Goal: Information Seeking & Learning: Learn about a topic

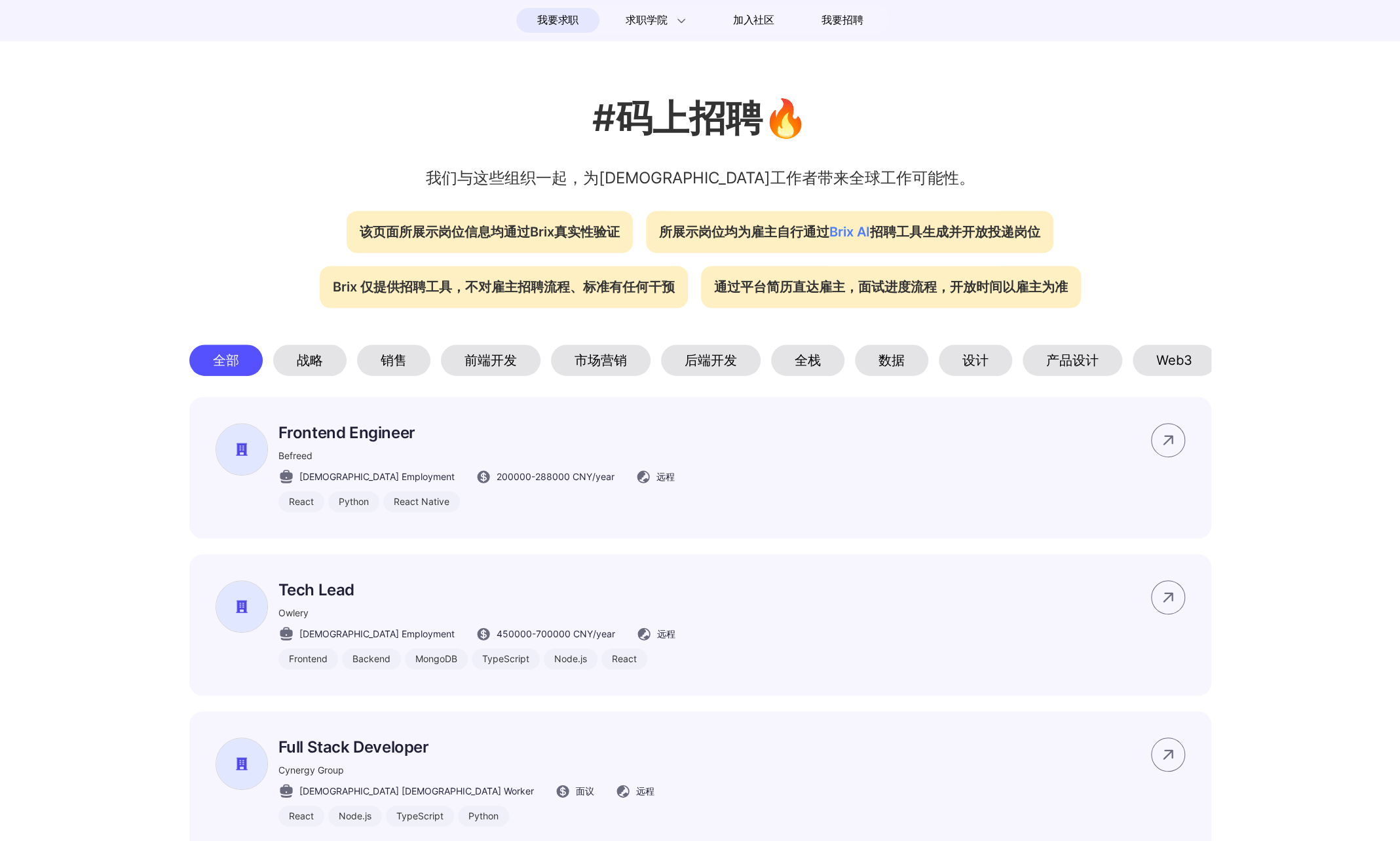
scroll to position [393, 0]
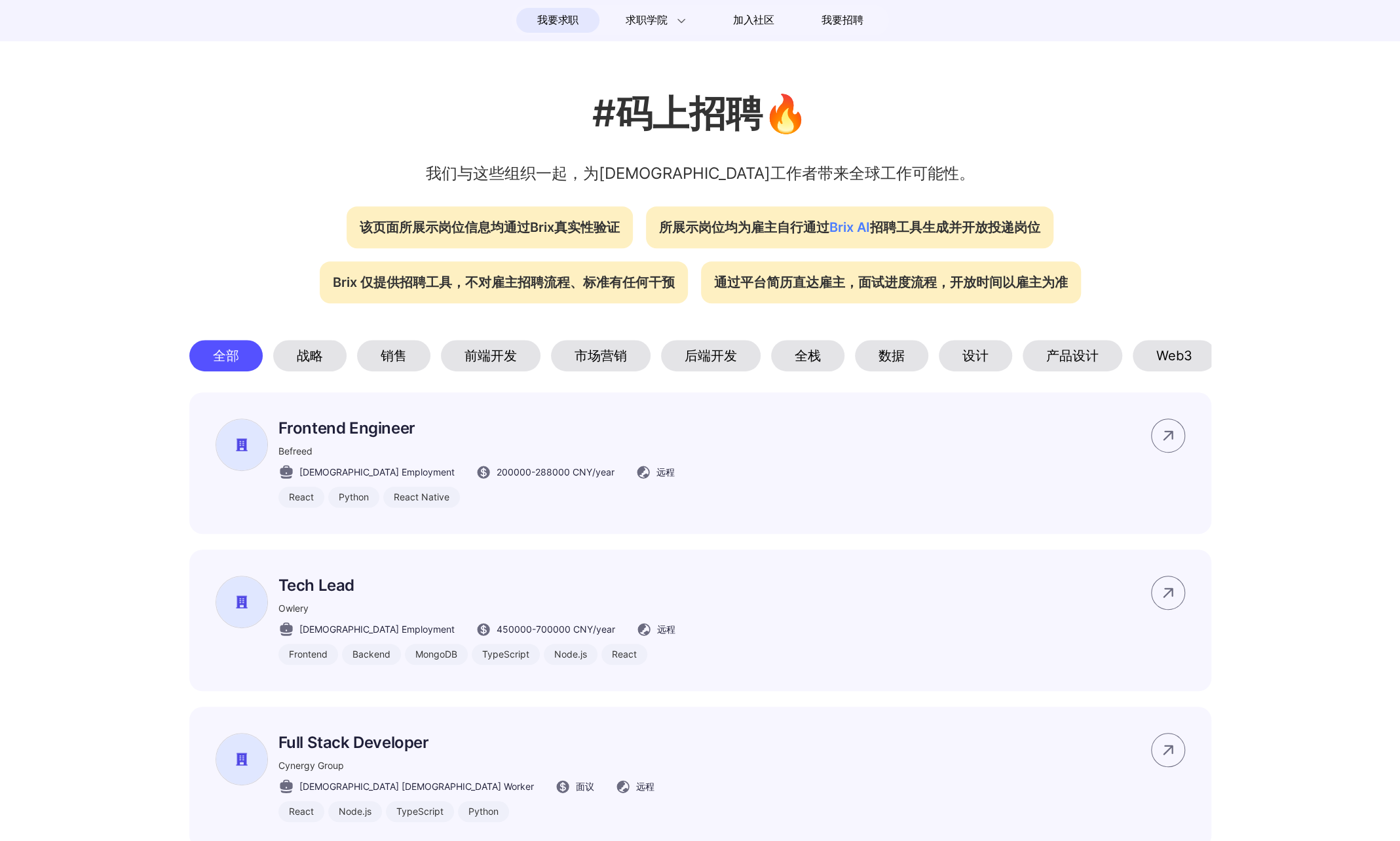
click at [709, 367] on div "后端开发" at bounding box center [711, 356] width 100 height 32
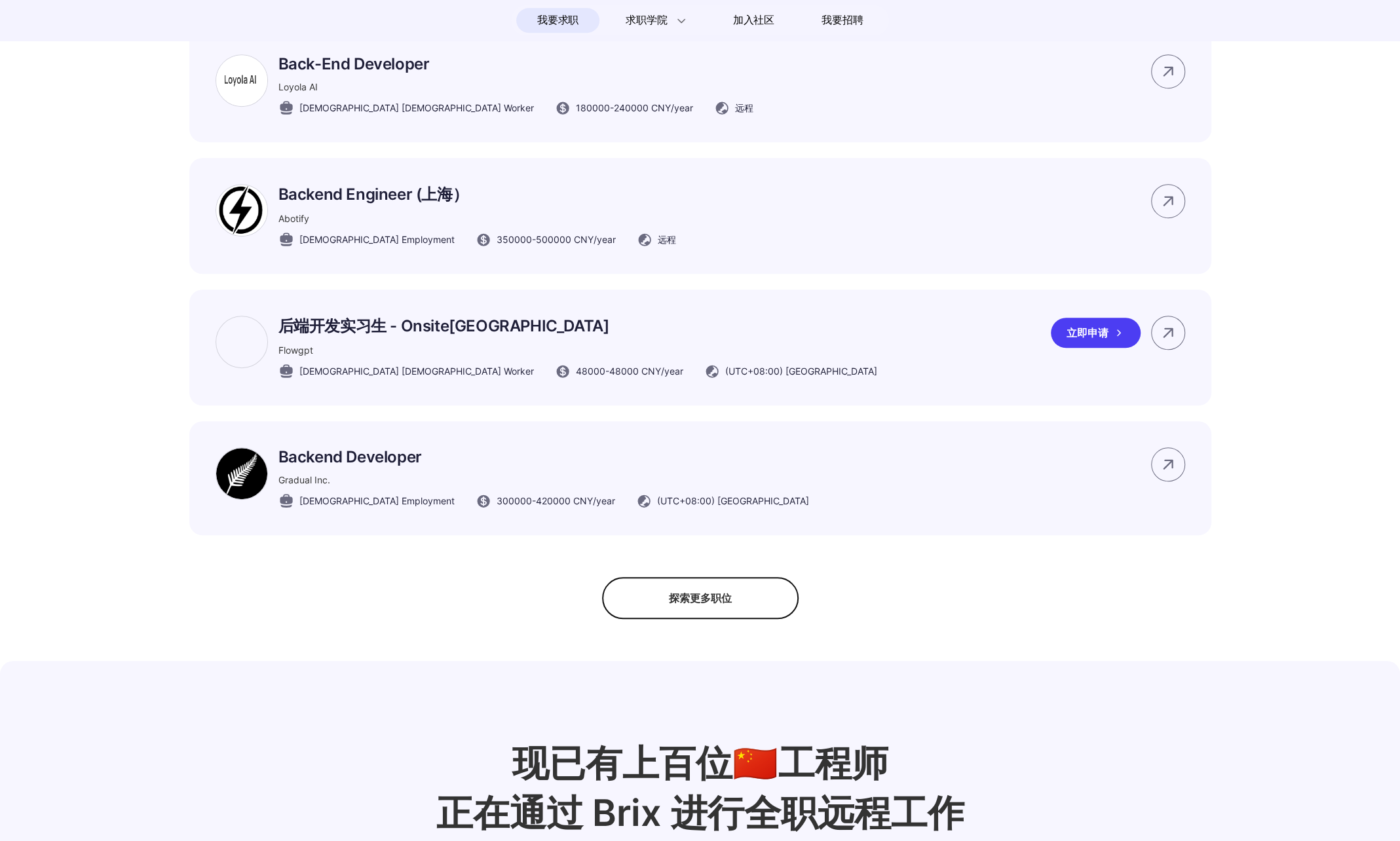
scroll to position [786, 0]
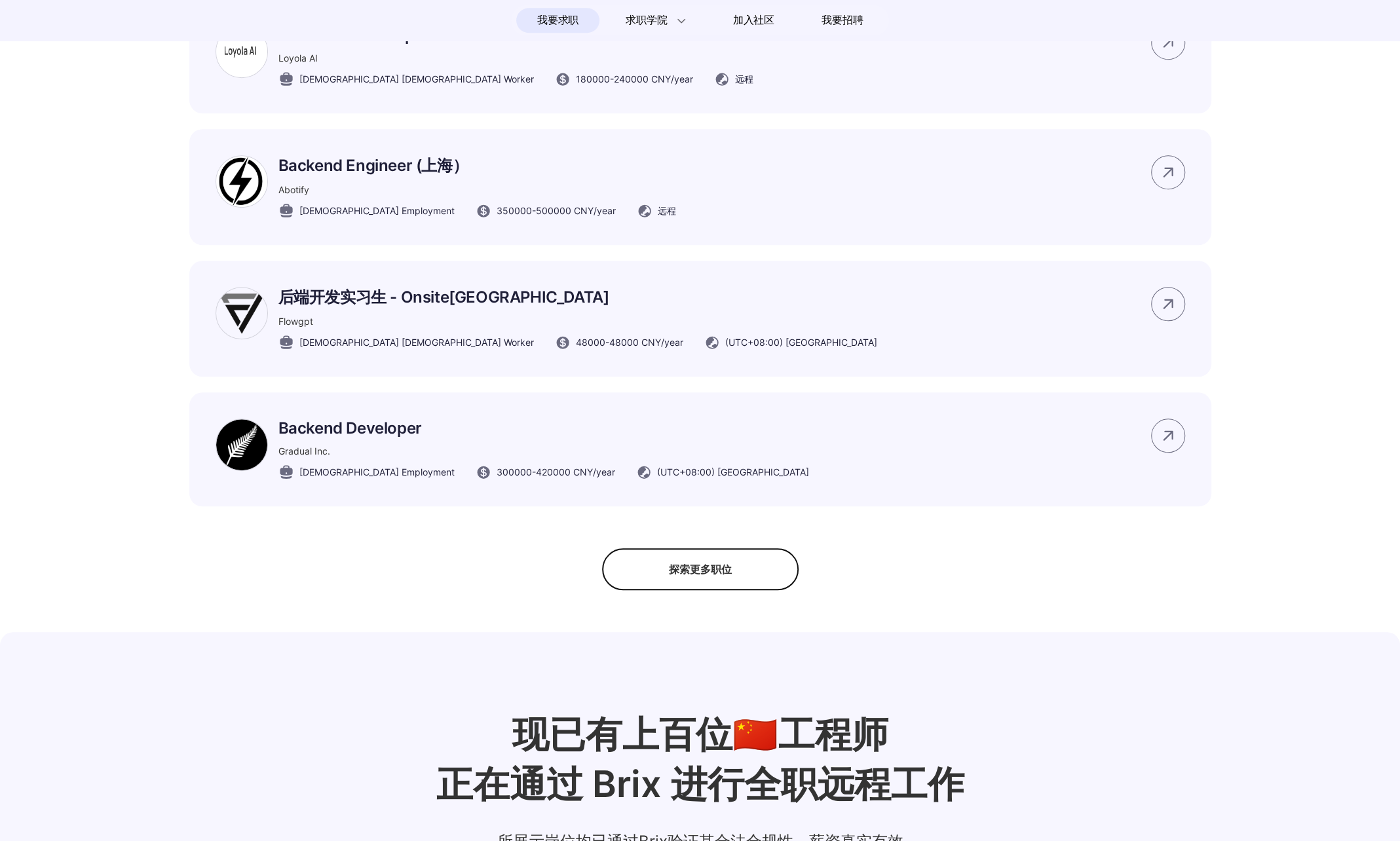
click at [722, 591] on div "探索更多职位" at bounding box center [700, 569] width 197 height 42
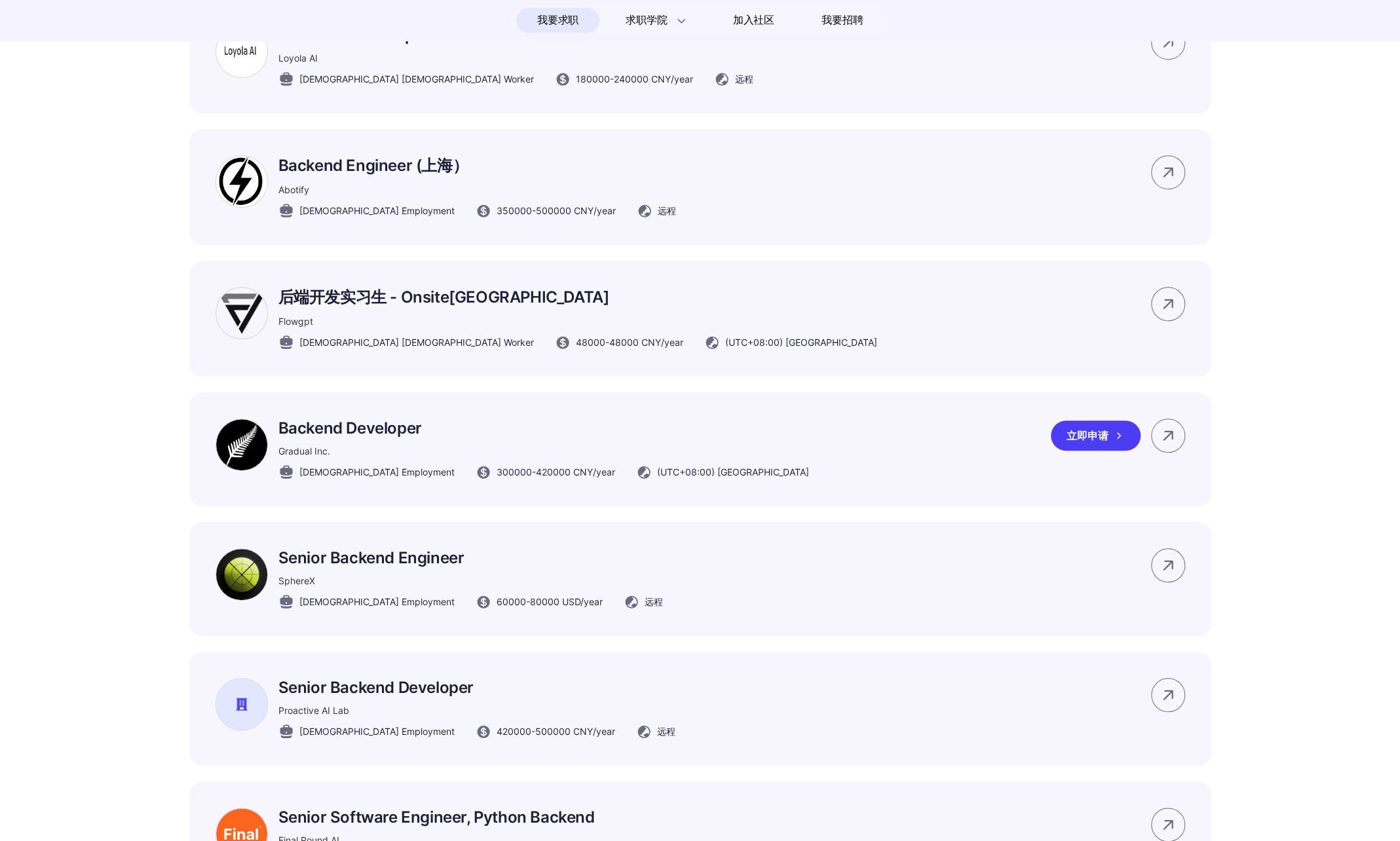
scroll to position [917, 0]
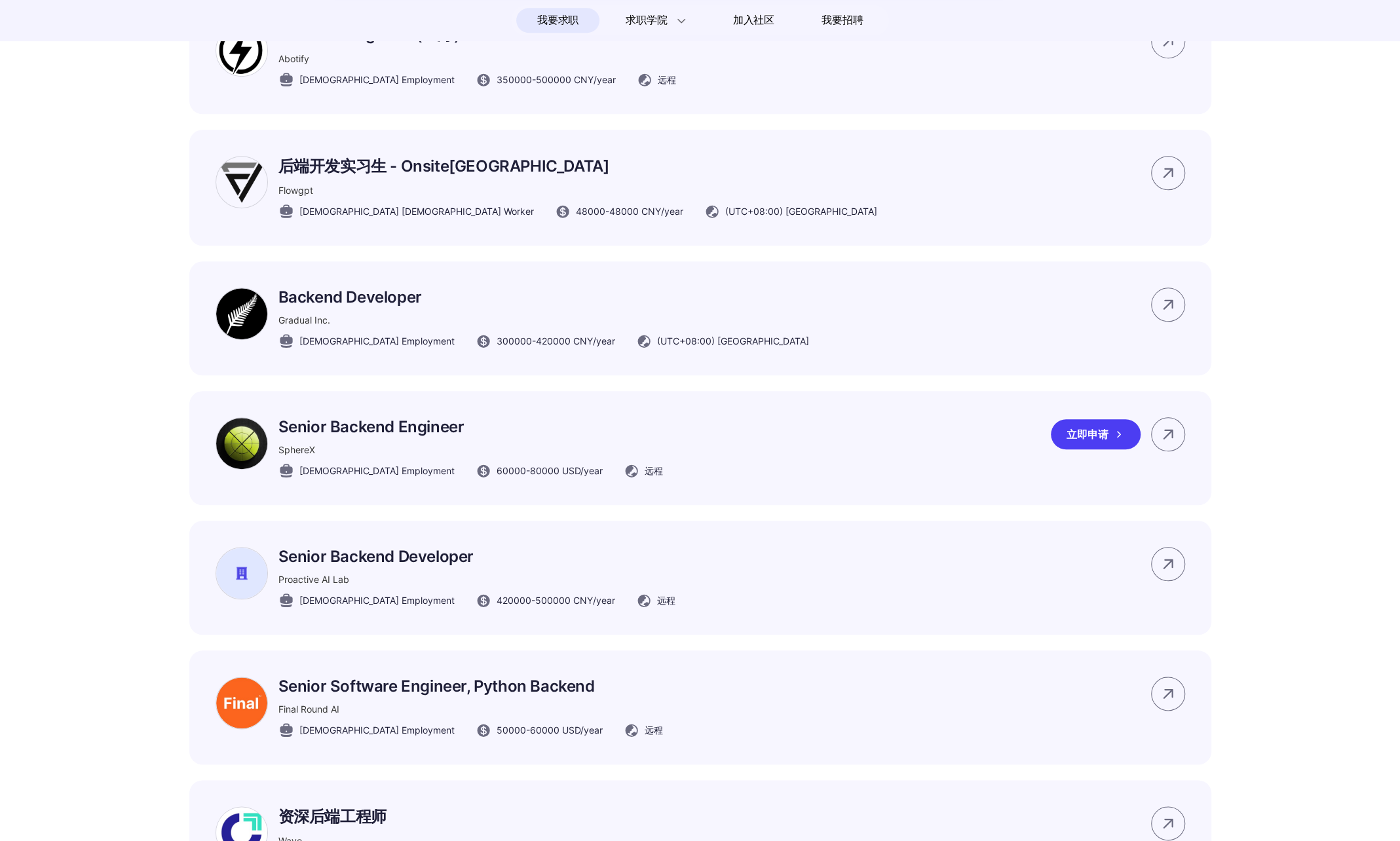
click at [959, 469] on div "Senior Backend Engineer SphereX [DEMOGRAPHIC_DATA] Employment 60000 - 80000 USD…" at bounding box center [700, 448] width 1022 height 114
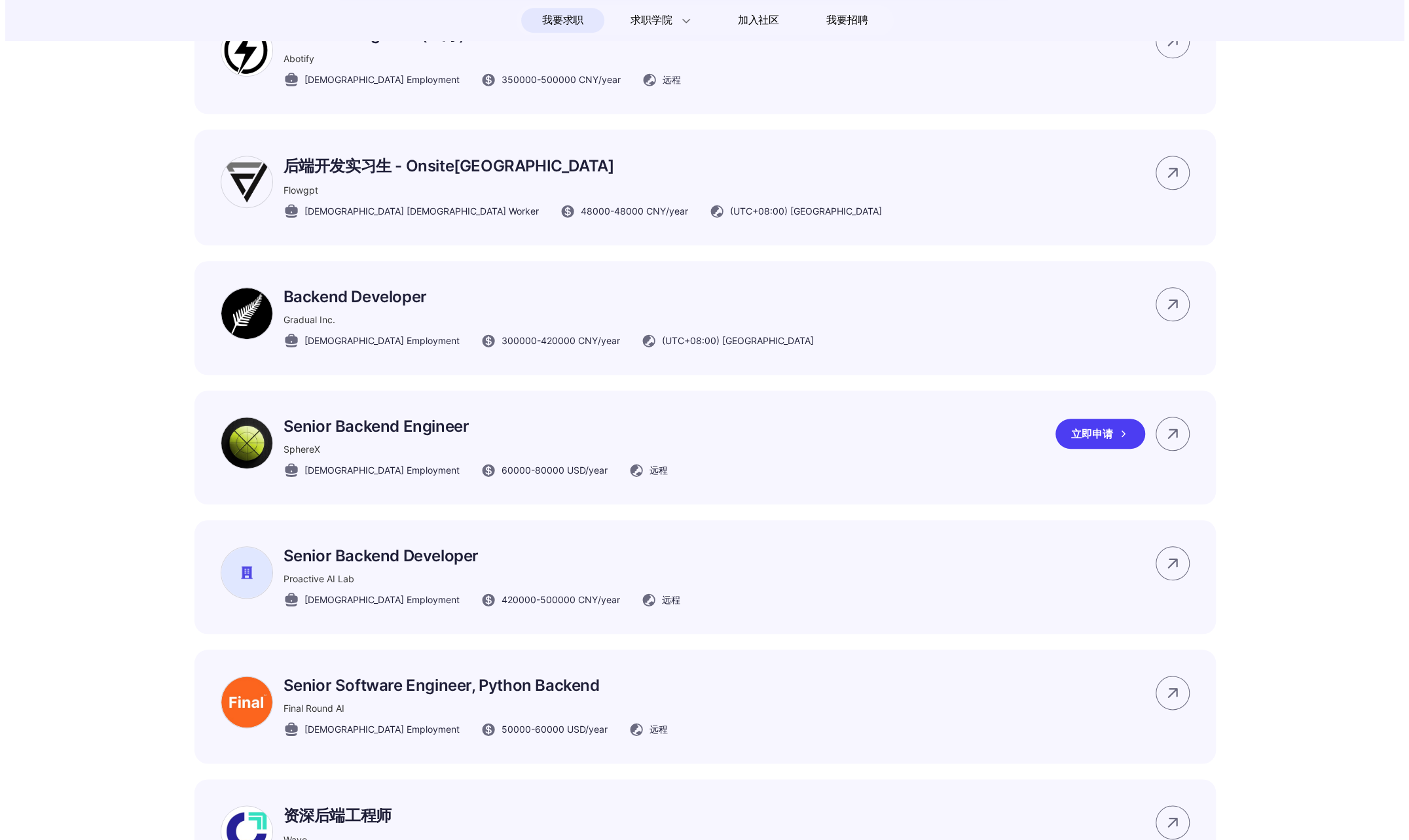
scroll to position [0, 0]
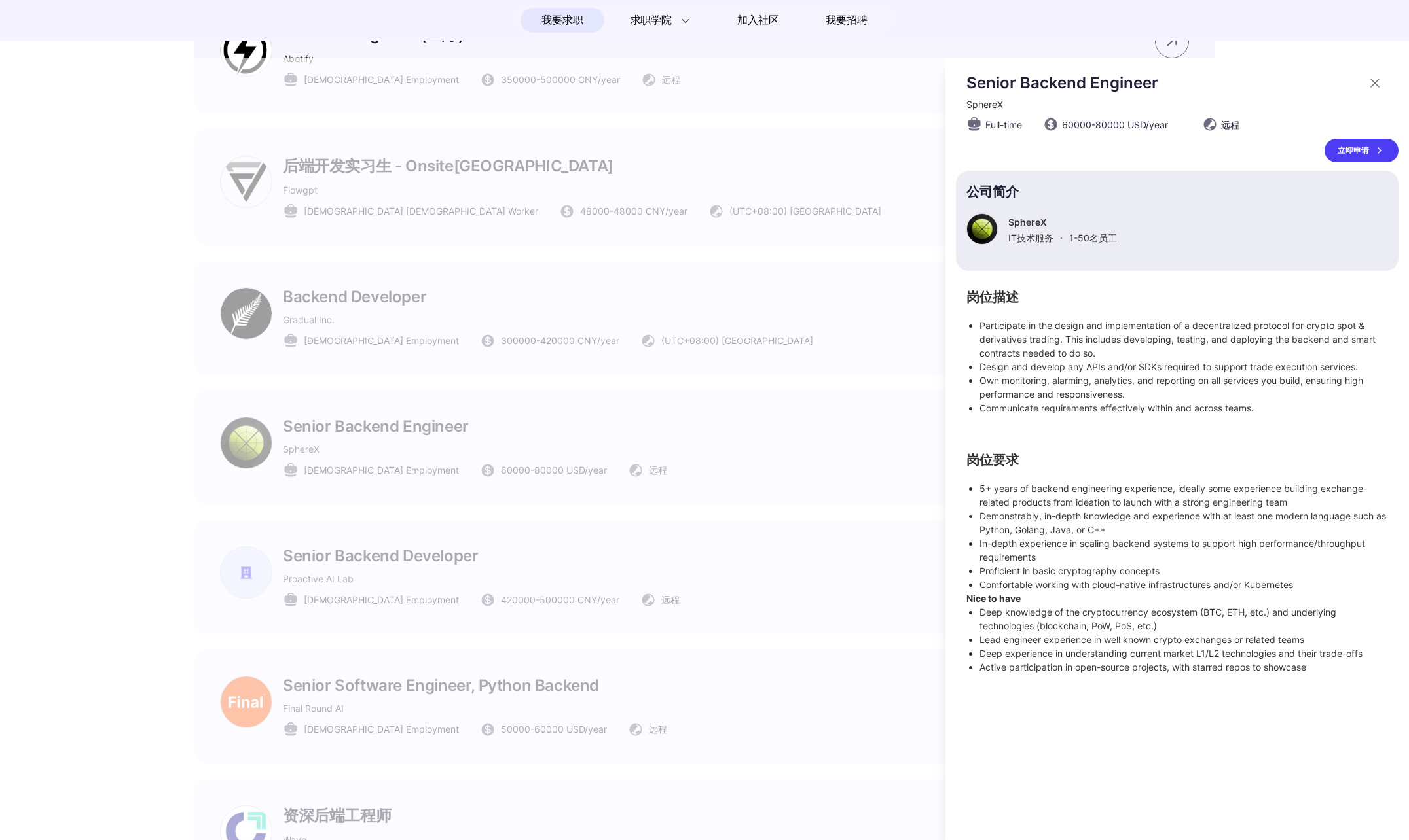
click at [1055, 519] on li "Demonstrably, in-depth knowledge and experience with at least one modern langua…" at bounding box center [1184, 523] width 409 height 27
drag, startPoint x: 1055, startPoint y: 519, endPoint x: 1163, endPoint y: 516, distance: 108.0
click at [1163, 516] on li "Demonstrably, in-depth knowledge and experience with at least one modern langua…" at bounding box center [1184, 523] width 409 height 27
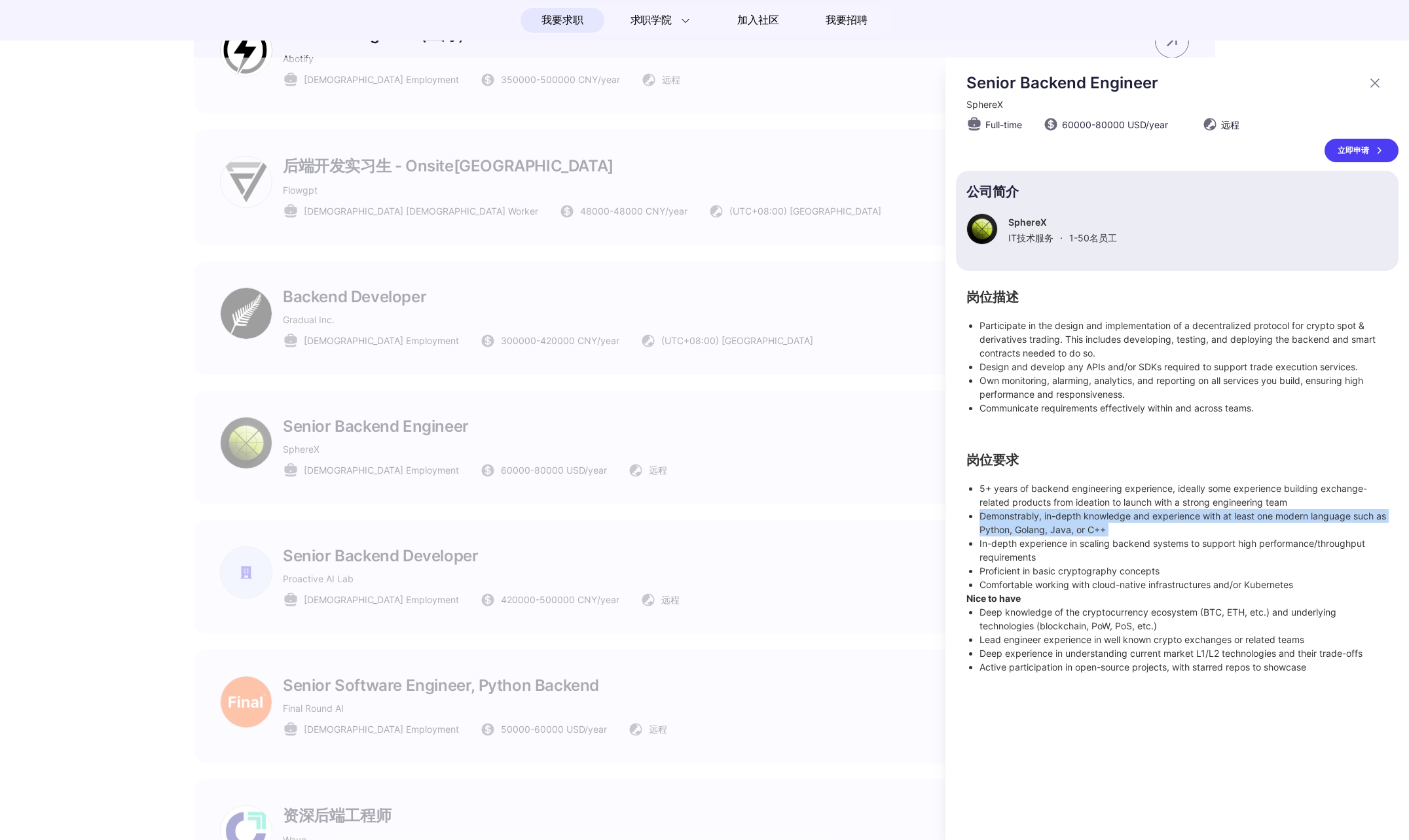
click at [1163, 516] on li "Demonstrably, in-depth knowledge and experience with at least one modern langua…" at bounding box center [1184, 523] width 409 height 27
click at [1133, 528] on li "Demonstrably, in-depth knowledge and experience with at least one modern langua…" at bounding box center [1184, 523] width 409 height 27
click at [728, 508] on div at bounding box center [704, 449] width 1409 height 783
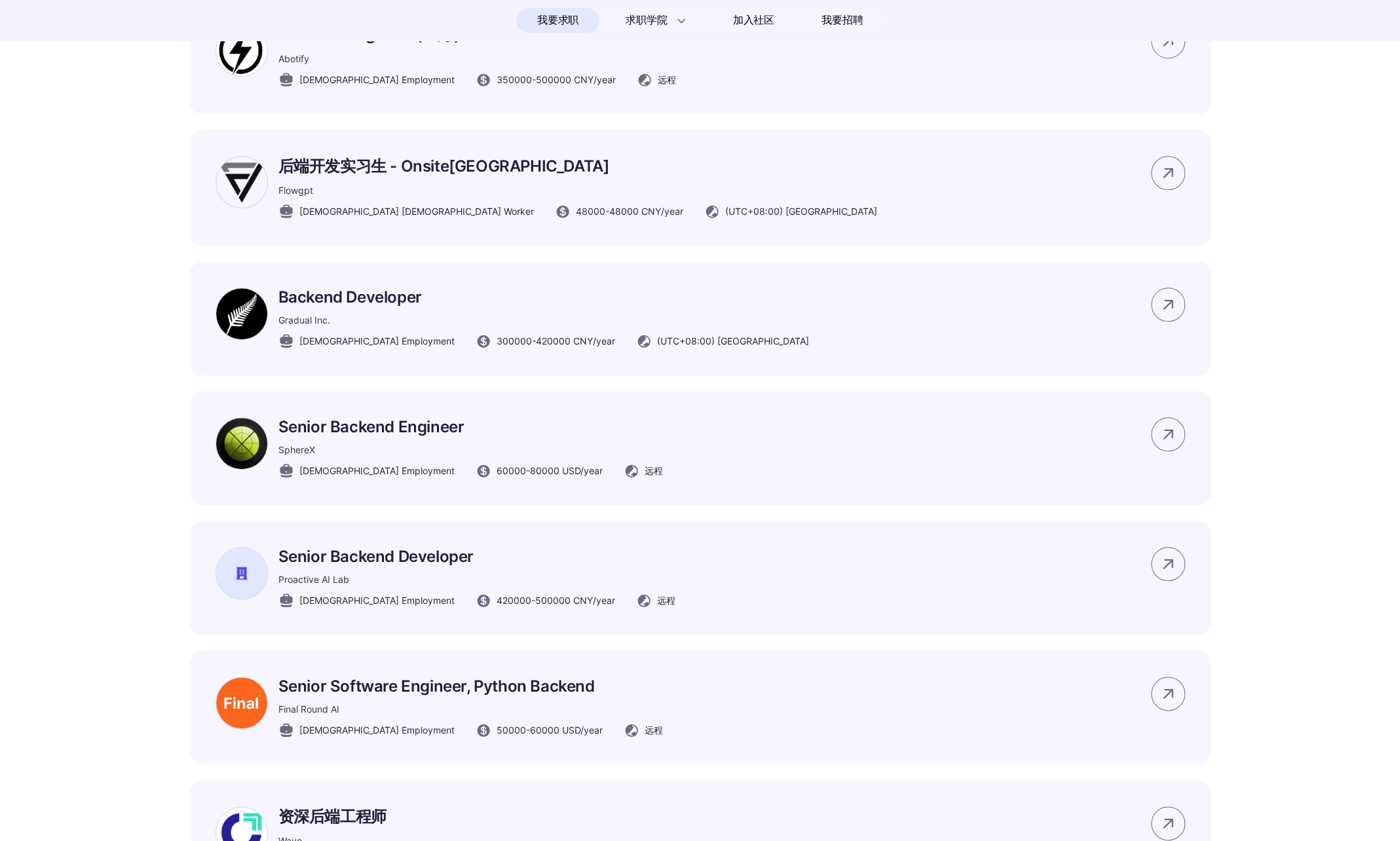
scroll to position [983, 0]
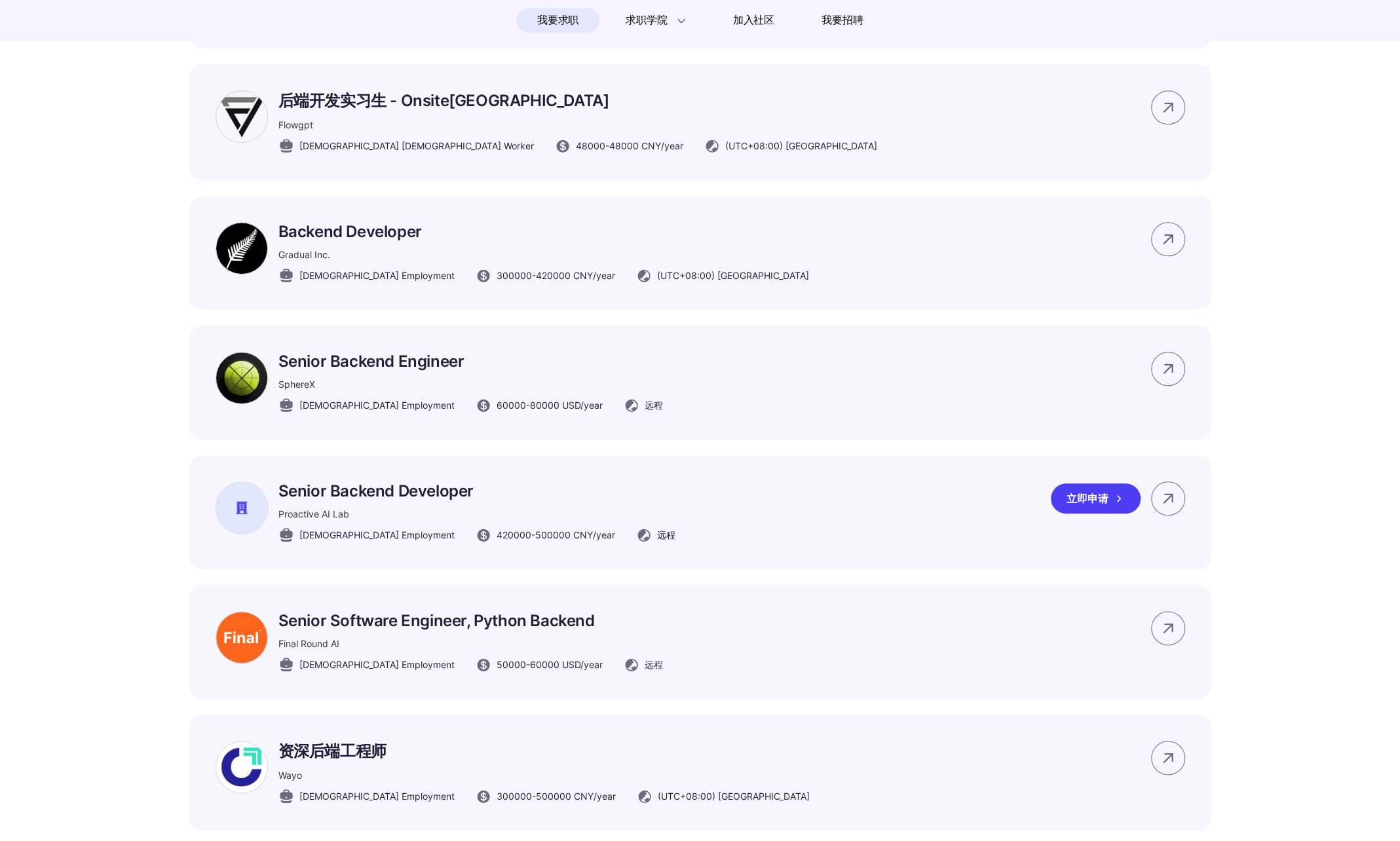
click at [766, 529] on div "Senior Backend Developer Proactive AI Lab Full-time Employment 420000 - 500000 …" at bounding box center [700, 512] width 1022 height 114
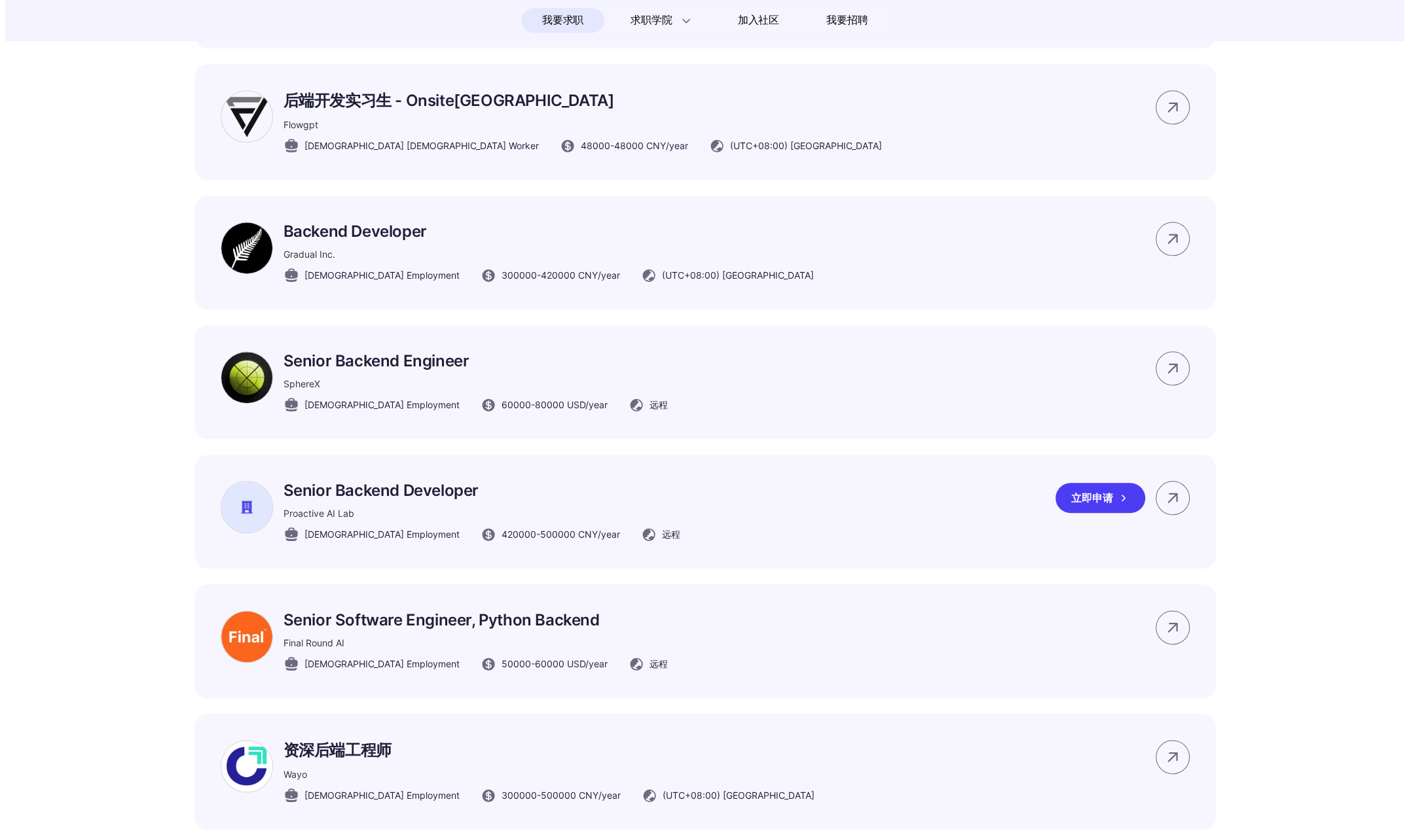
scroll to position [0, 0]
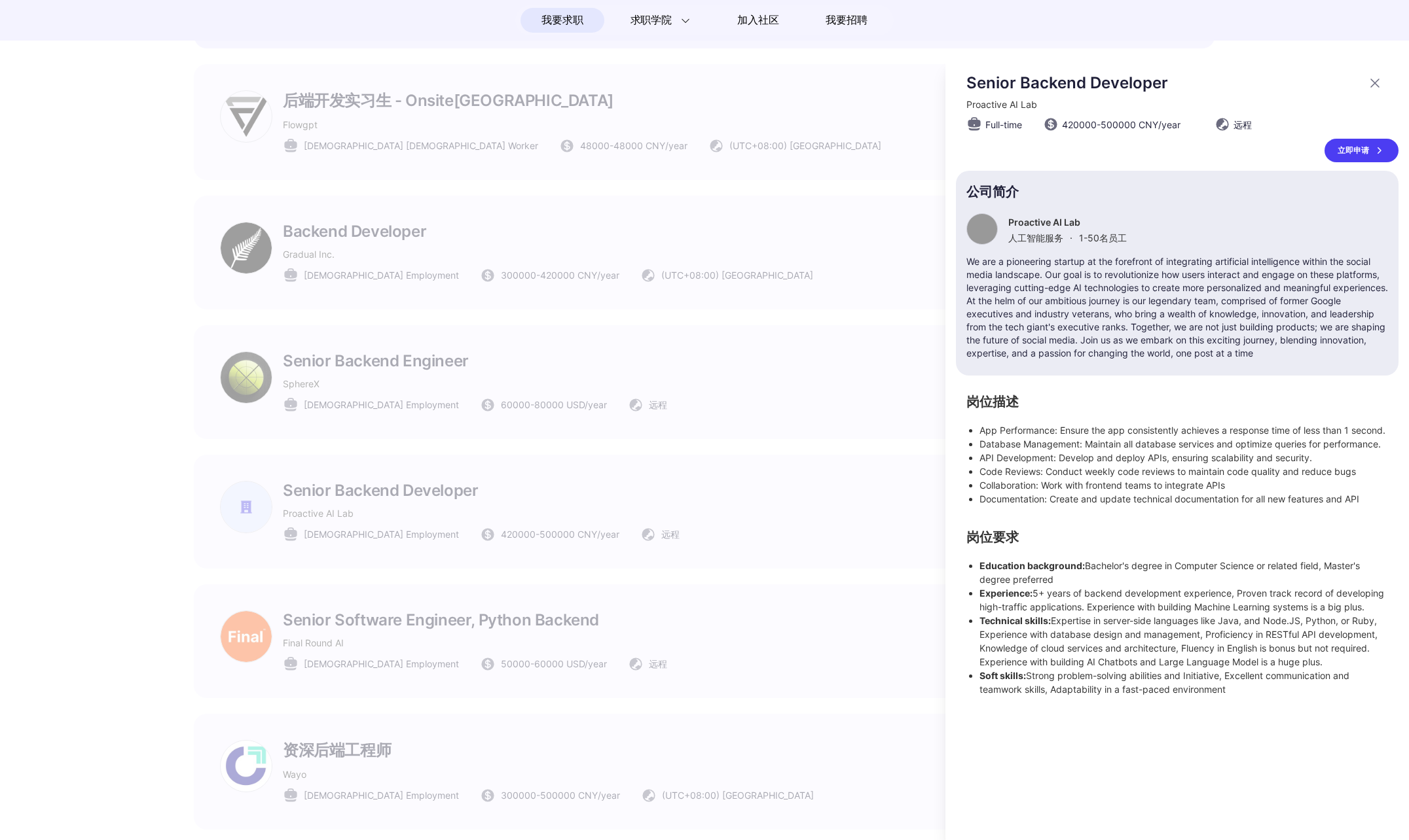
click at [775, 530] on div at bounding box center [704, 449] width 1409 height 783
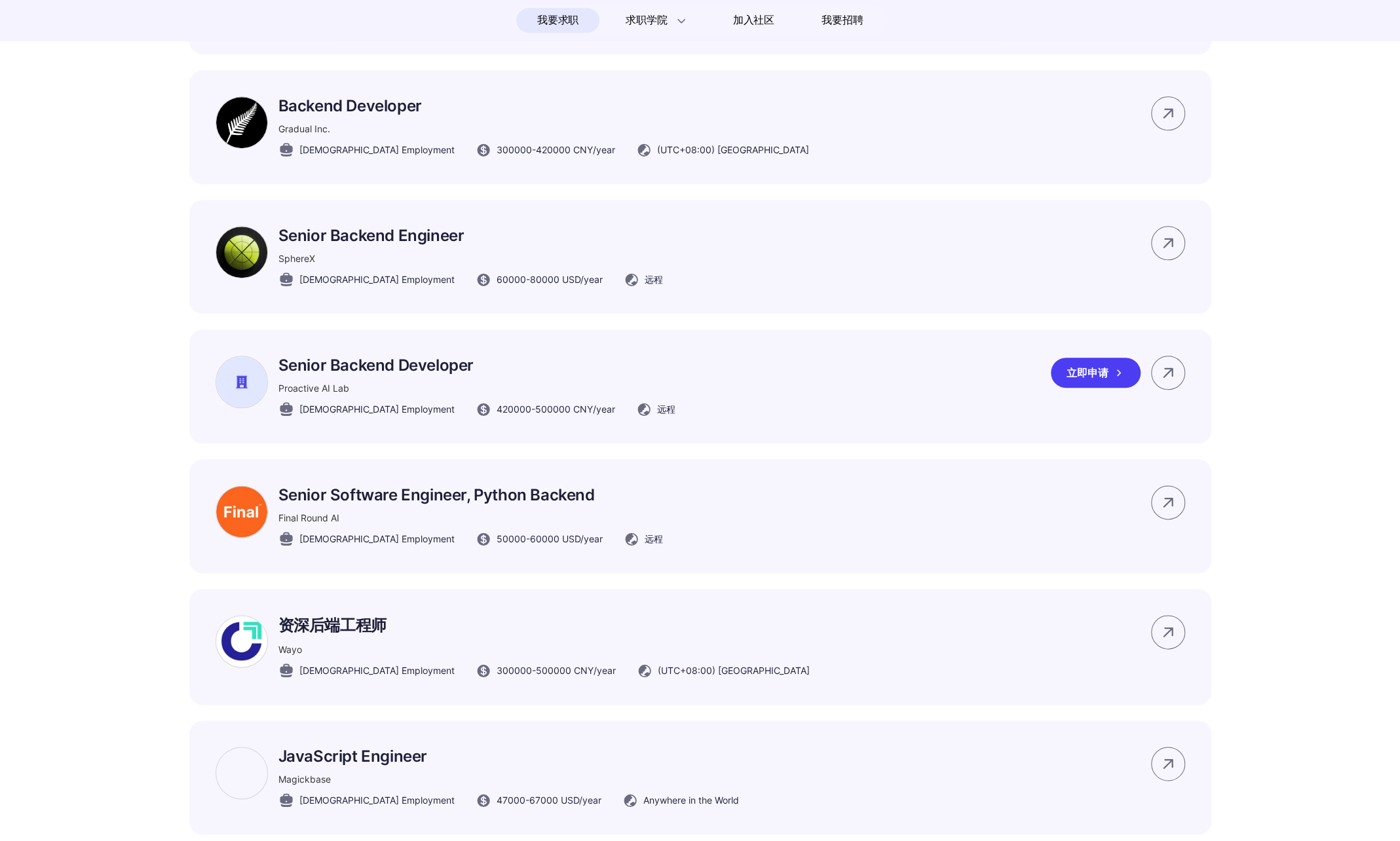
scroll to position [1114, 0]
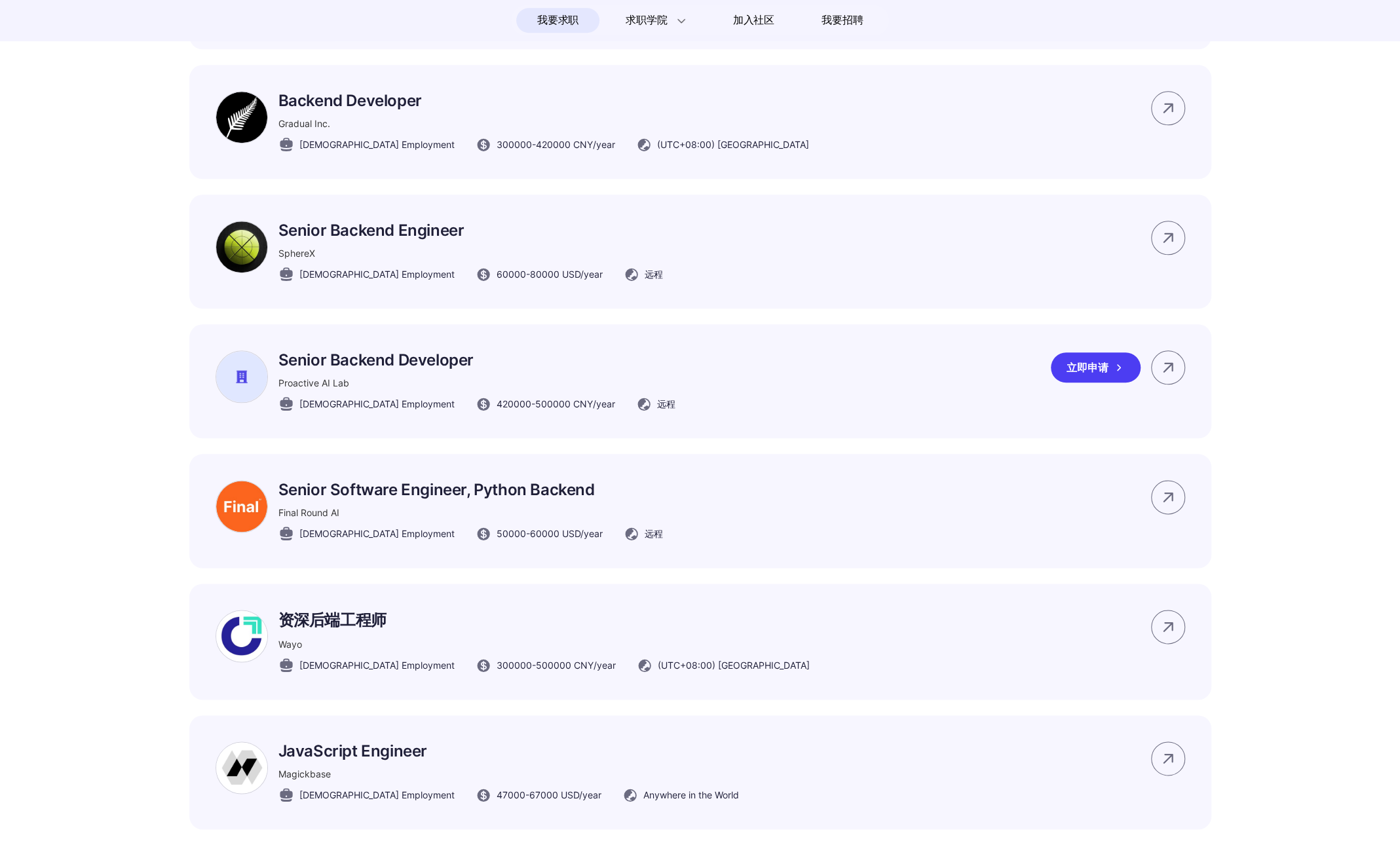
click at [769, 534] on div "Senior Software Engineer, Python Backend Final Round AI Full-time Employment 50…" at bounding box center [700, 510] width 1022 height 114
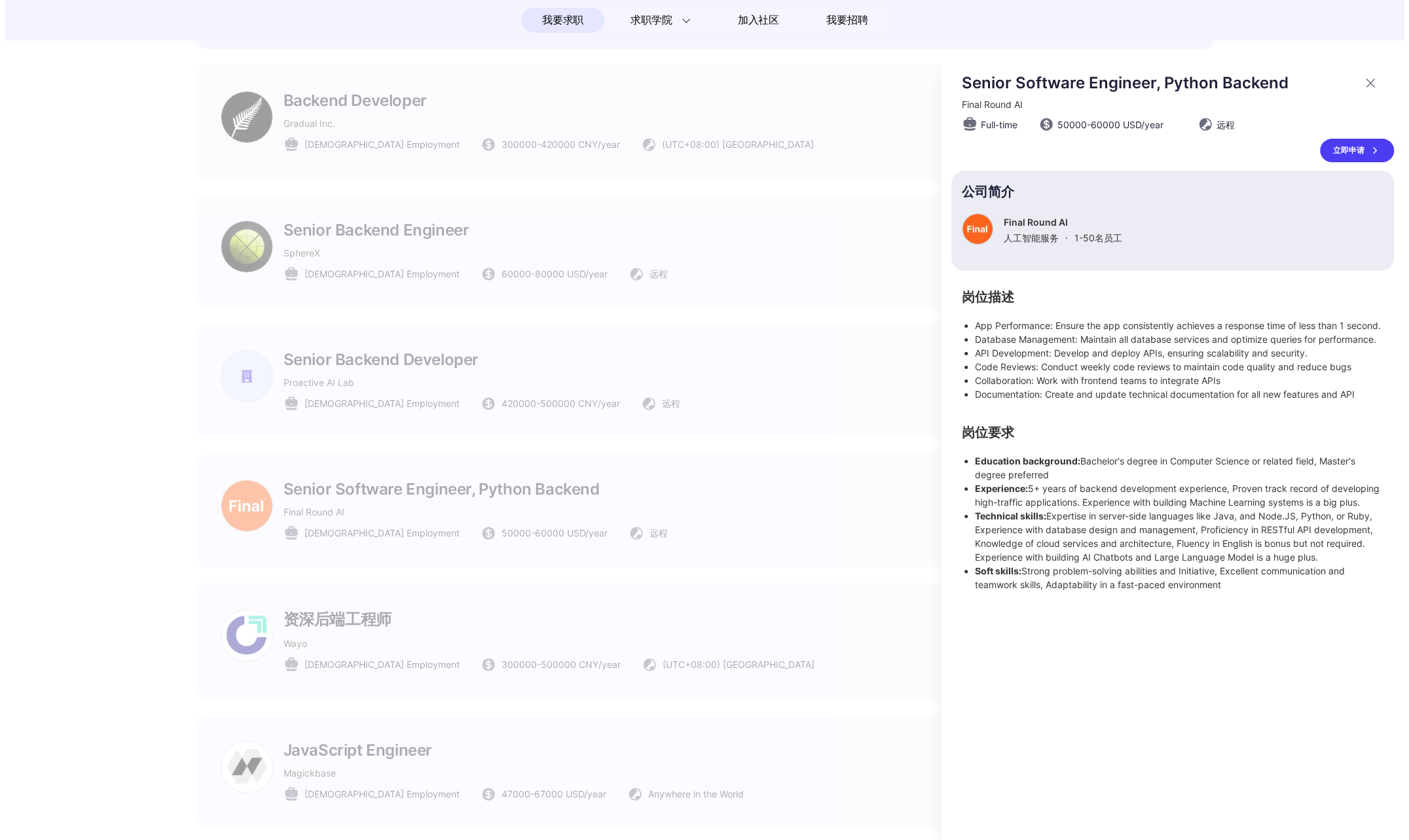
scroll to position [0, 0]
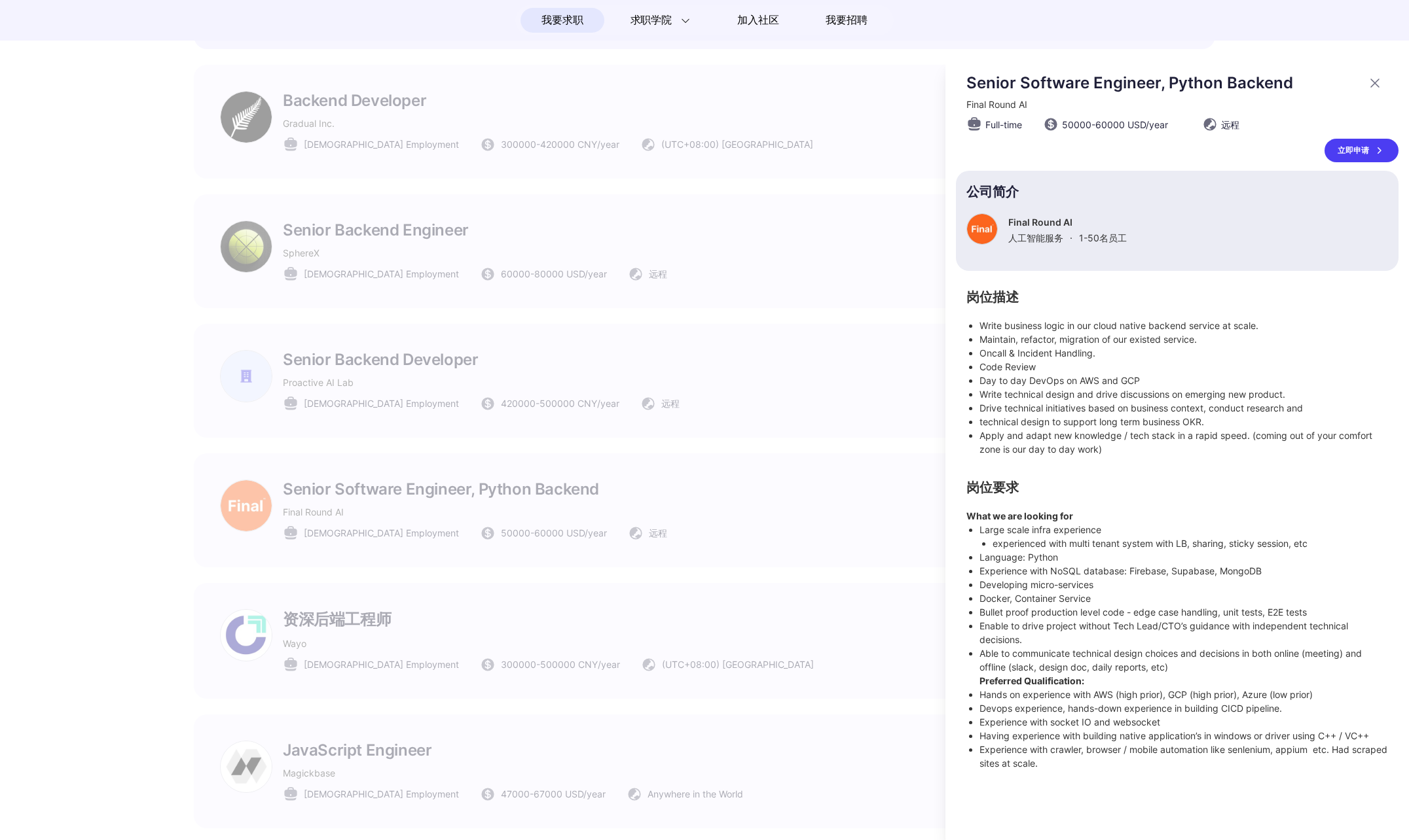
click at [766, 531] on div at bounding box center [704, 449] width 1409 height 783
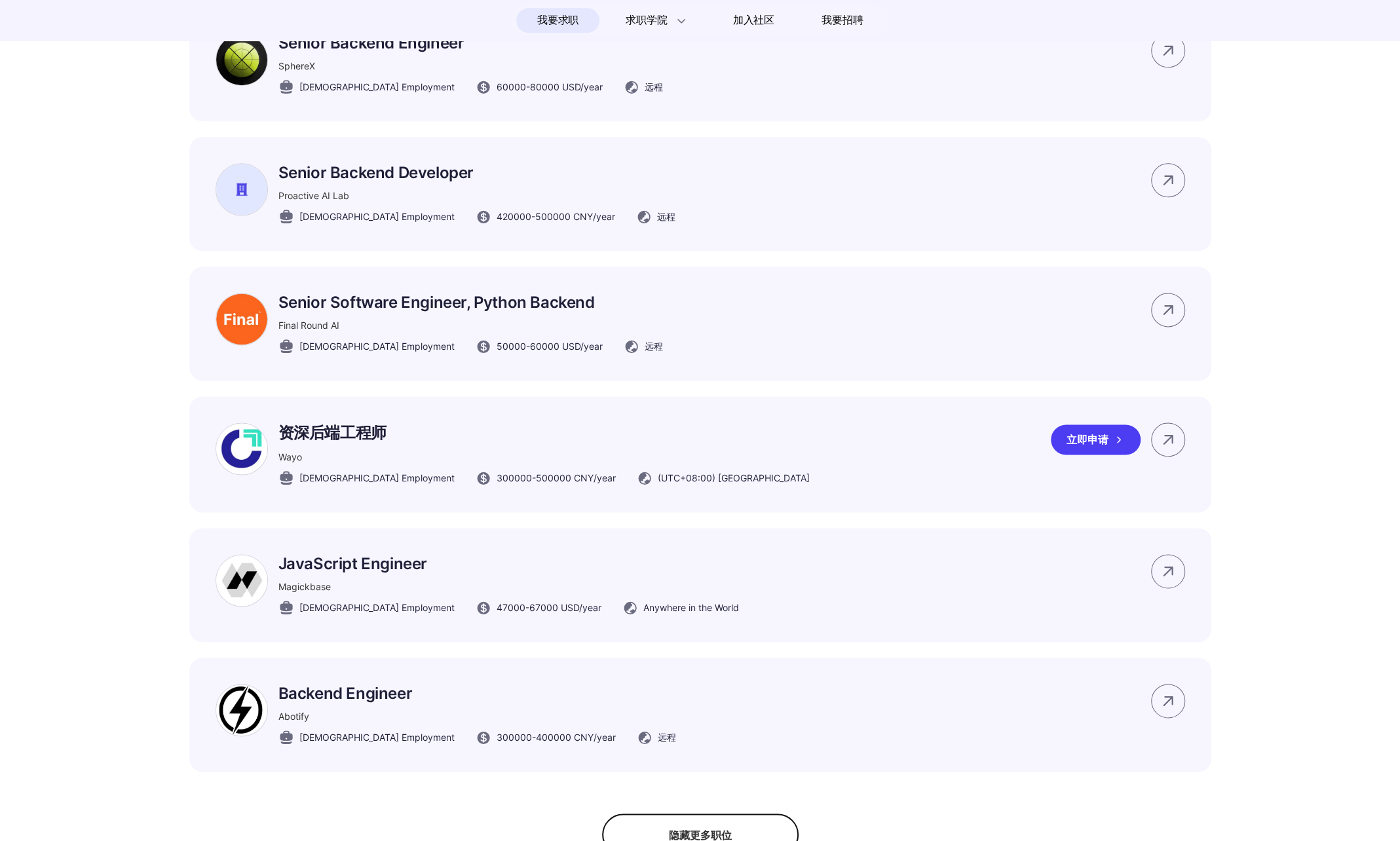
scroll to position [1310, 0]
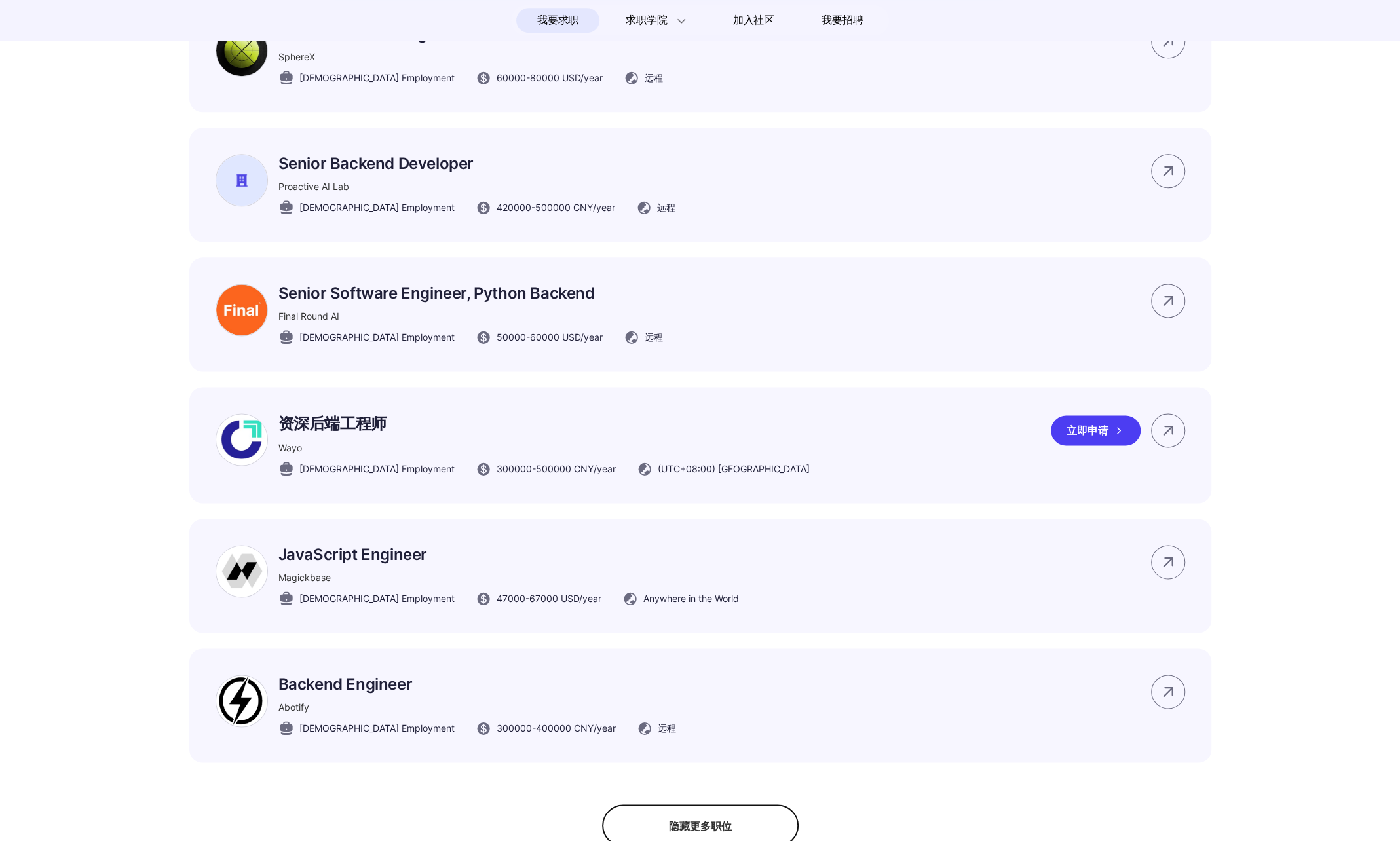
click at [807, 472] on div "资深后端工程师 Wayo Full-time Employment 300000 - 500000 CNY /year (UTC+08:00) Beijing…" at bounding box center [700, 445] width 1022 height 116
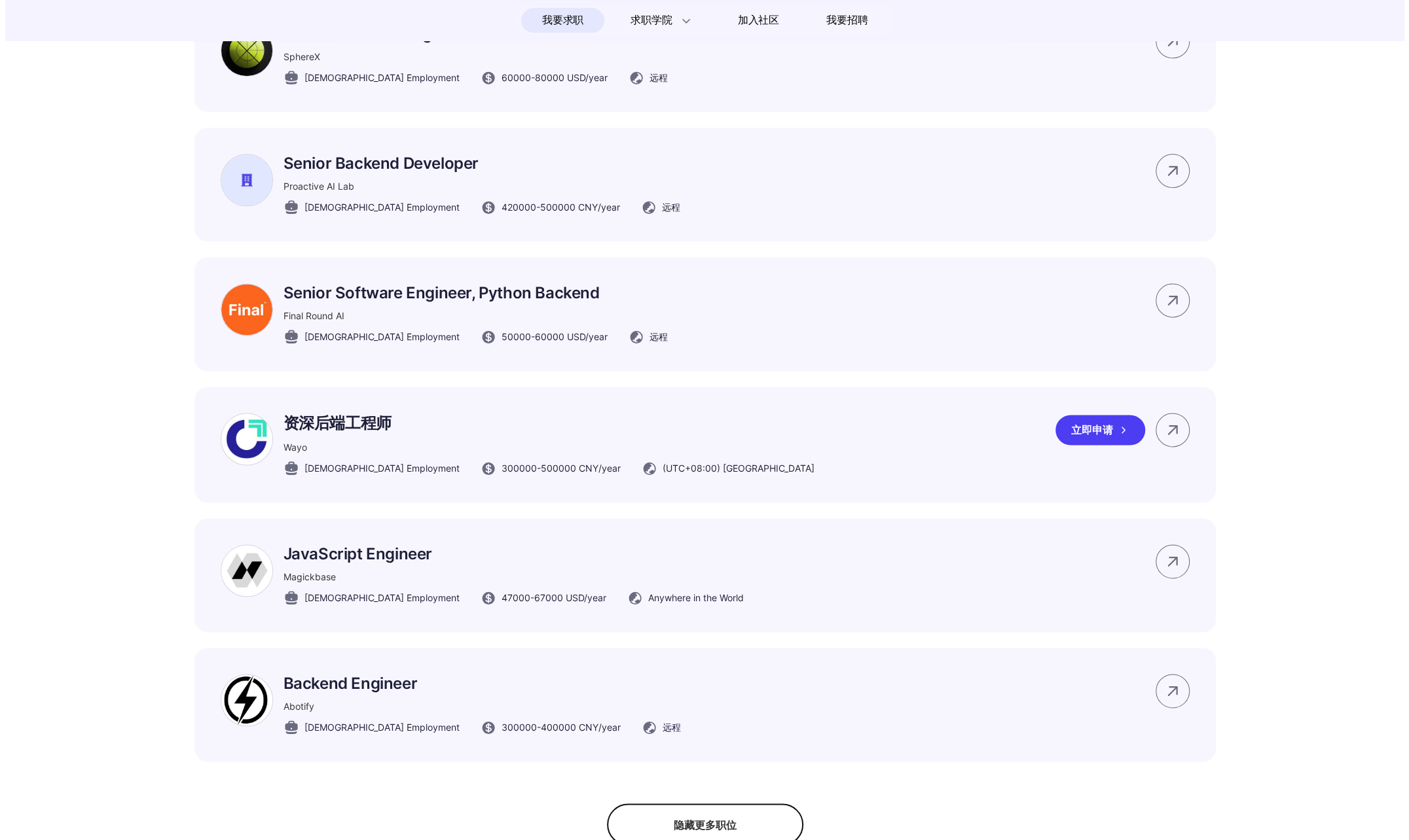
scroll to position [0, 0]
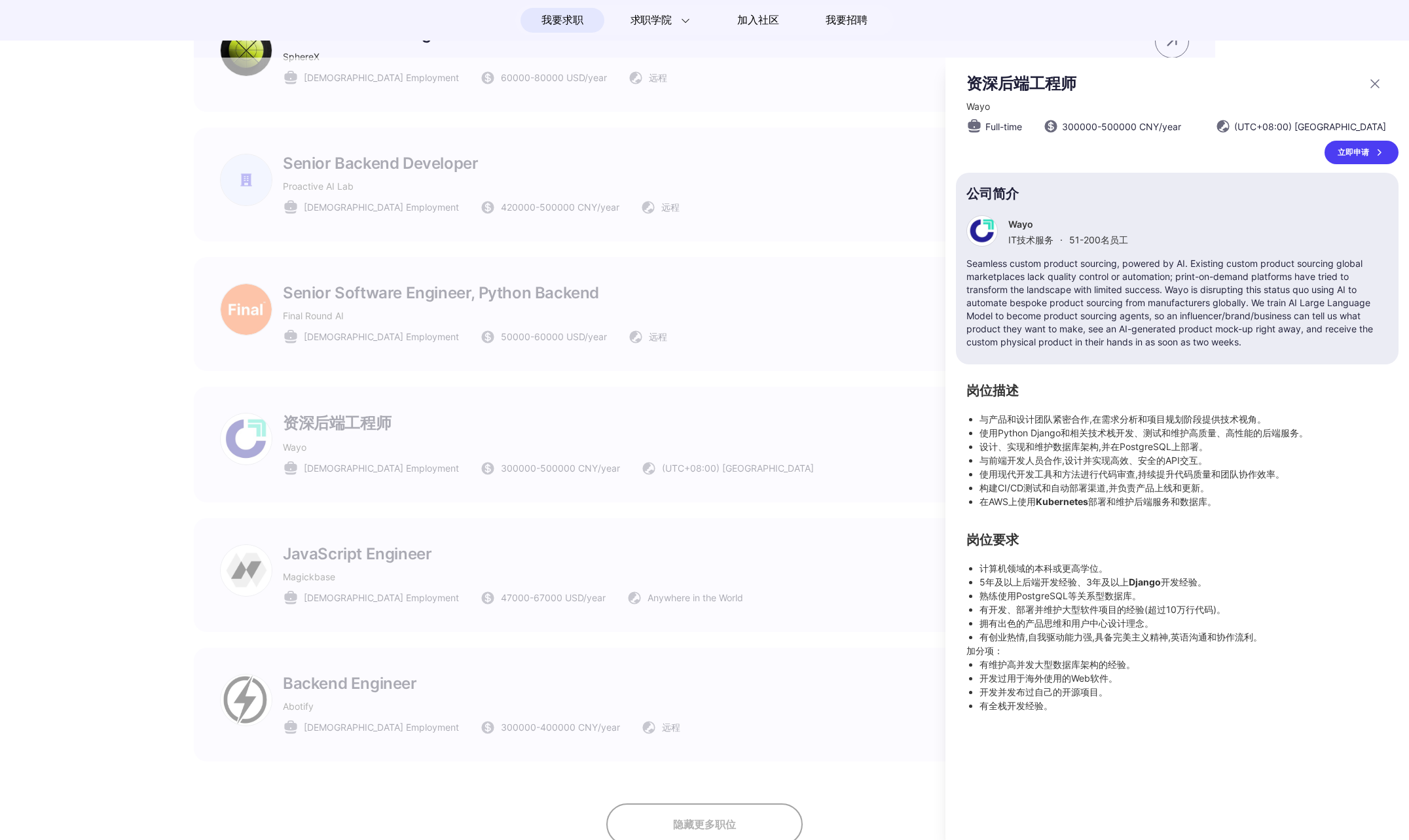
click at [809, 601] on div at bounding box center [704, 449] width 1409 height 783
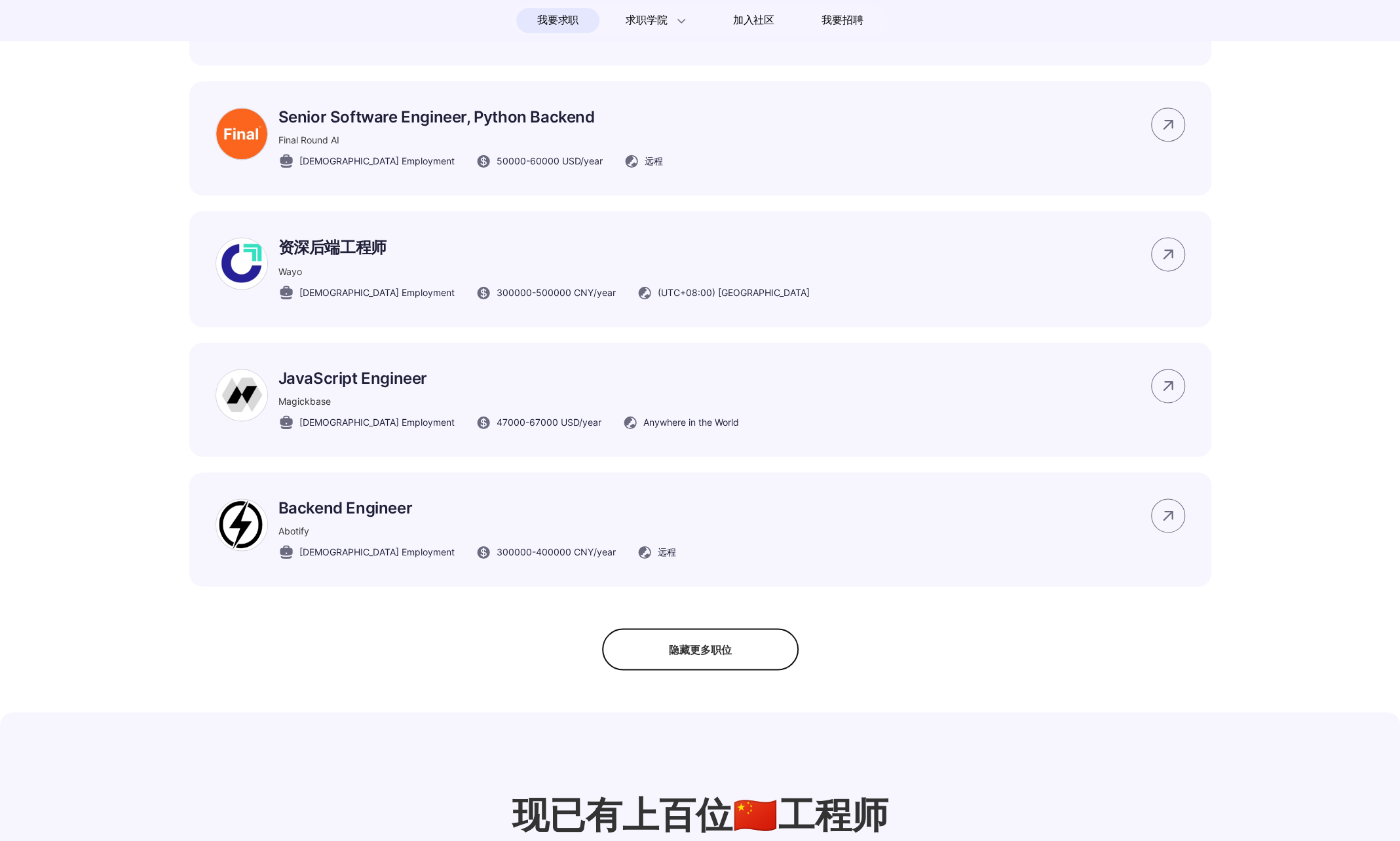
scroll to position [1507, 0]
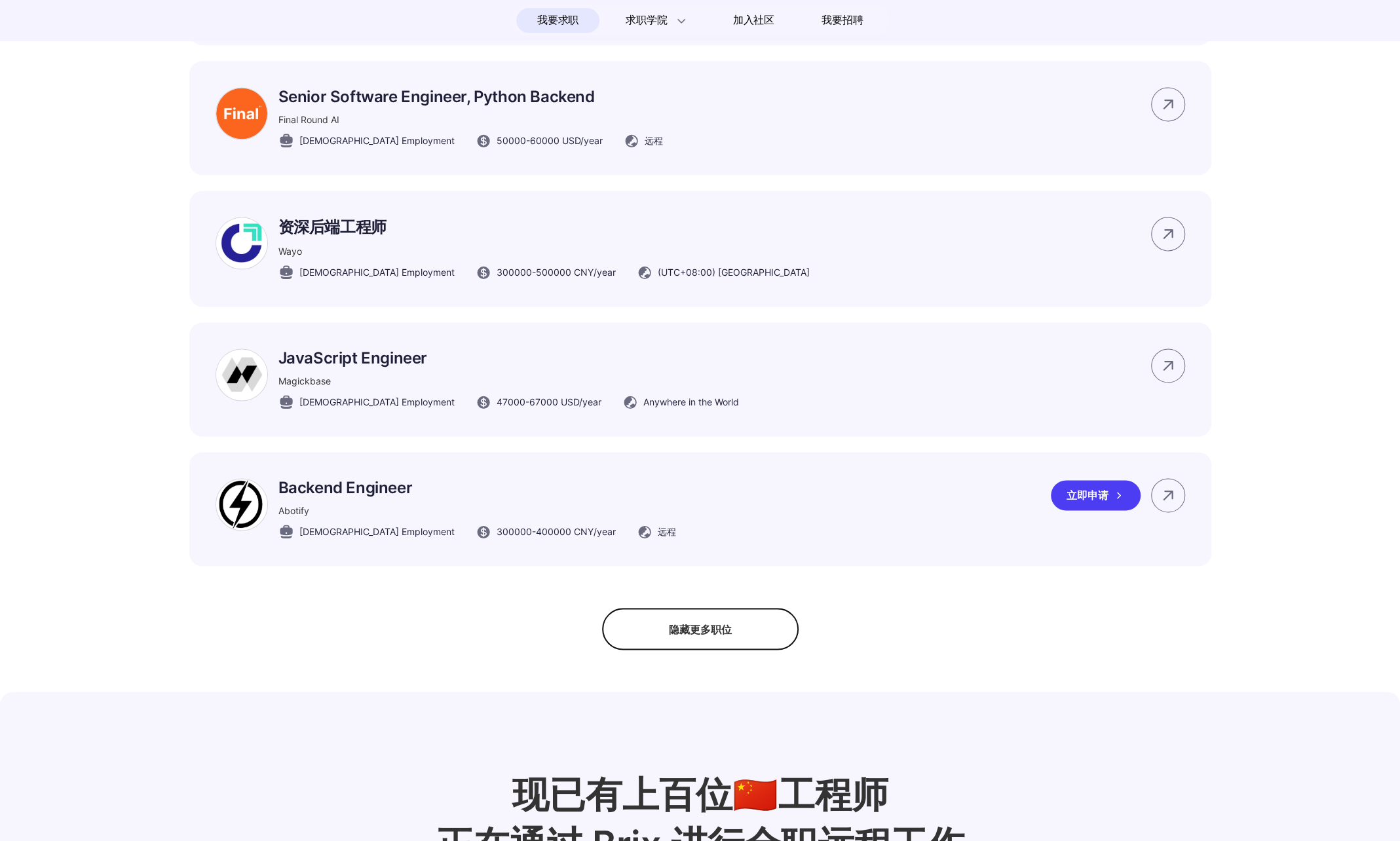
click at [812, 566] on div "Backend Engineer Abotify Full-time Employment 300000 - 400000 CNY /year 远程 立即申请" at bounding box center [700, 508] width 1022 height 114
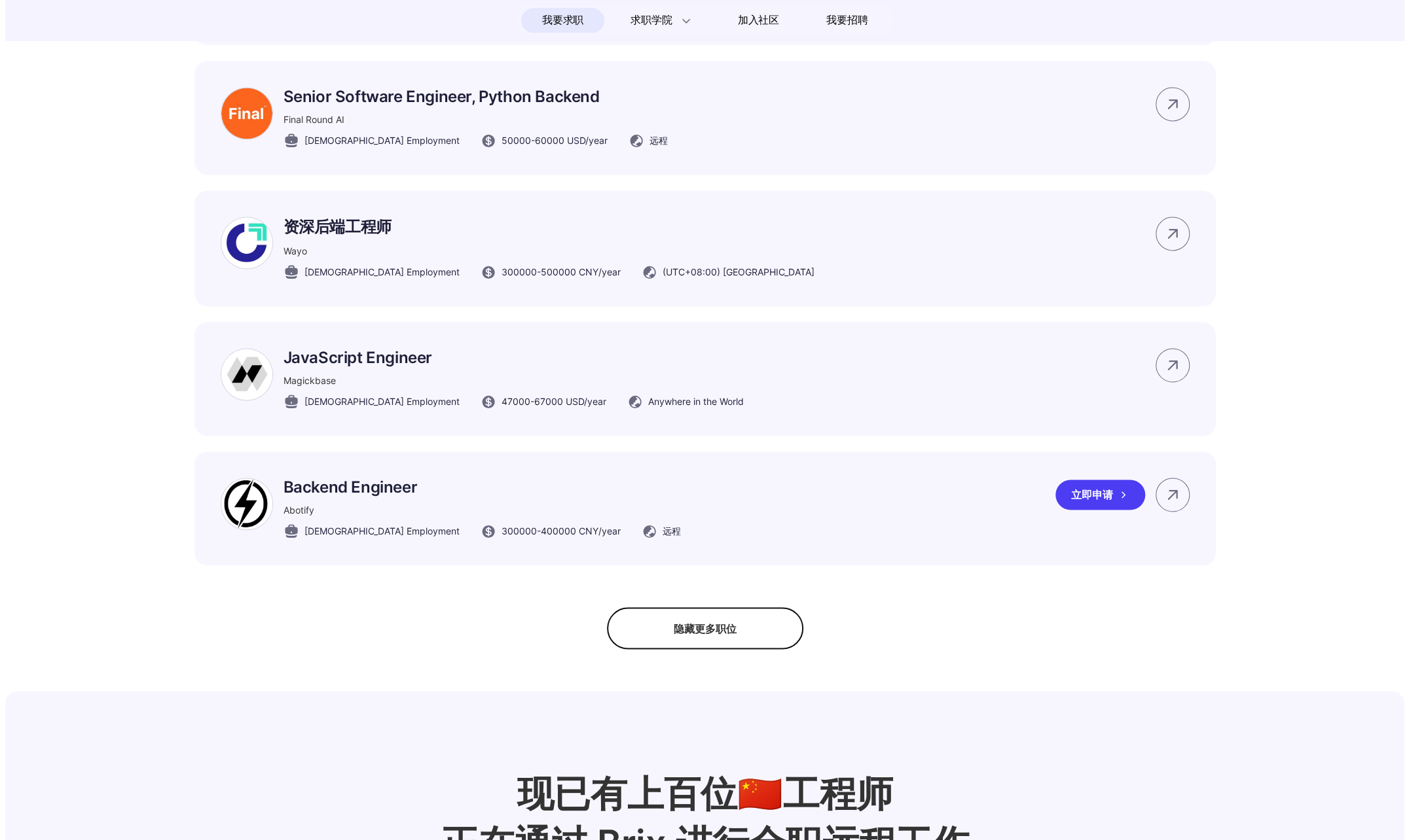
scroll to position [0, 0]
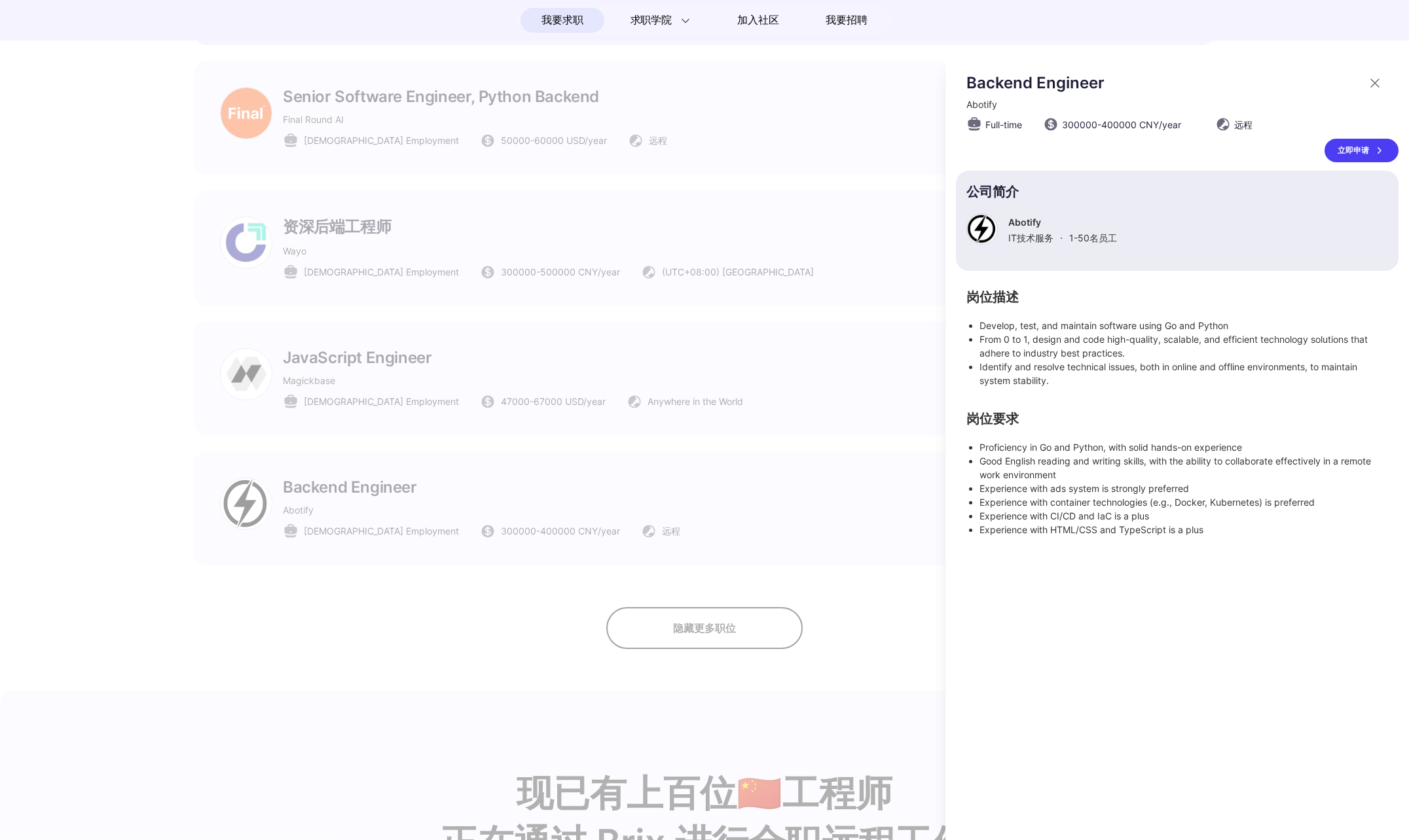
click at [728, 665] on div at bounding box center [704, 449] width 1409 height 783
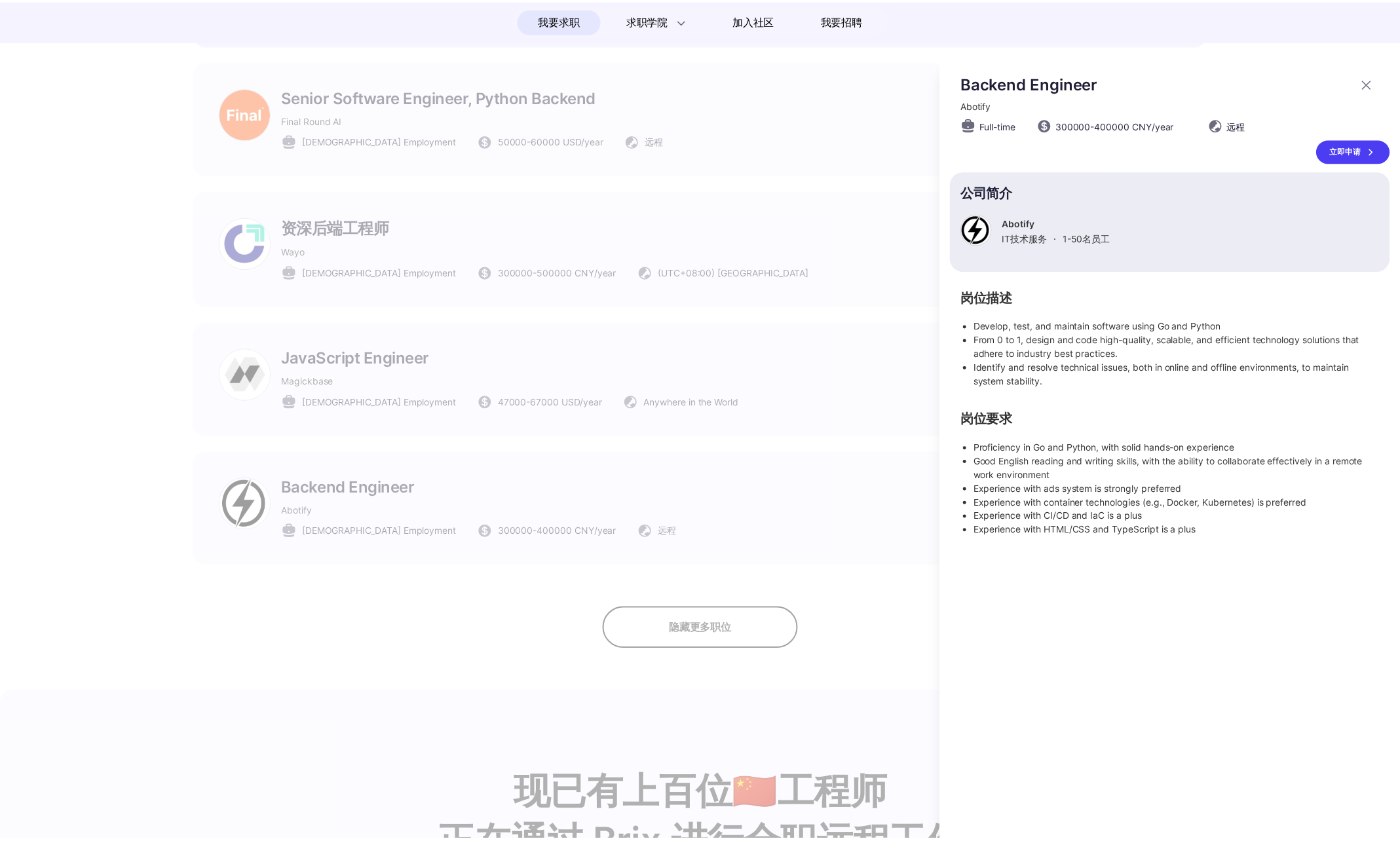
scroll to position [1507, 0]
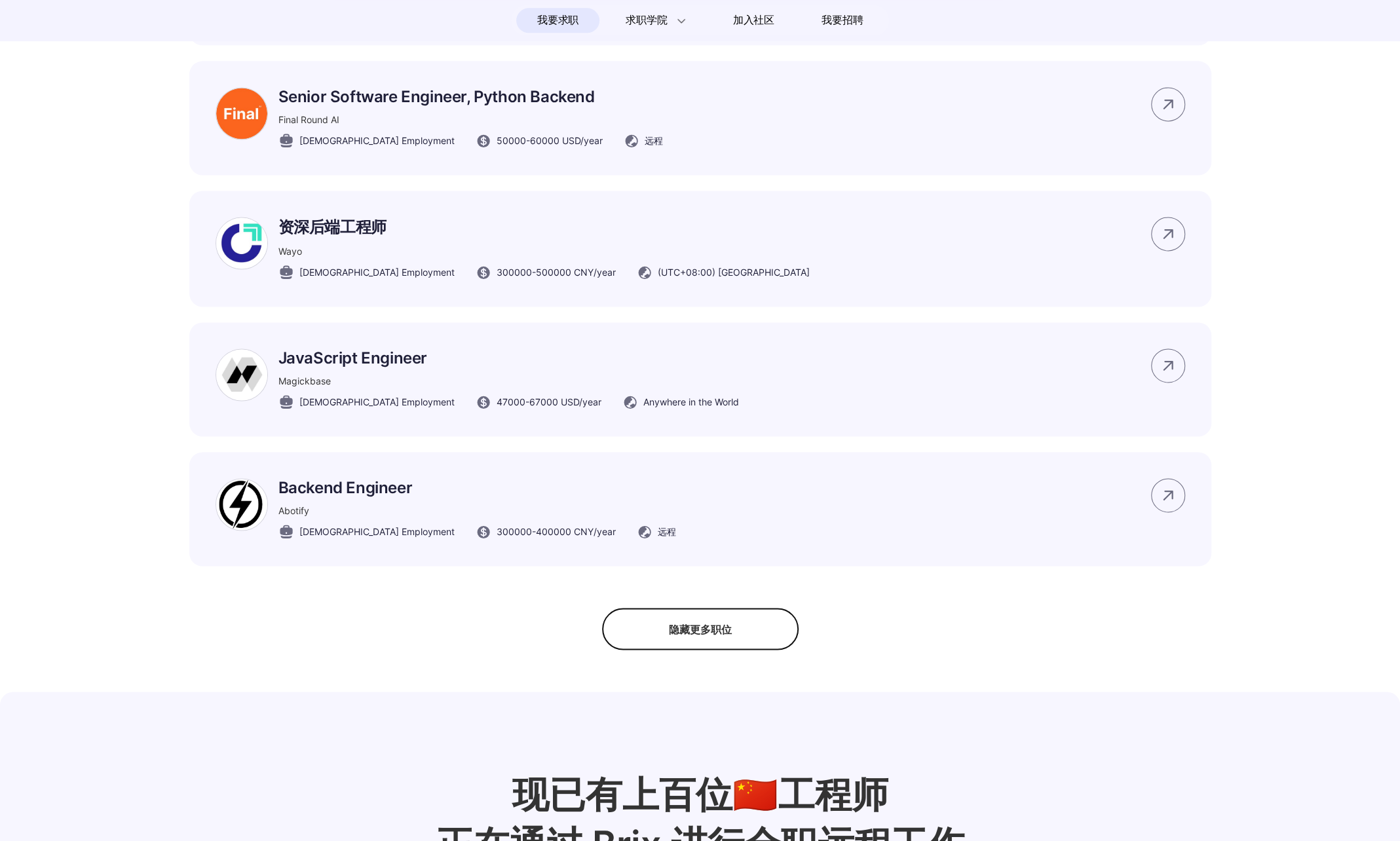
click at [723, 650] on div "隐藏更多职位" at bounding box center [700, 629] width 197 height 42
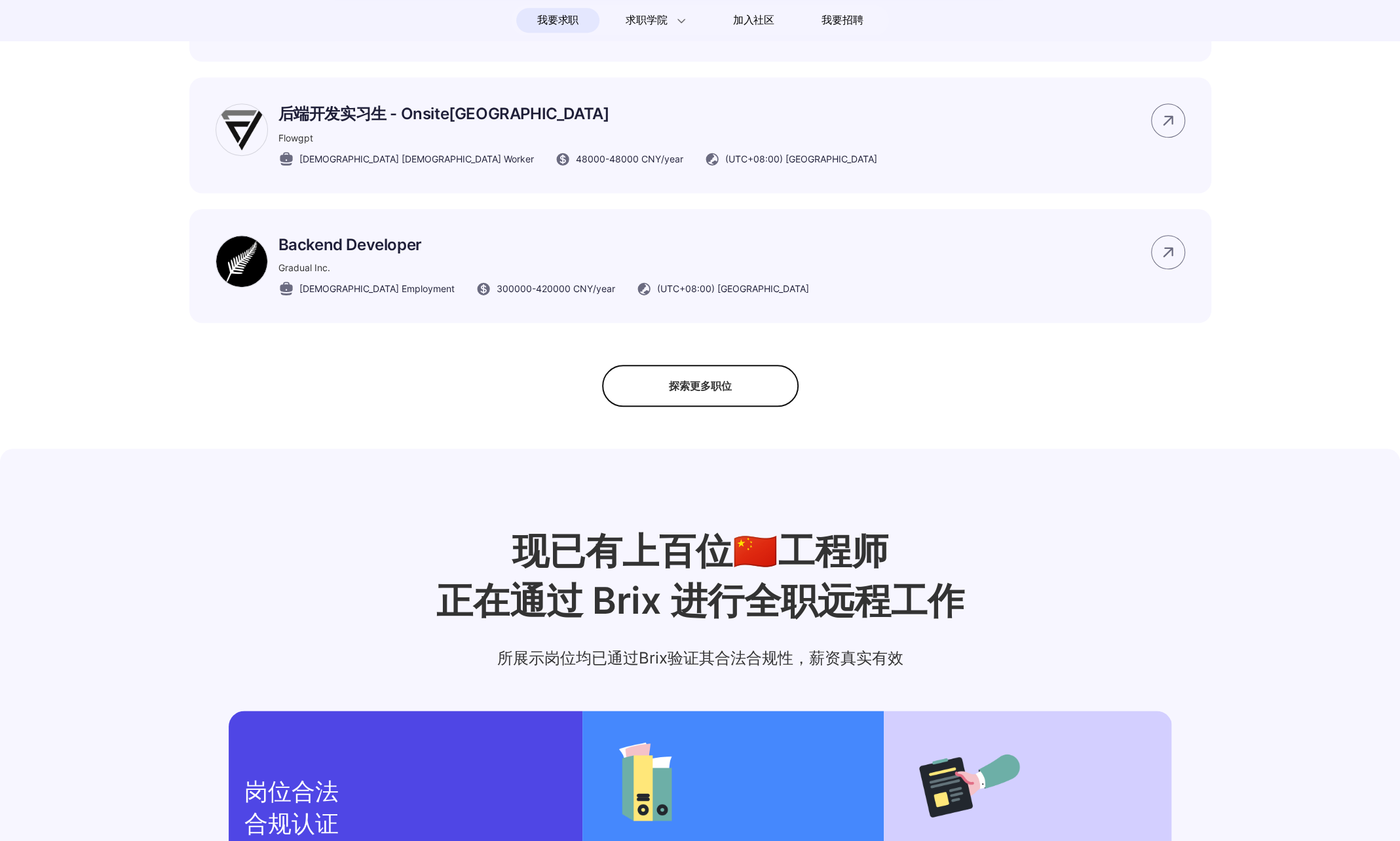
scroll to position [917, 0]
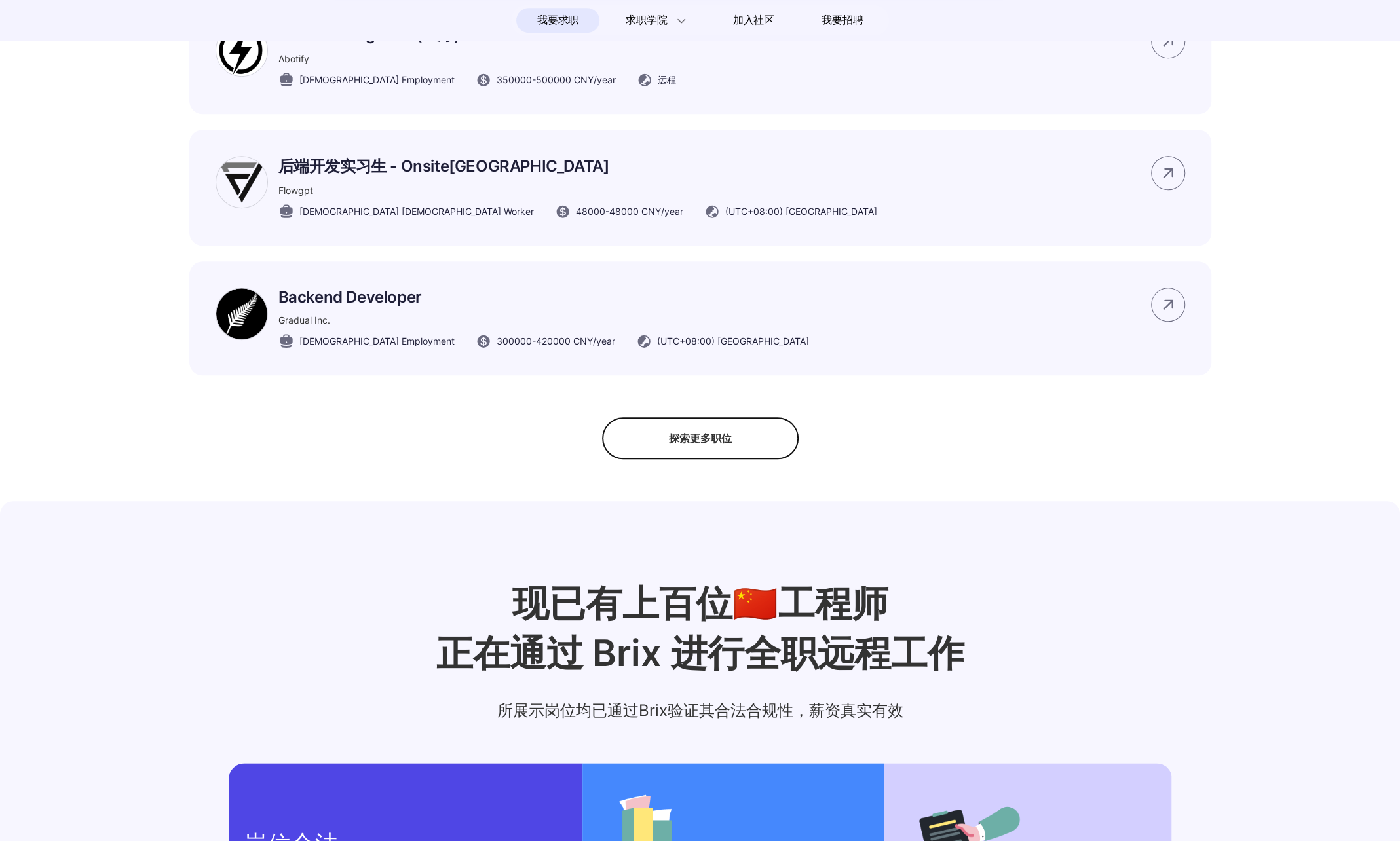
click at [683, 459] on div "探索更多职位" at bounding box center [700, 438] width 197 height 42
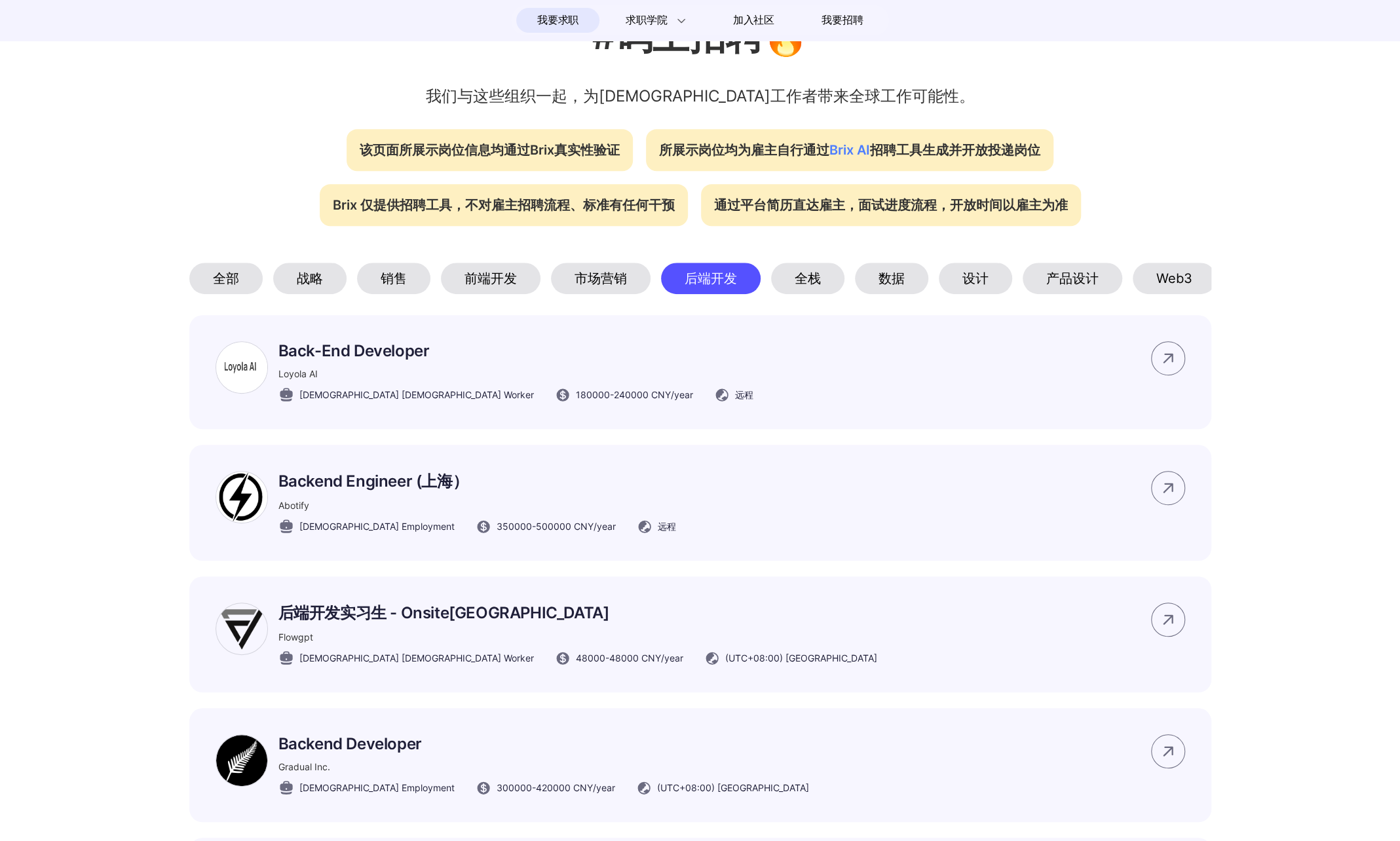
scroll to position [459, 0]
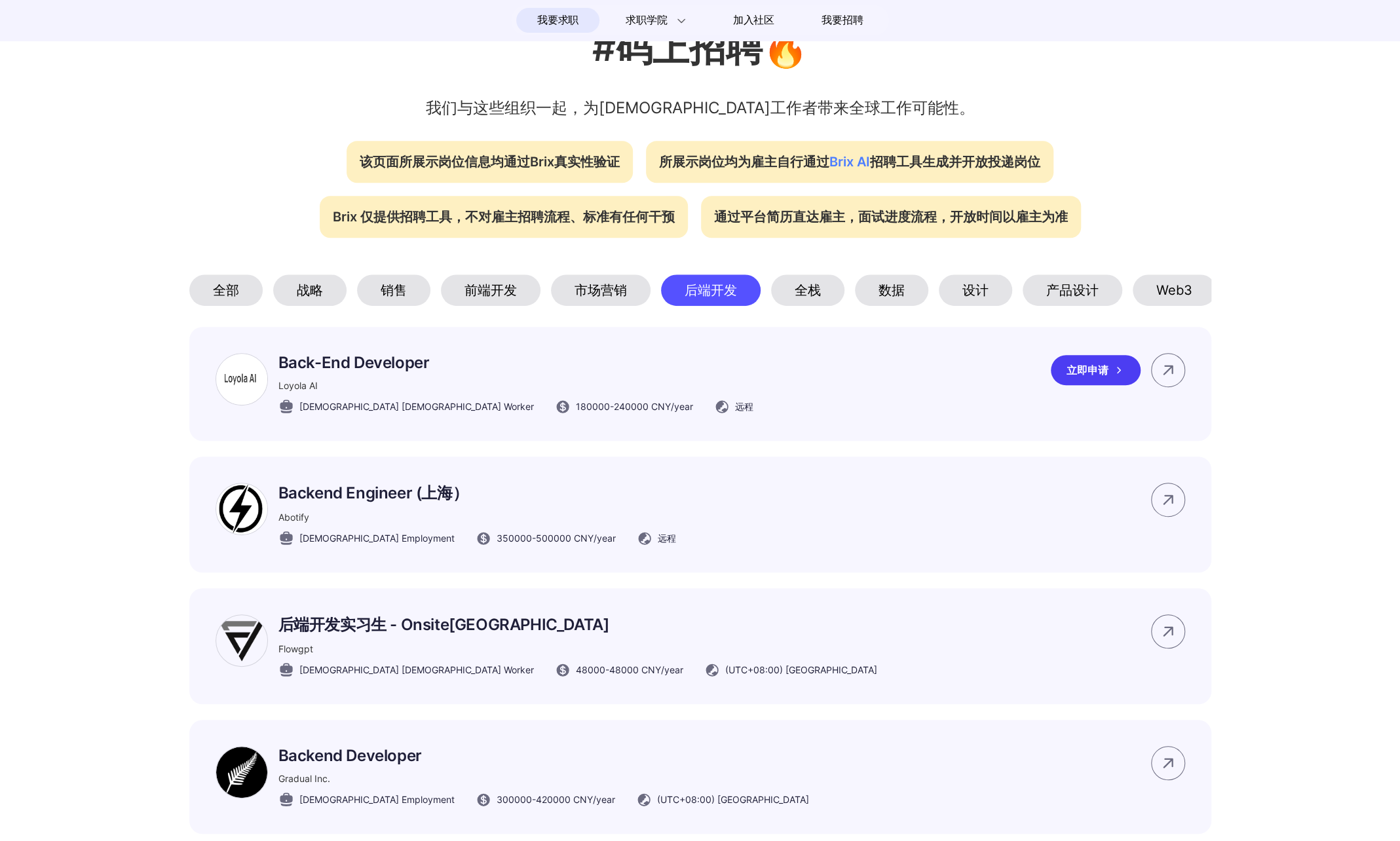
click at [895, 431] on div "Back-End Developer Loyola AI Full-time Contract Worker 180000 - 240000 CNY /yea…" at bounding box center [700, 383] width 1022 height 114
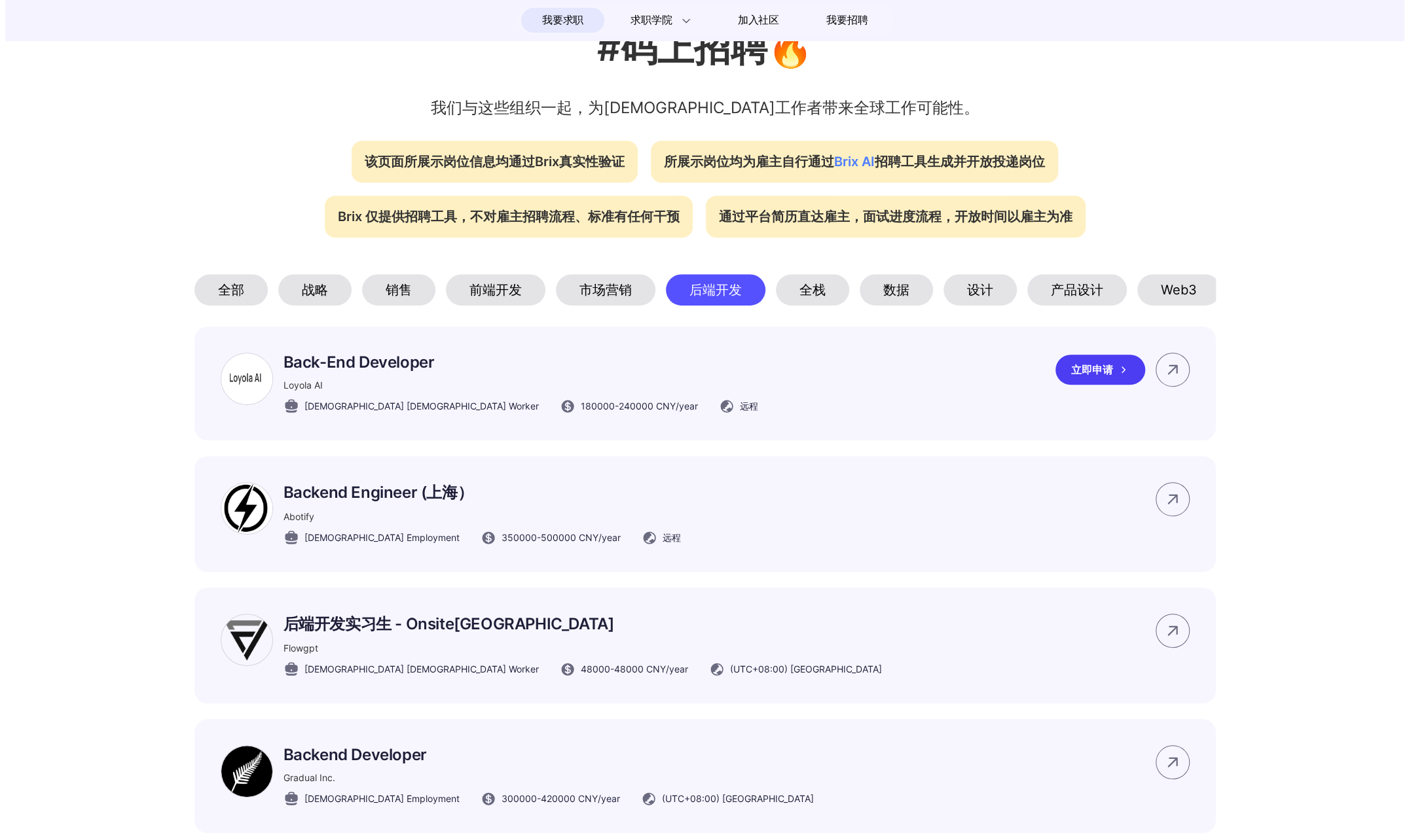
scroll to position [0, 0]
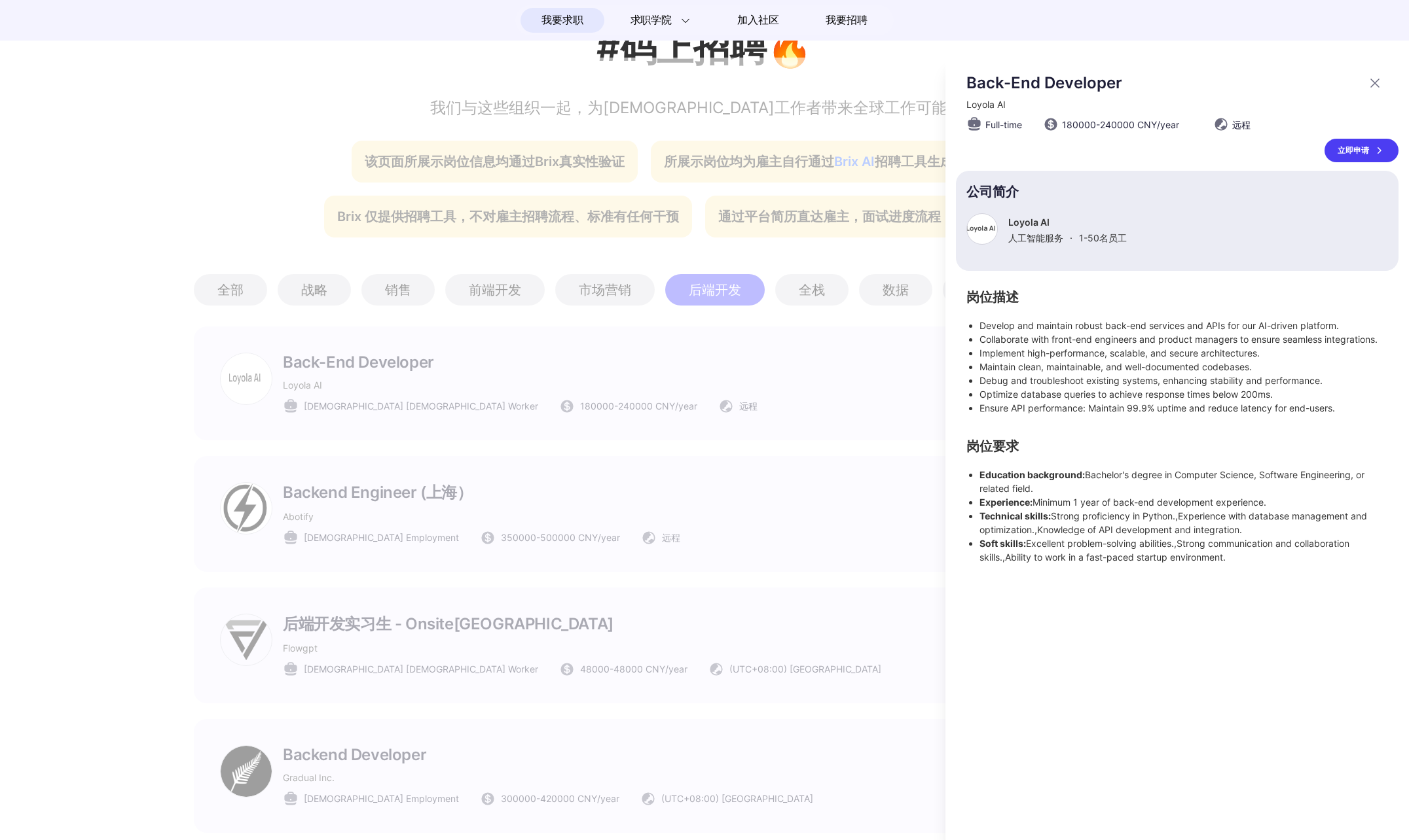
click at [1097, 516] on li "Technical skills: Strong proficiency in Python.,Experience with database manage…" at bounding box center [1184, 523] width 409 height 27
drag, startPoint x: 1097, startPoint y: 516, endPoint x: 1100, endPoint y: 524, distance: 8.5
click at [1100, 524] on li "Technical skills: Strong proficiency in Python.,Experience with database manage…" at bounding box center [1184, 523] width 409 height 27
click at [1034, 500] on li "Experience: Minimum 1 year of back-end development experience." at bounding box center [1184, 502] width 409 height 14
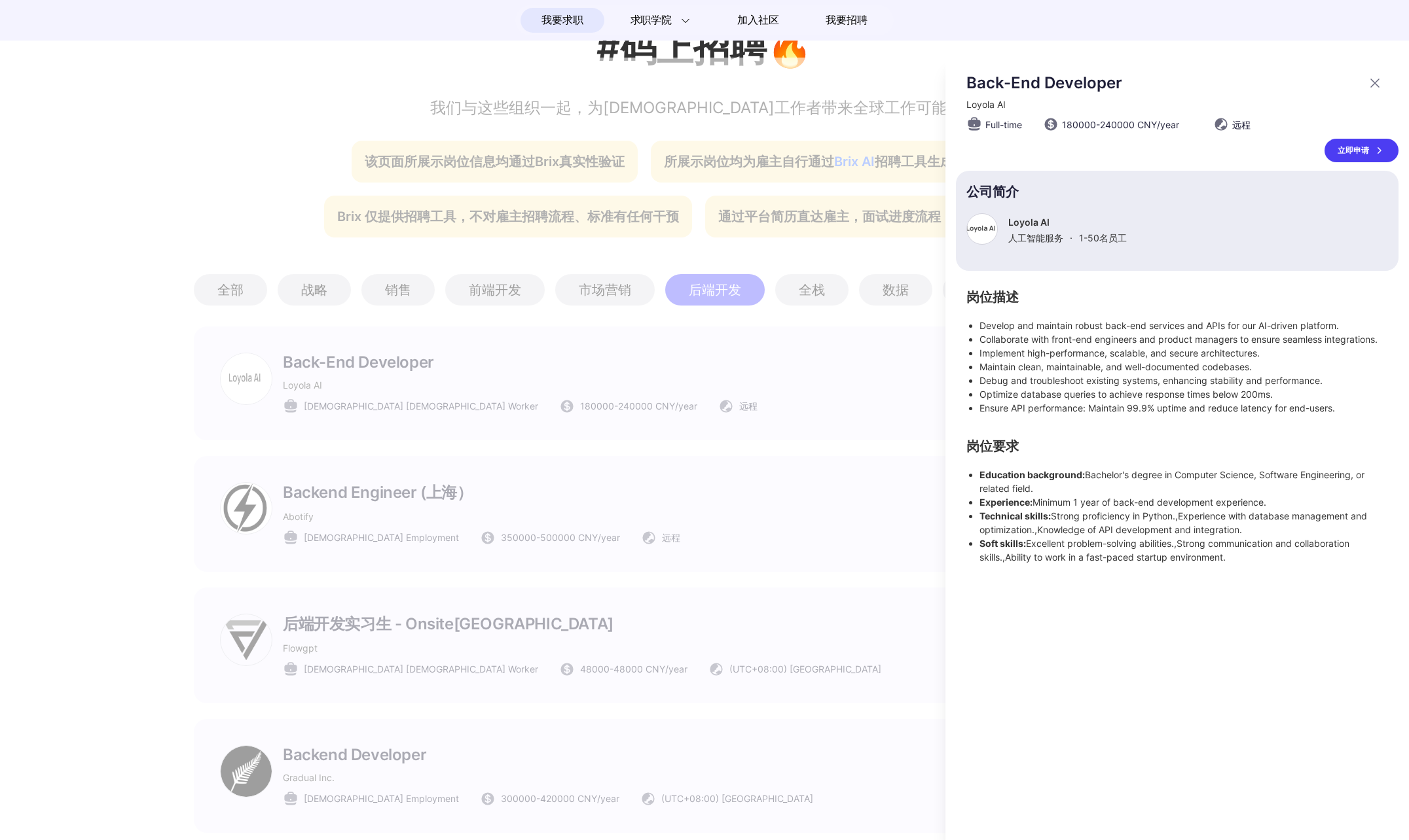
drag, startPoint x: 980, startPoint y: 476, endPoint x: 1264, endPoint y: 572, distance: 299.8
click at [1264, 572] on div "Back-End Developer Loyola AI Full-time 180000 - 240000 CNY /year 远程 立即申请 公司简介 L…" at bounding box center [1177, 449] width 463 height 783
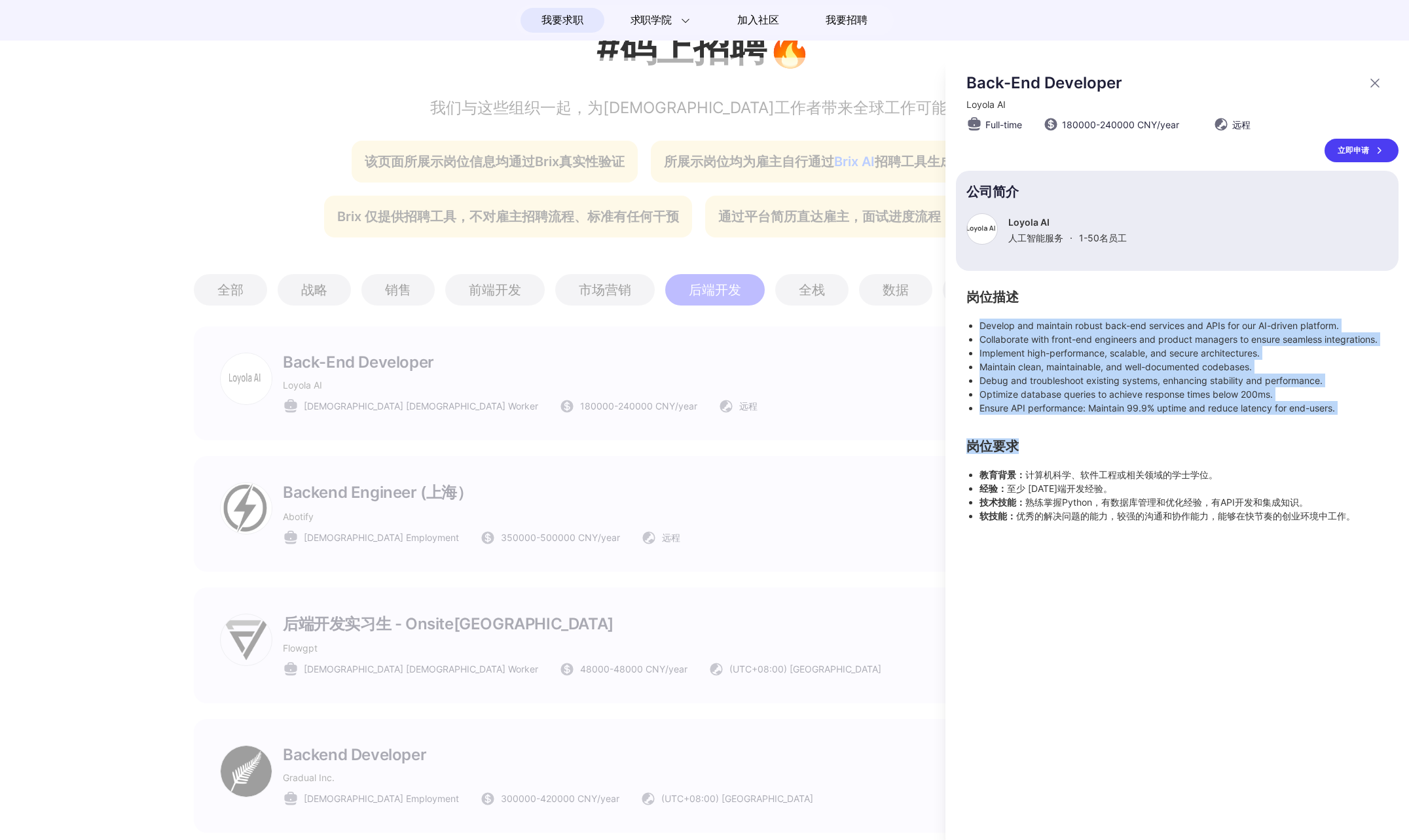
drag, startPoint x: 981, startPoint y: 327, endPoint x: 1358, endPoint y: 422, distance: 388.8
click at [1358, 422] on div "岗位描述 Develop and maintain robust back-end services and APIs for our AI-driven p…" at bounding box center [1177, 407] width 443 height 231
click at [1131, 364] on li "Maintain clean, maintainable, and well-documented codebases." at bounding box center [1184, 366] width 409 height 14
drag, startPoint x: 980, startPoint y: 323, endPoint x: 1354, endPoint y: 410, distance: 384.0
click at [1354, 410] on ul "Develop and maintain robust back-end services and APIs for our AI-driven platfo…" at bounding box center [1177, 367] width 422 height 96
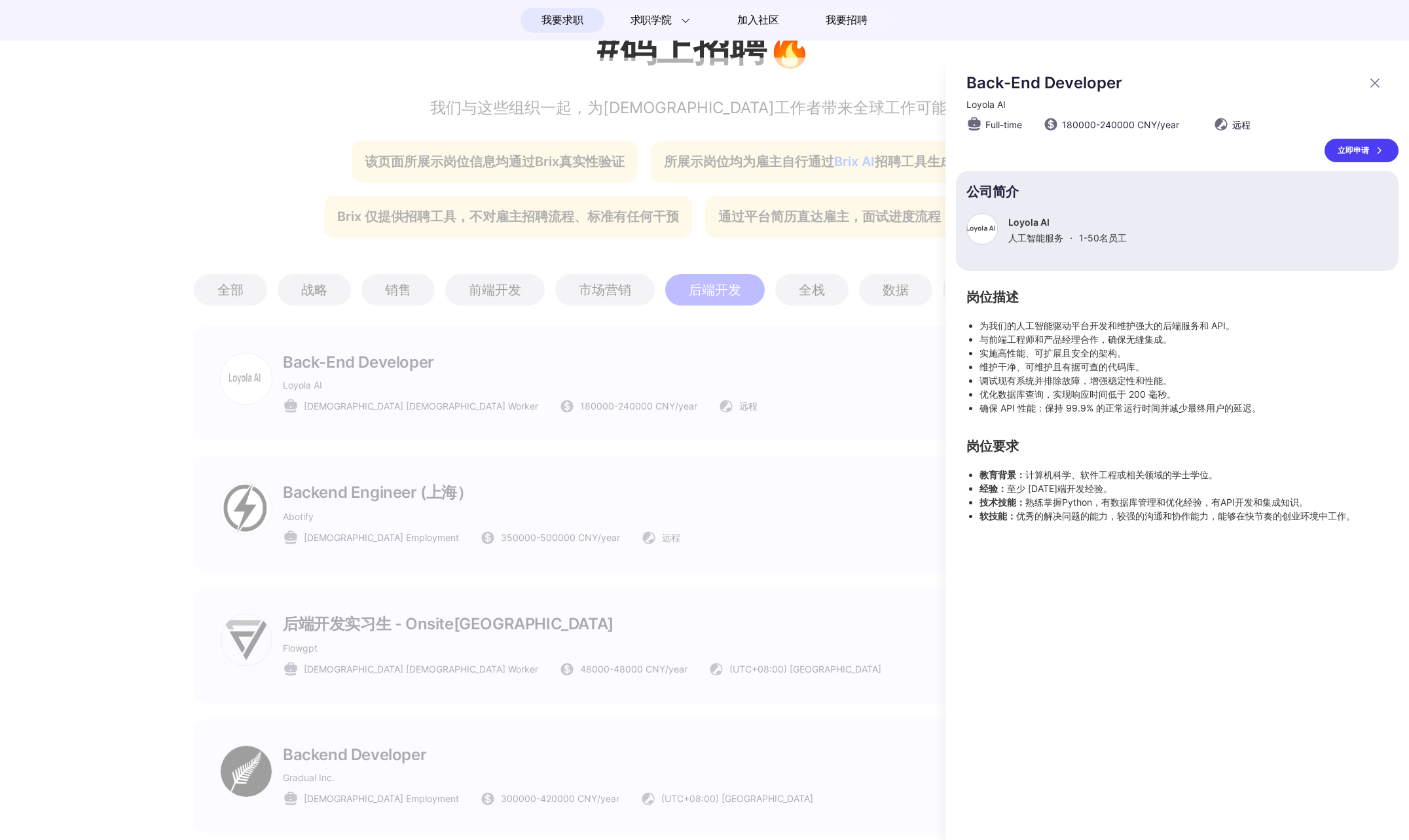
click at [854, 385] on div at bounding box center [704, 449] width 1409 height 783
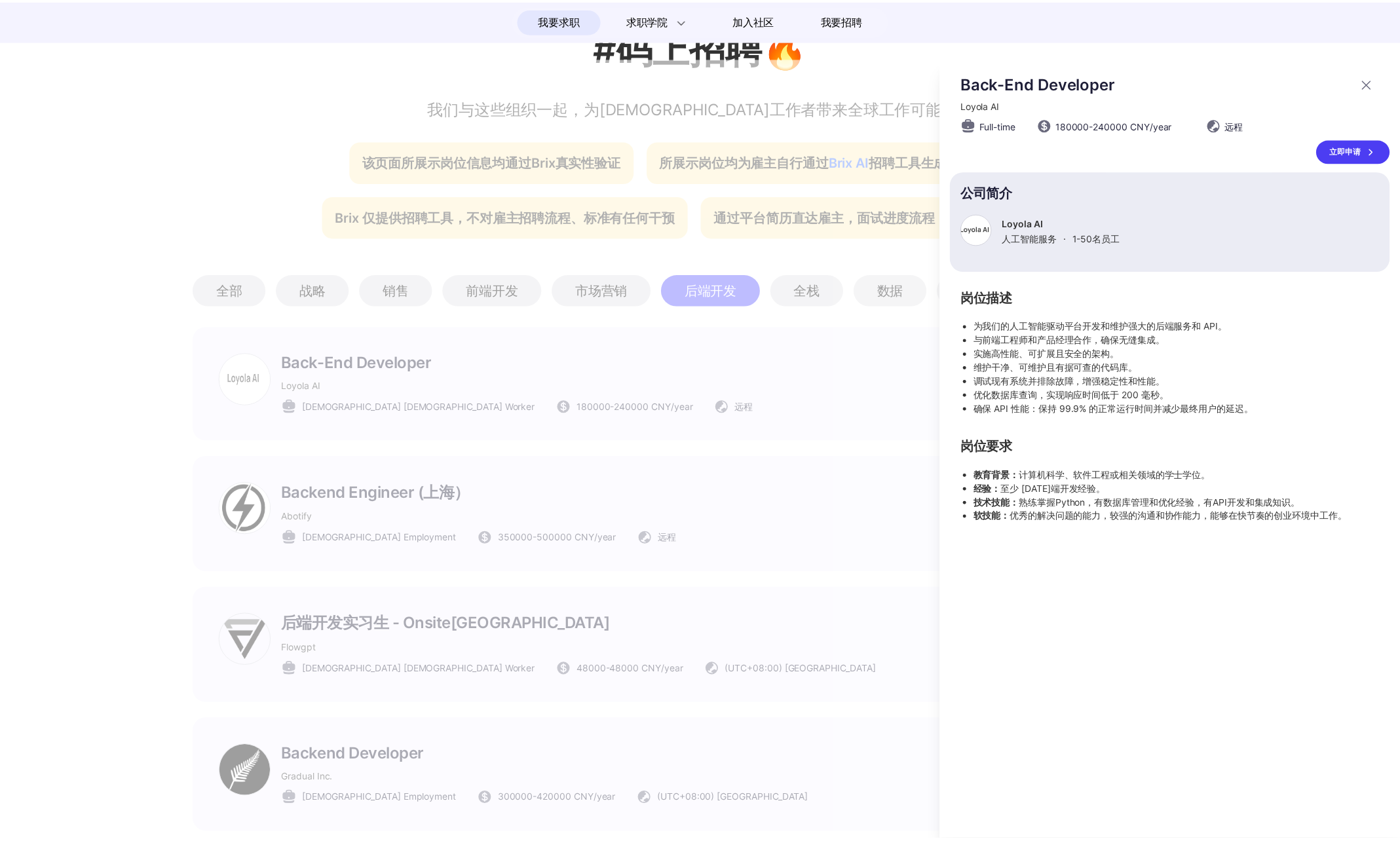
scroll to position [459, 0]
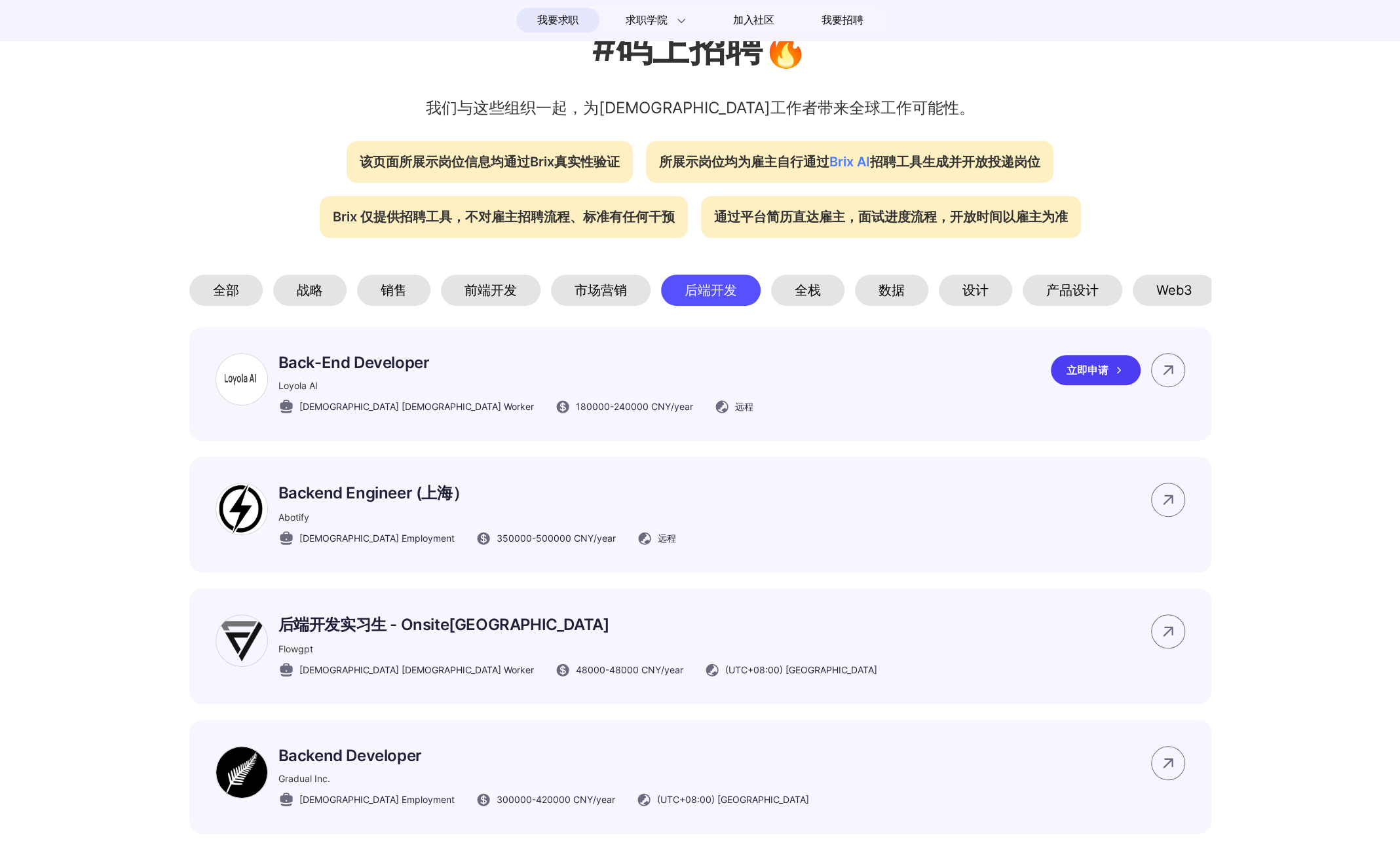
click at [932, 405] on div "Back-End Developer Loyola AI Full-time Contract Worker 180000 - 240000 CNY /yea…" at bounding box center [700, 383] width 1022 height 114
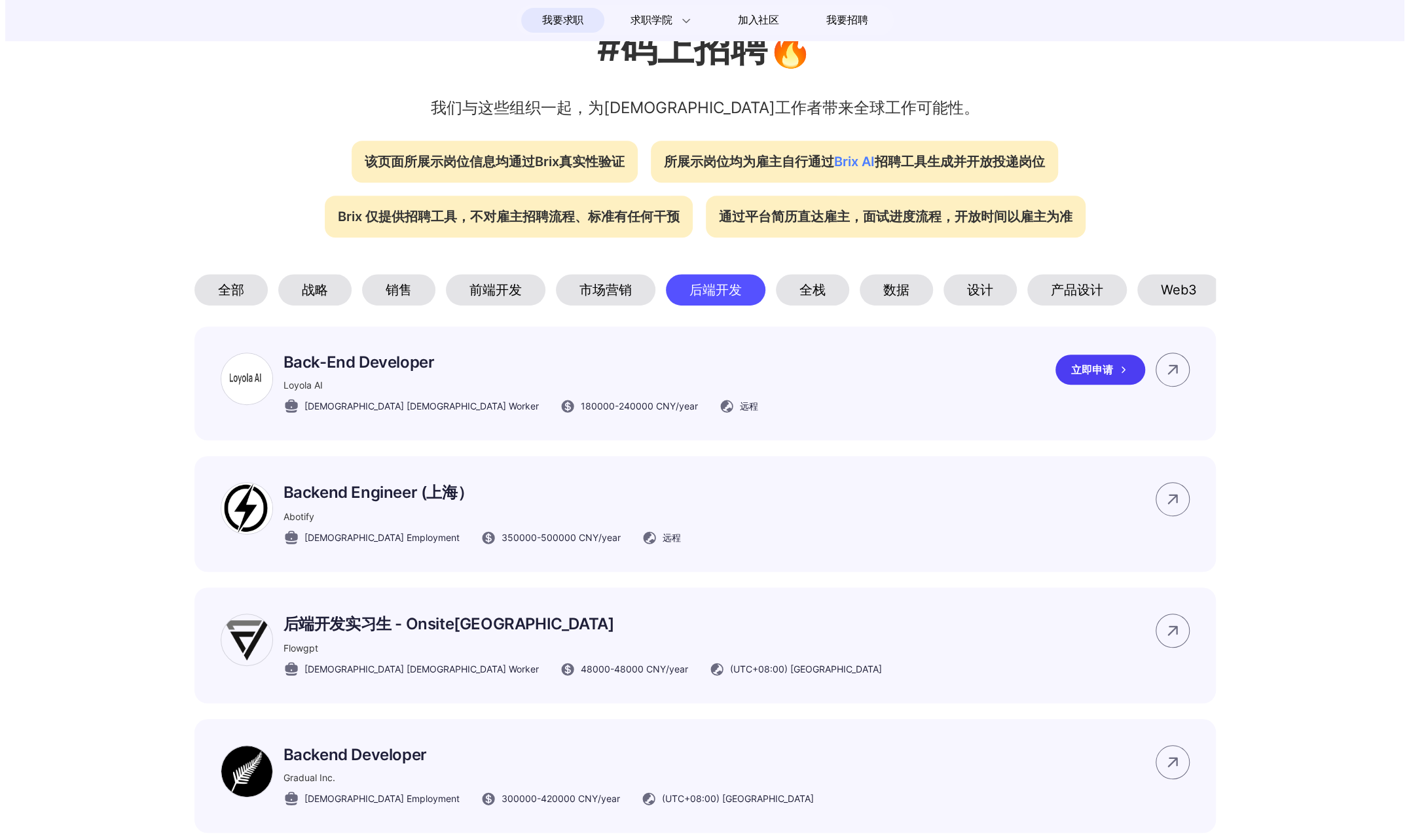
scroll to position [0, 0]
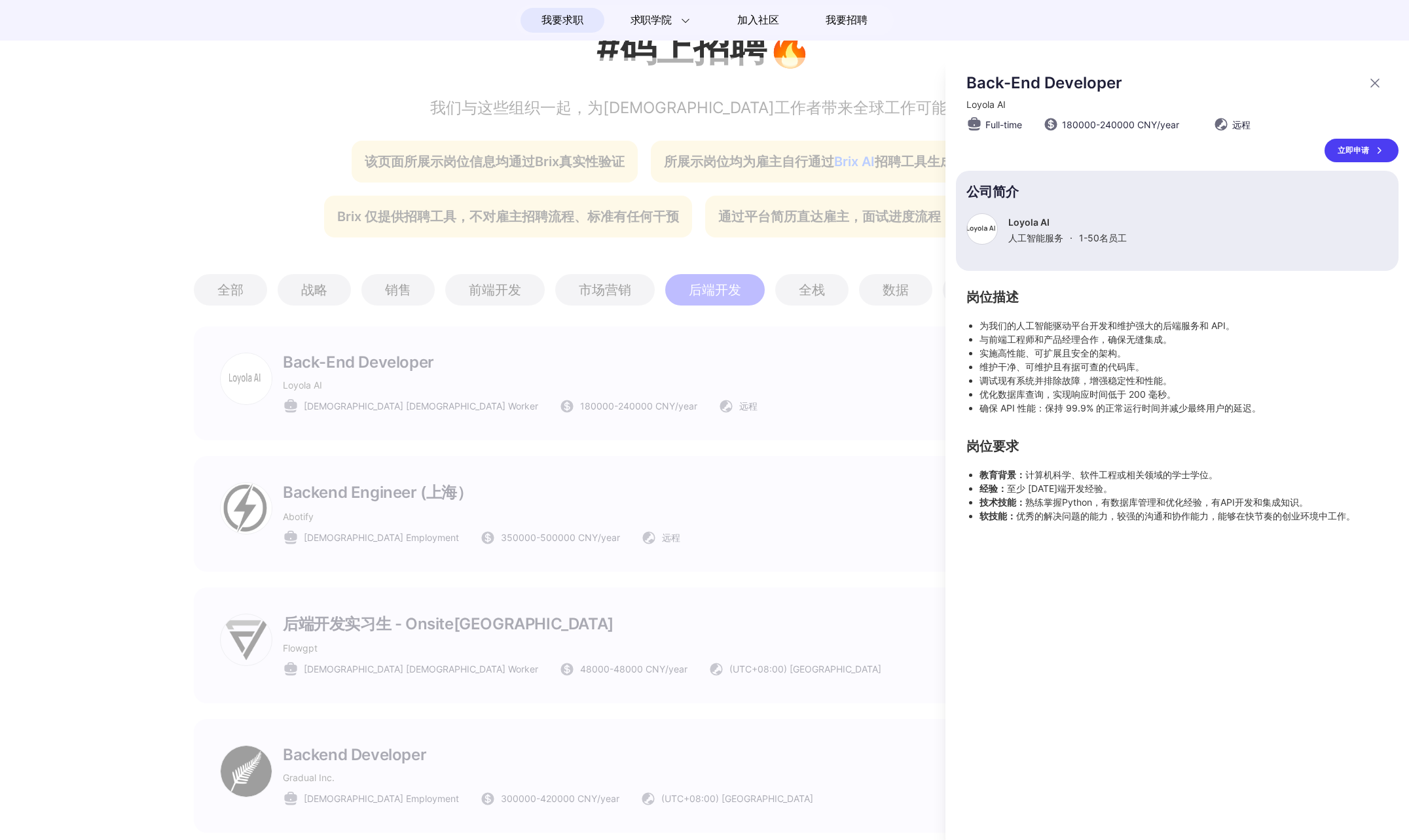
click at [1372, 151] on div "立即申请" at bounding box center [1361, 150] width 74 height 23
click at [772, 397] on div at bounding box center [704, 449] width 1409 height 783
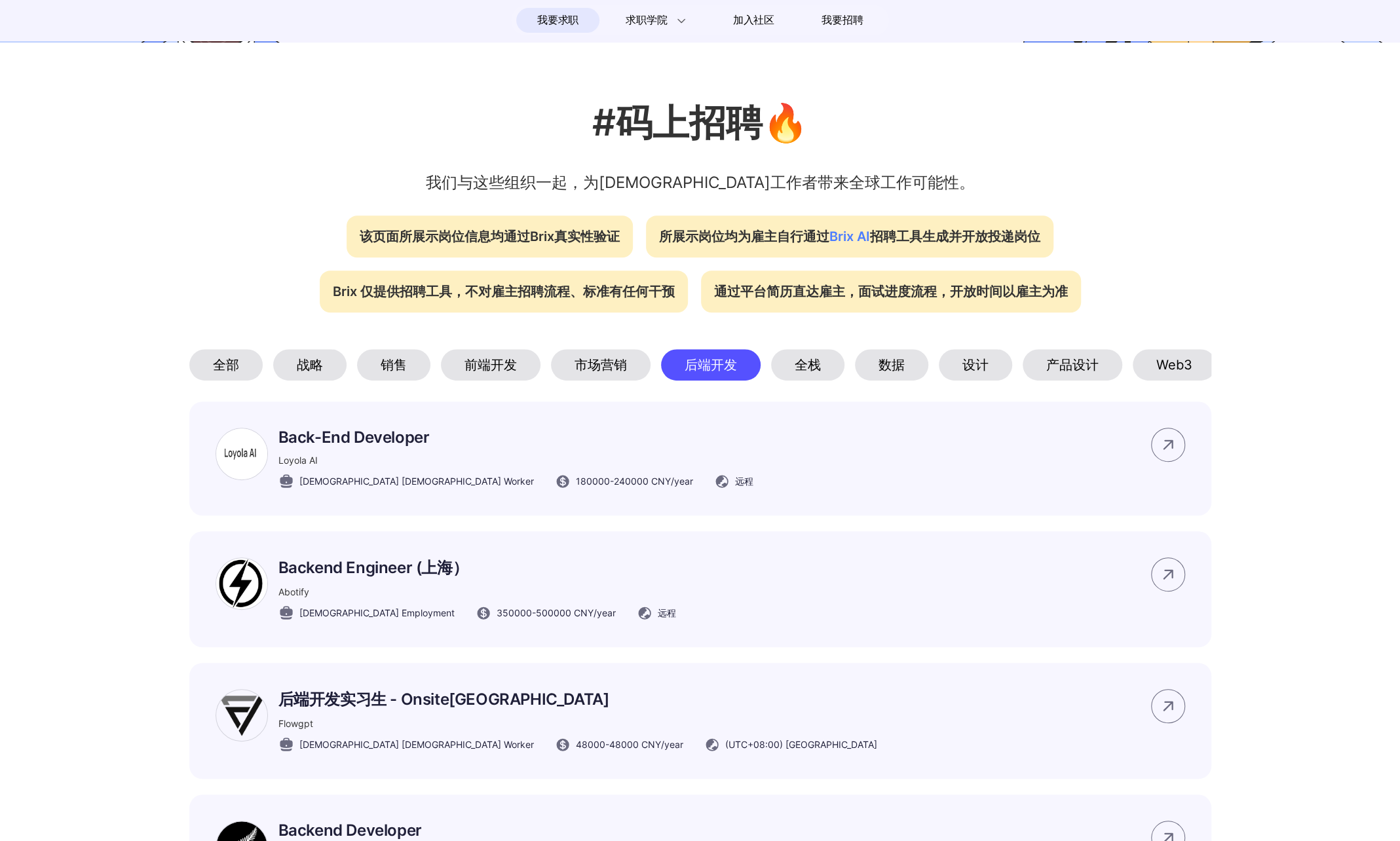
scroll to position [459, 0]
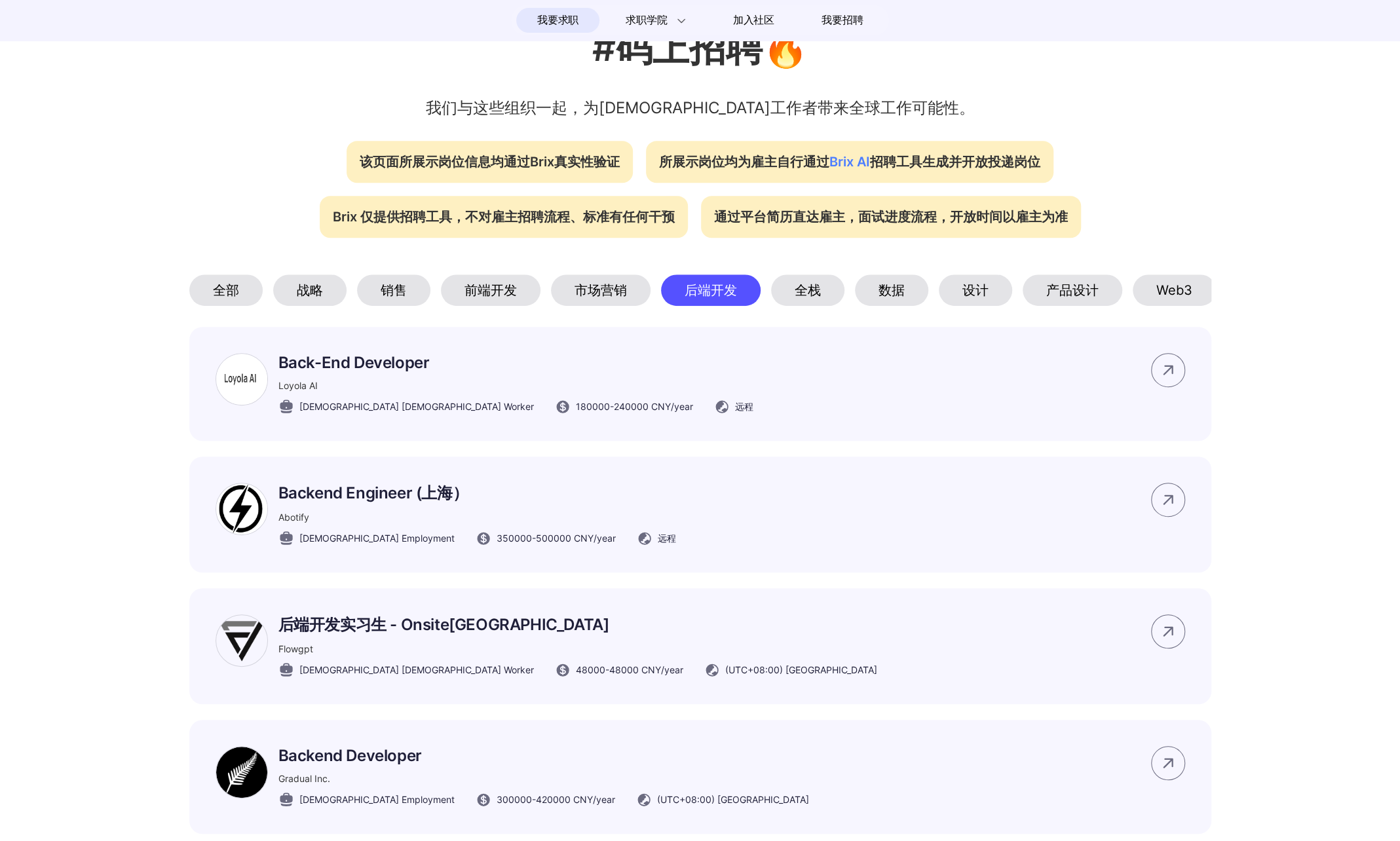
click at [809, 306] on div "全栈" at bounding box center [808, 290] width 73 height 32
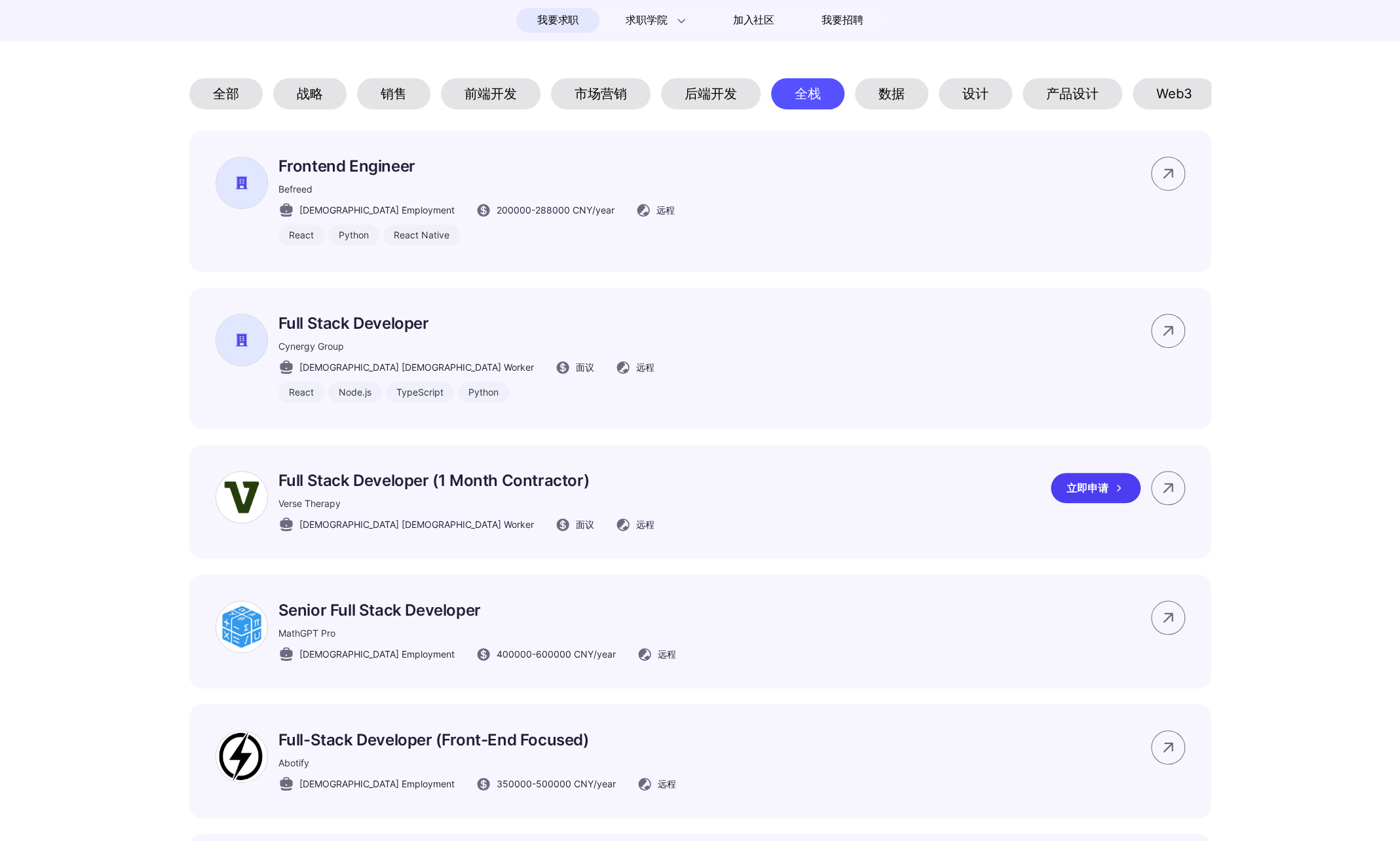
scroll to position [721, 0]
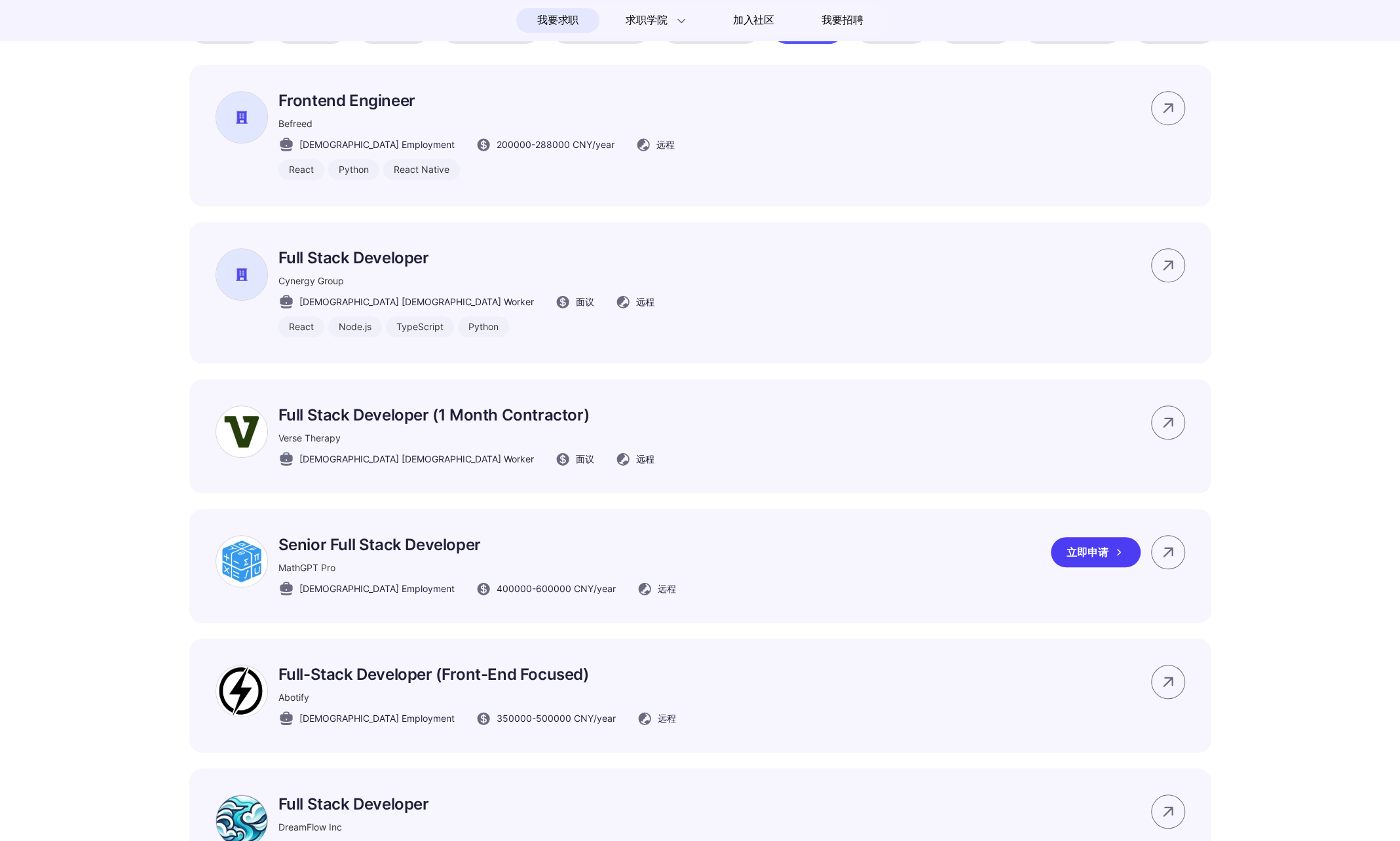
click at [956, 578] on div "Senior Full Stack Developer MathGPT Pro Full-time Employment 400000 - 600000 CN…" at bounding box center [700, 566] width 1022 height 114
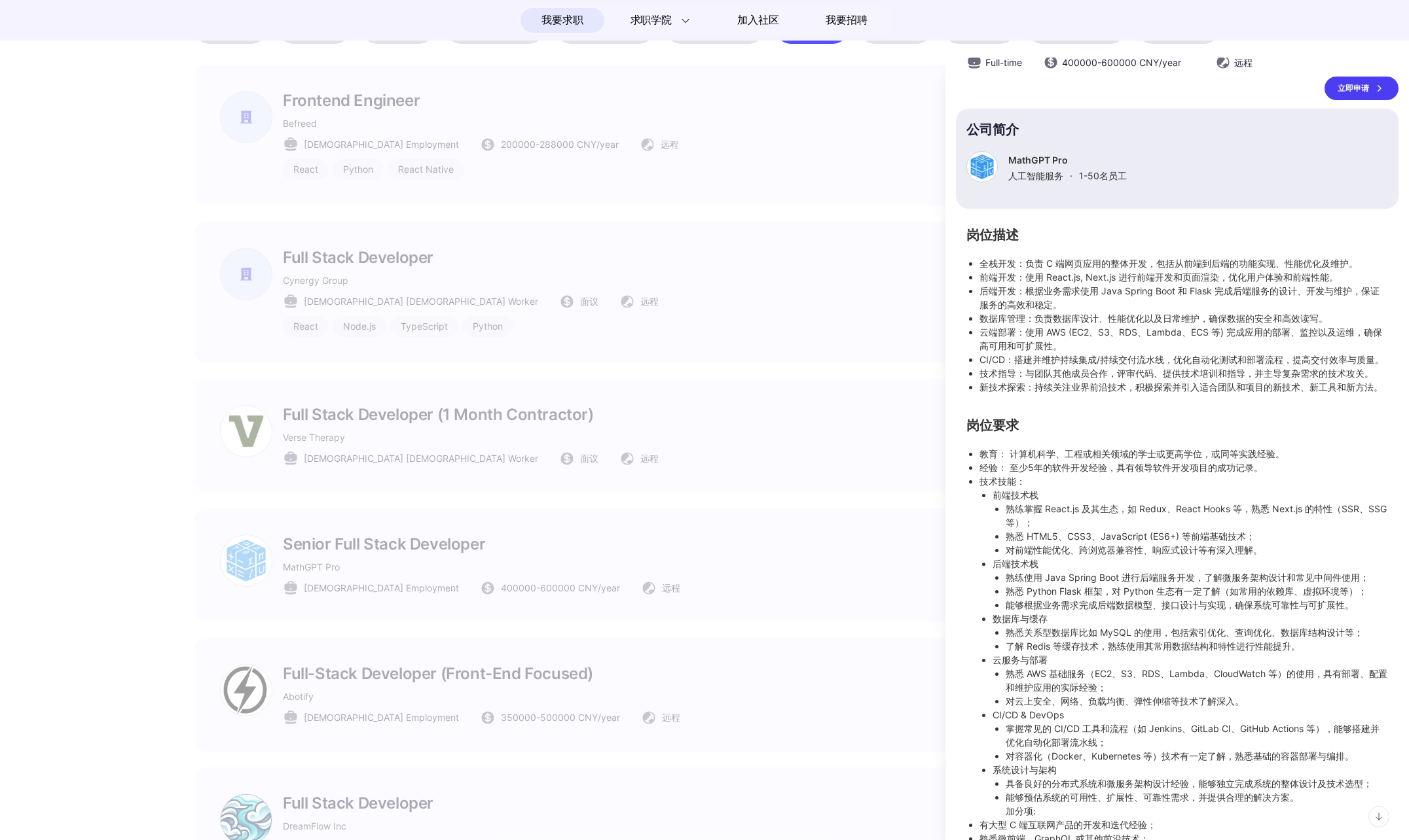
scroll to position [0, 0]
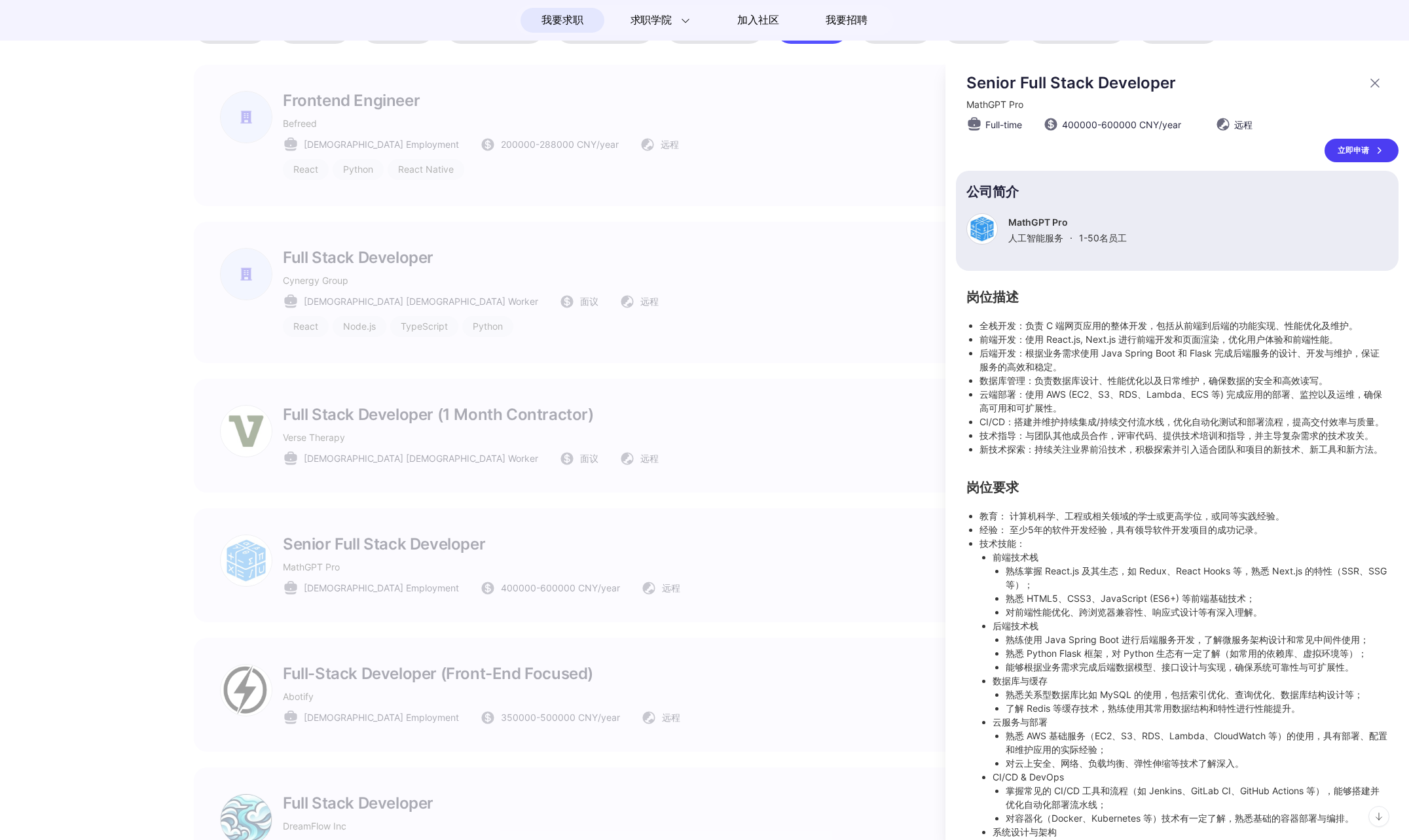
click at [698, 441] on div at bounding box center [704, 449] width 1409 height 783
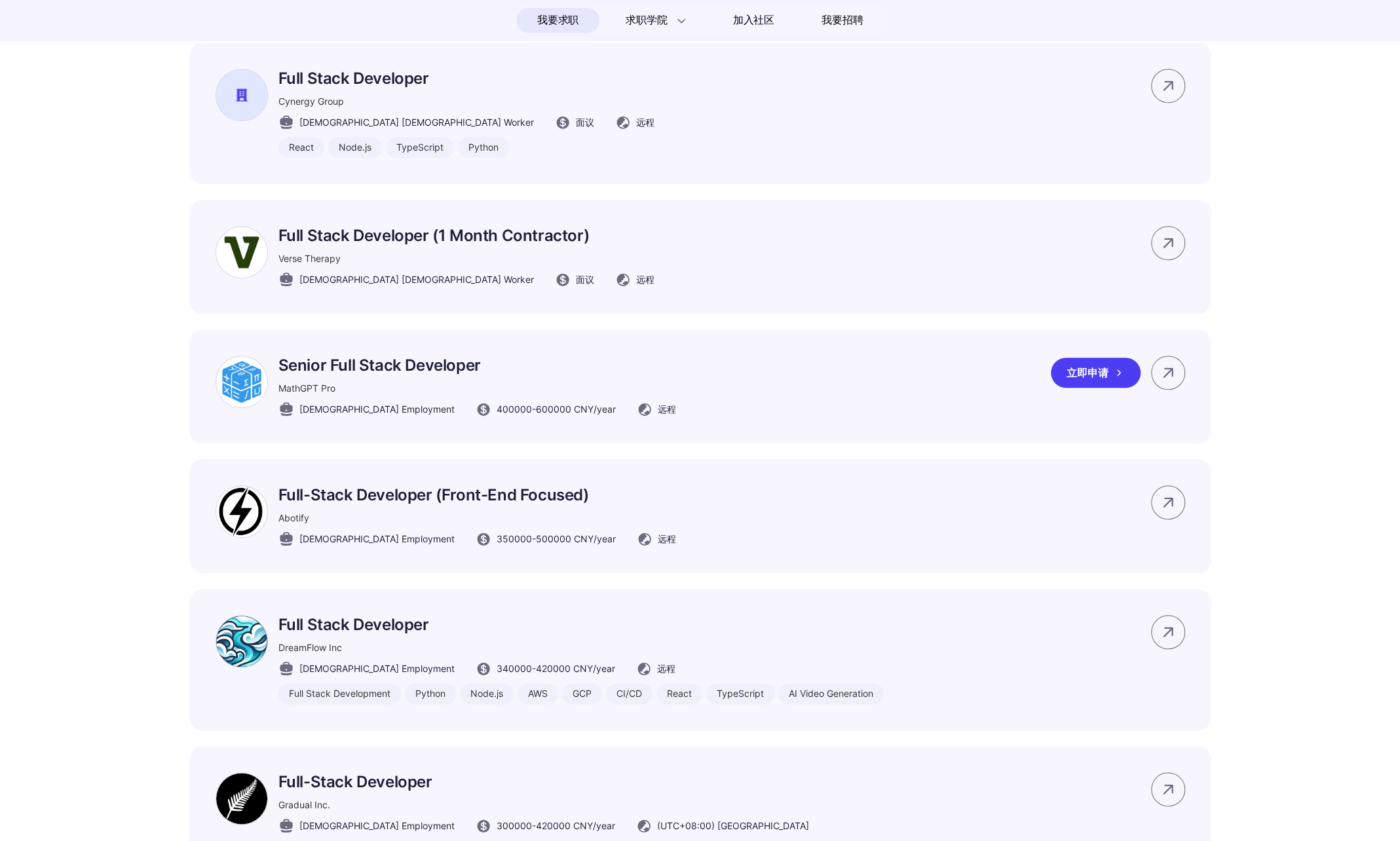
scroll to position [917, 0]
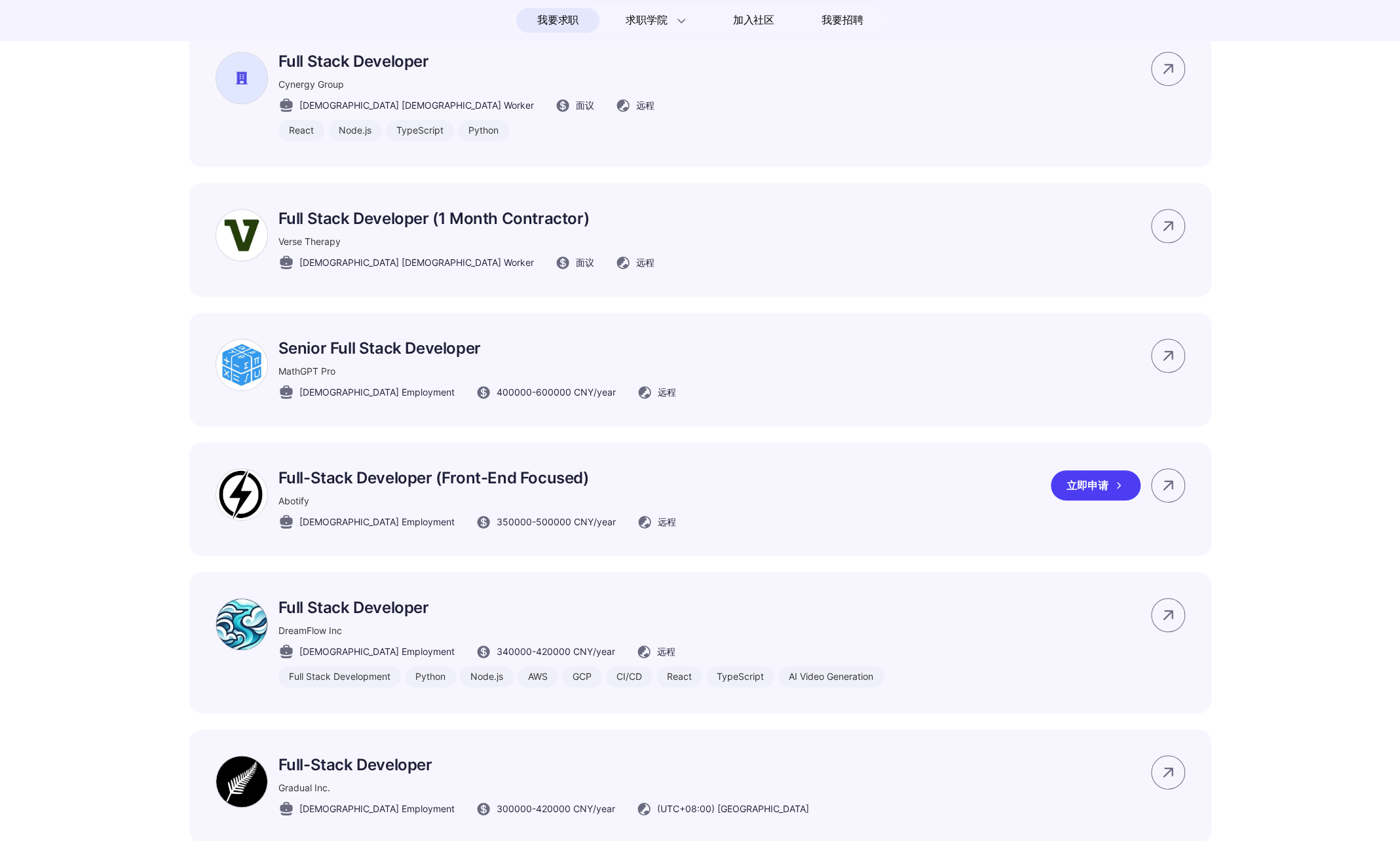
click at [916, 526] on div "Full-Stack Developer (Front-End Focused) Abotify Full-time Employment 350000 - …" at bounding box center [700, 498] width 1022 height 114
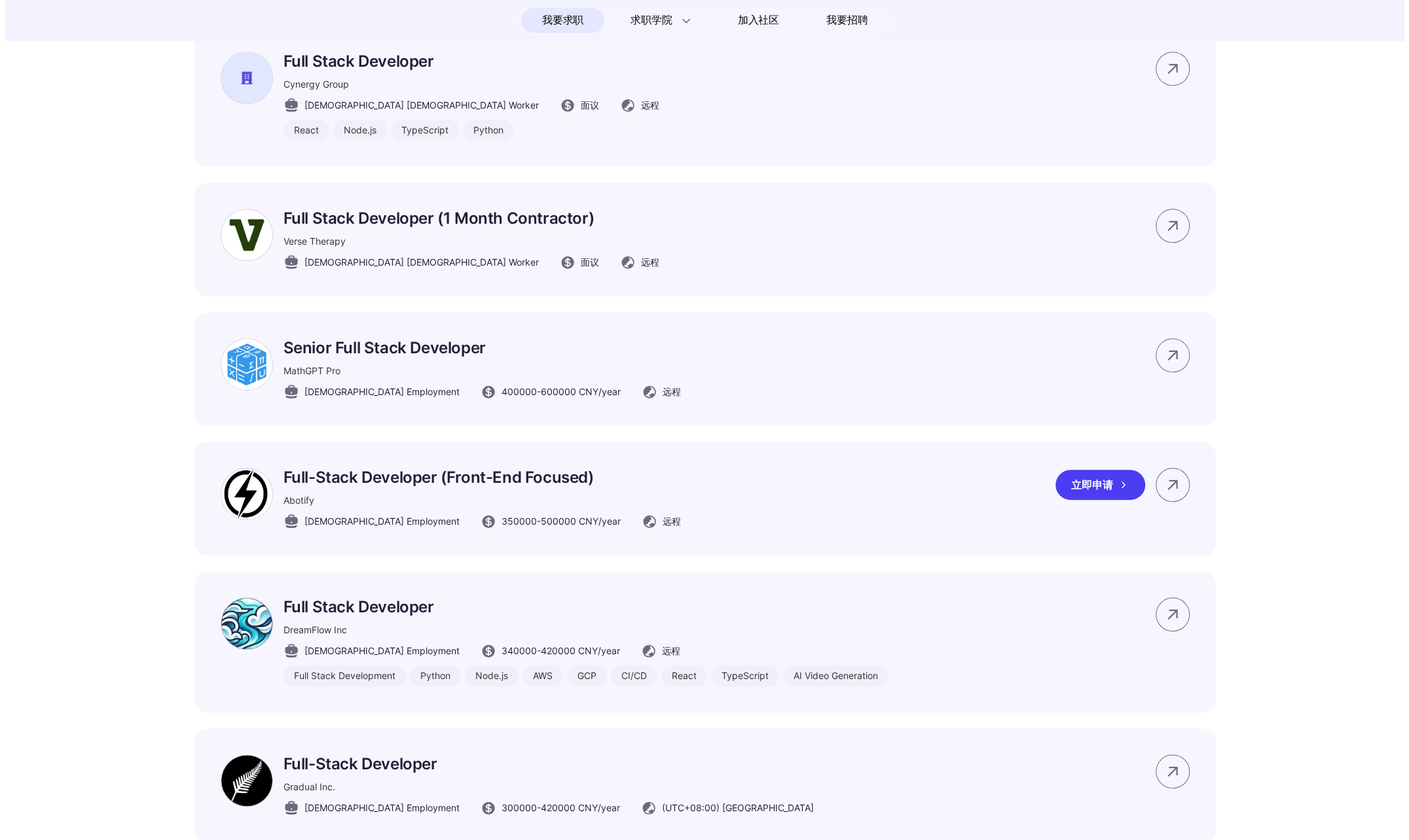
scroll to position [0, 0]
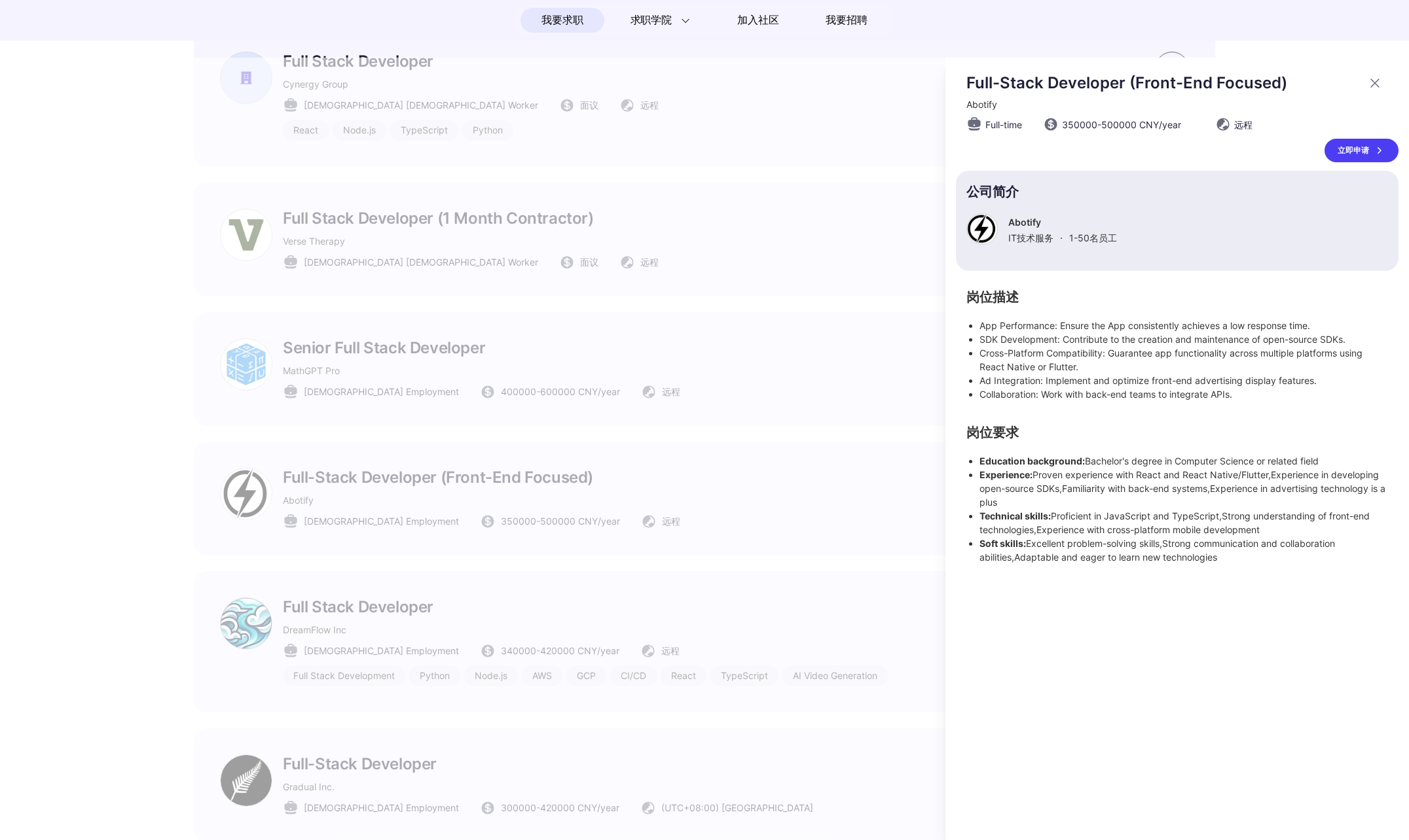
click at [758, 587] on div at bounding box center [704, 449] width 1409 height 783
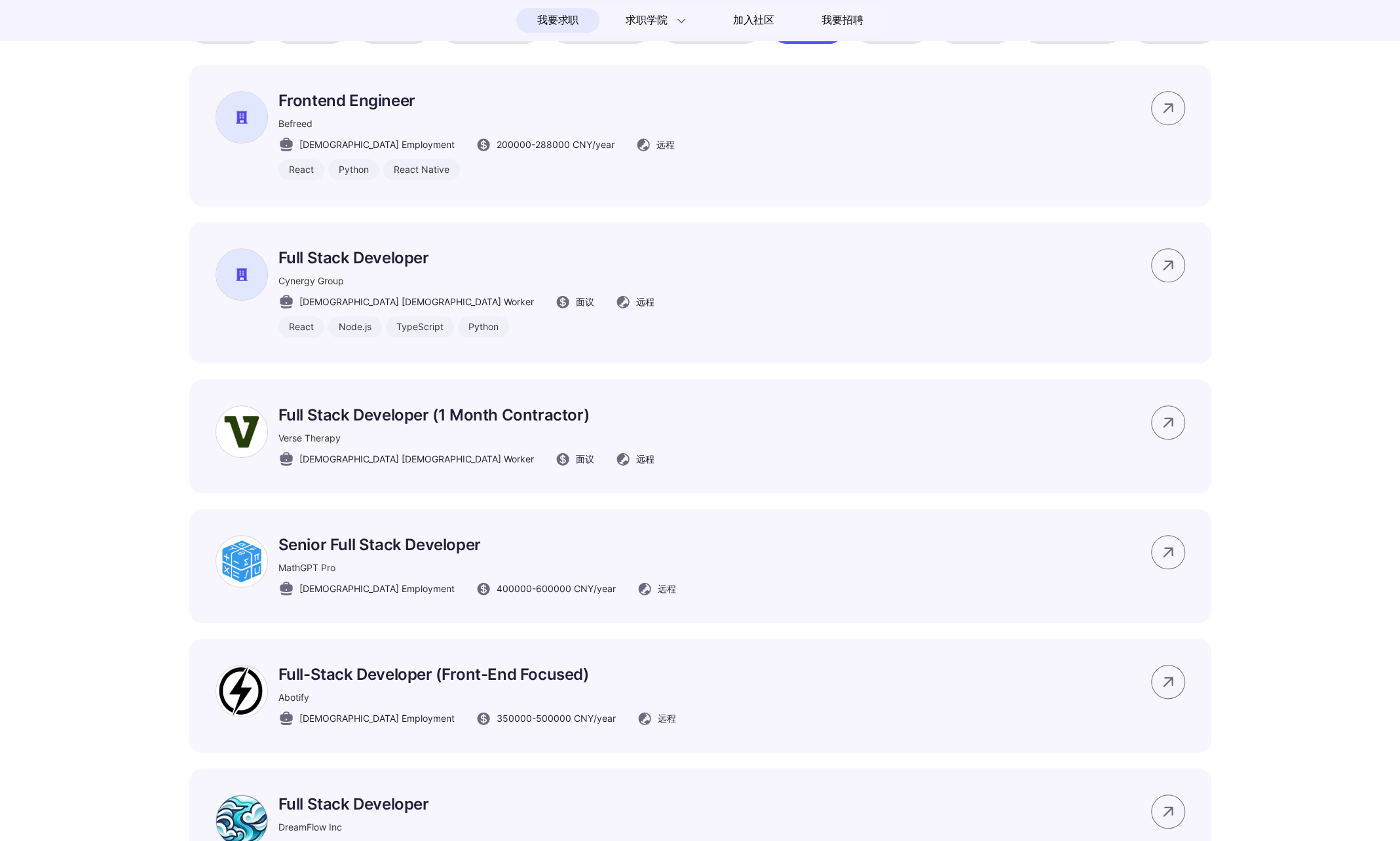
scroll to position [328, 0]
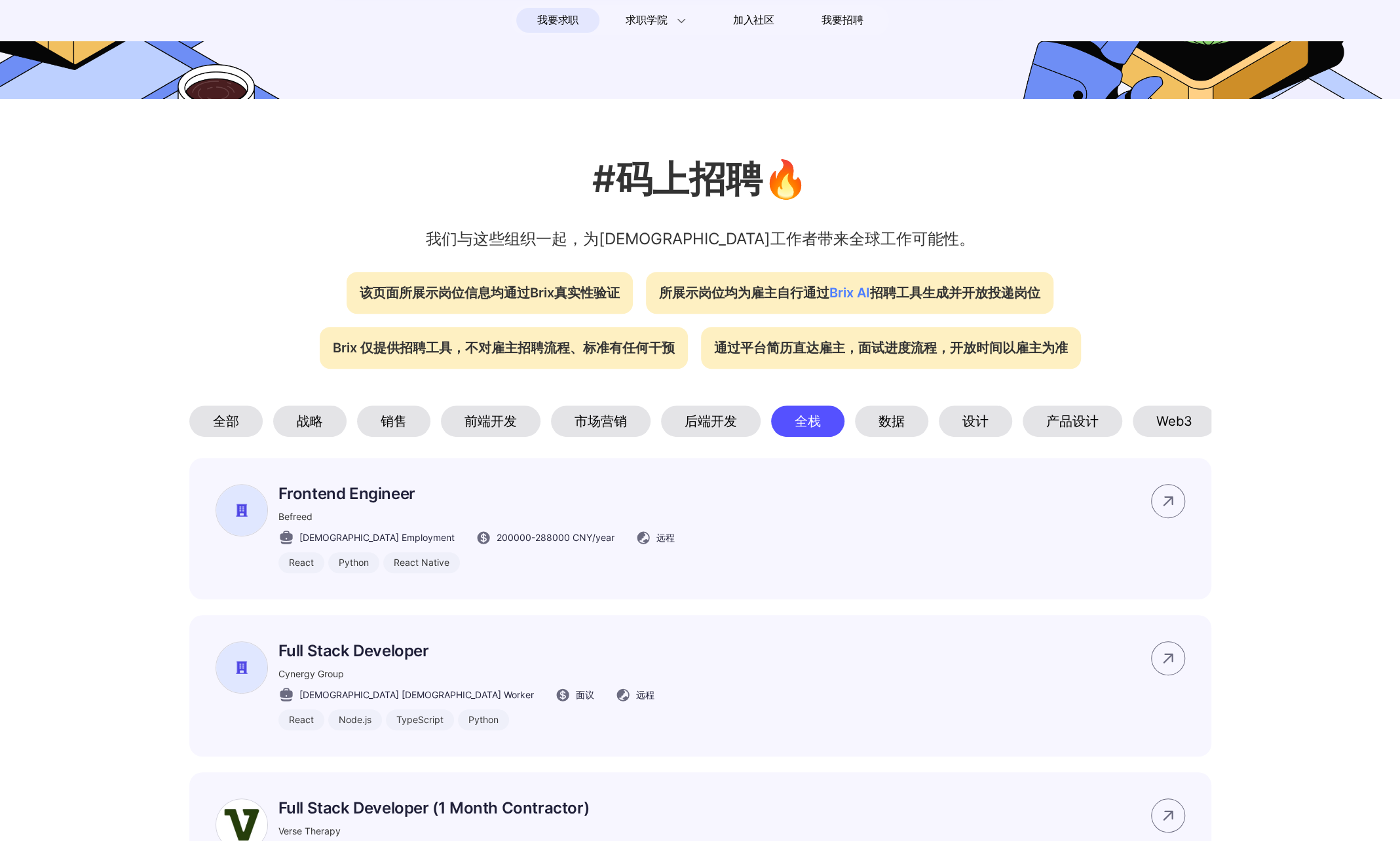
click at [884, 437] on div "数据" at bounding box center [892, 421] width 73 height 32
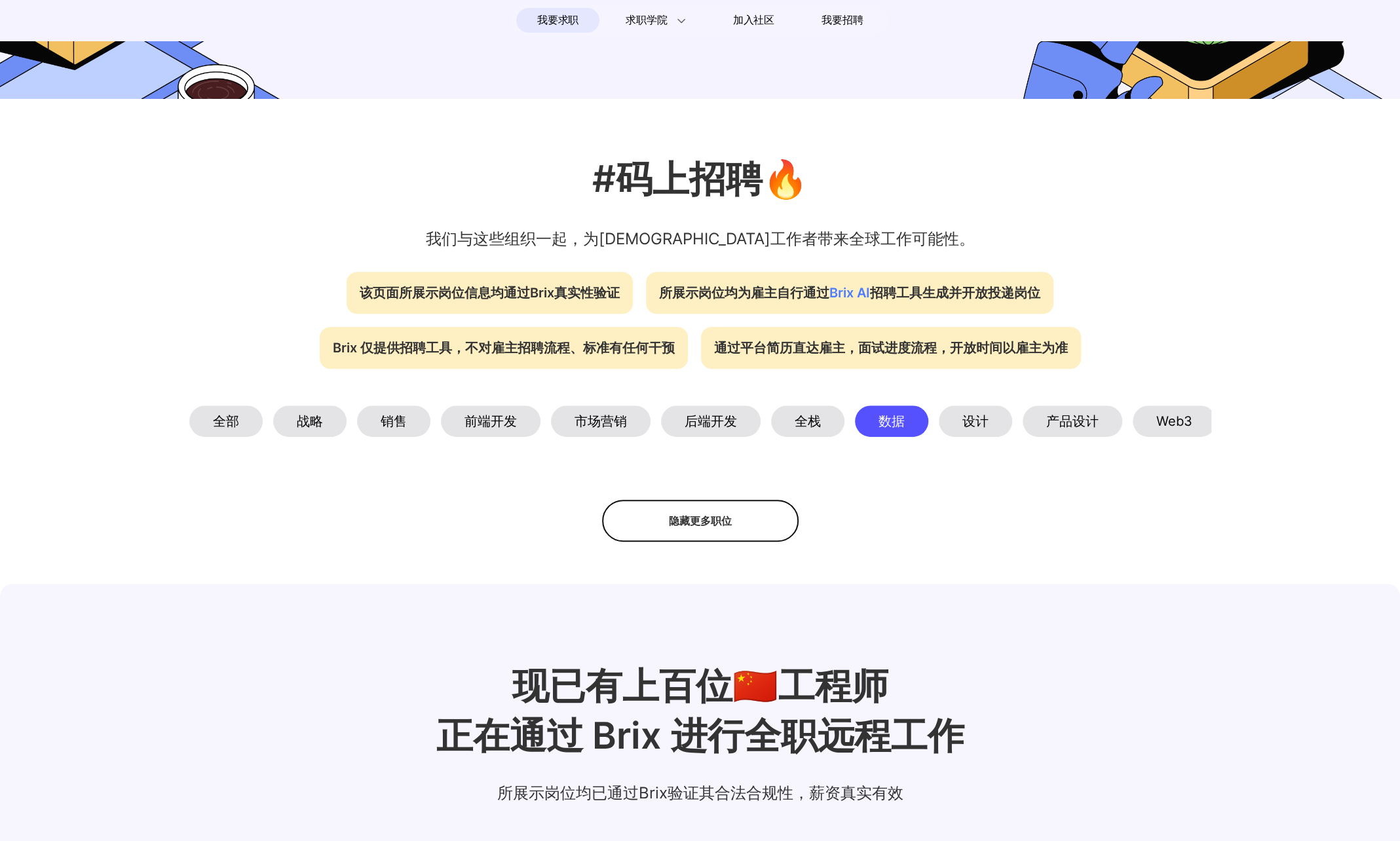
click at [983, 435] on div "设计" at bounding box center [975, 421] width 73 height 32
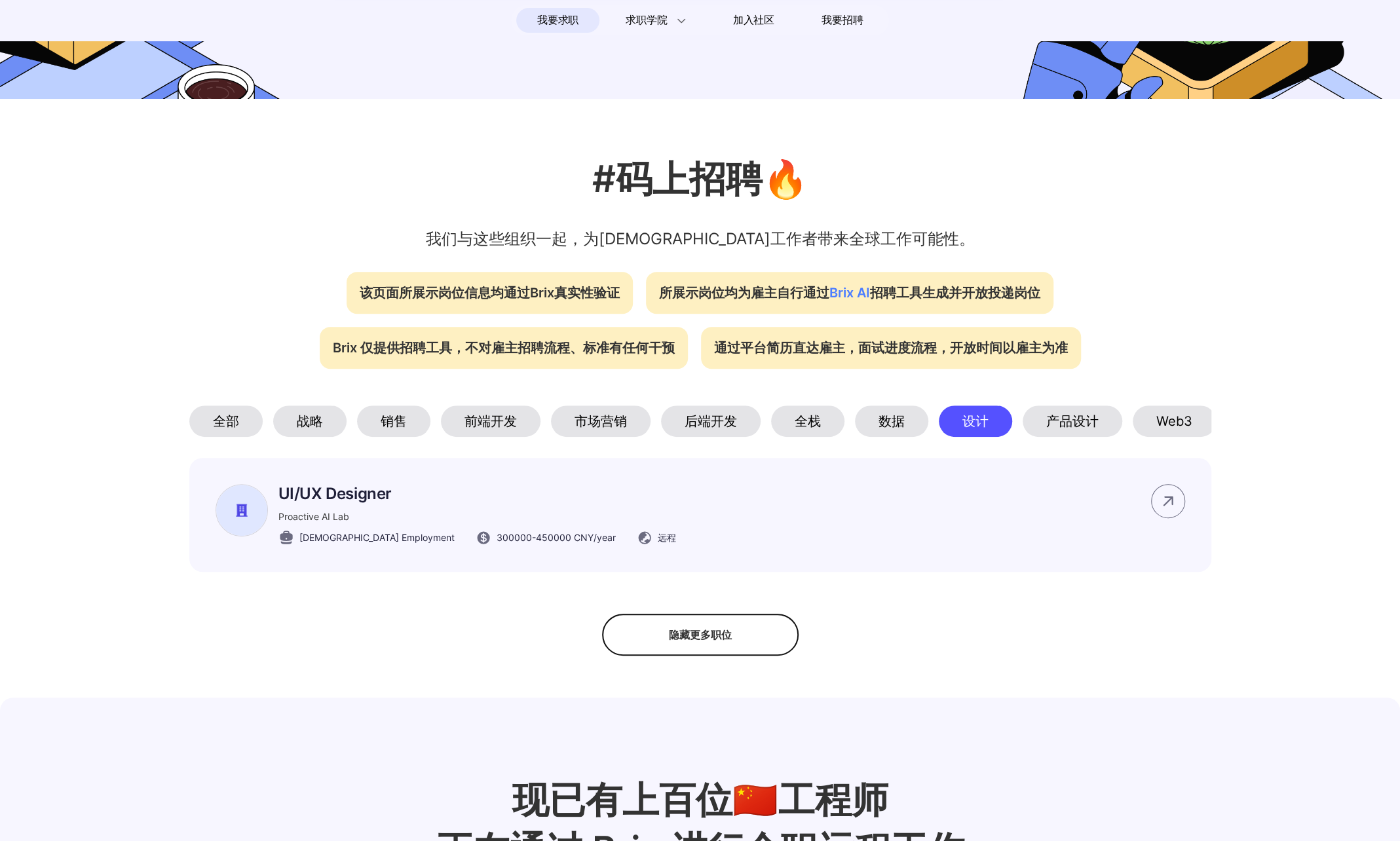
click at [1077, 432] on div "产品设计" at bounding box center [1072, 421] width 100 height 32
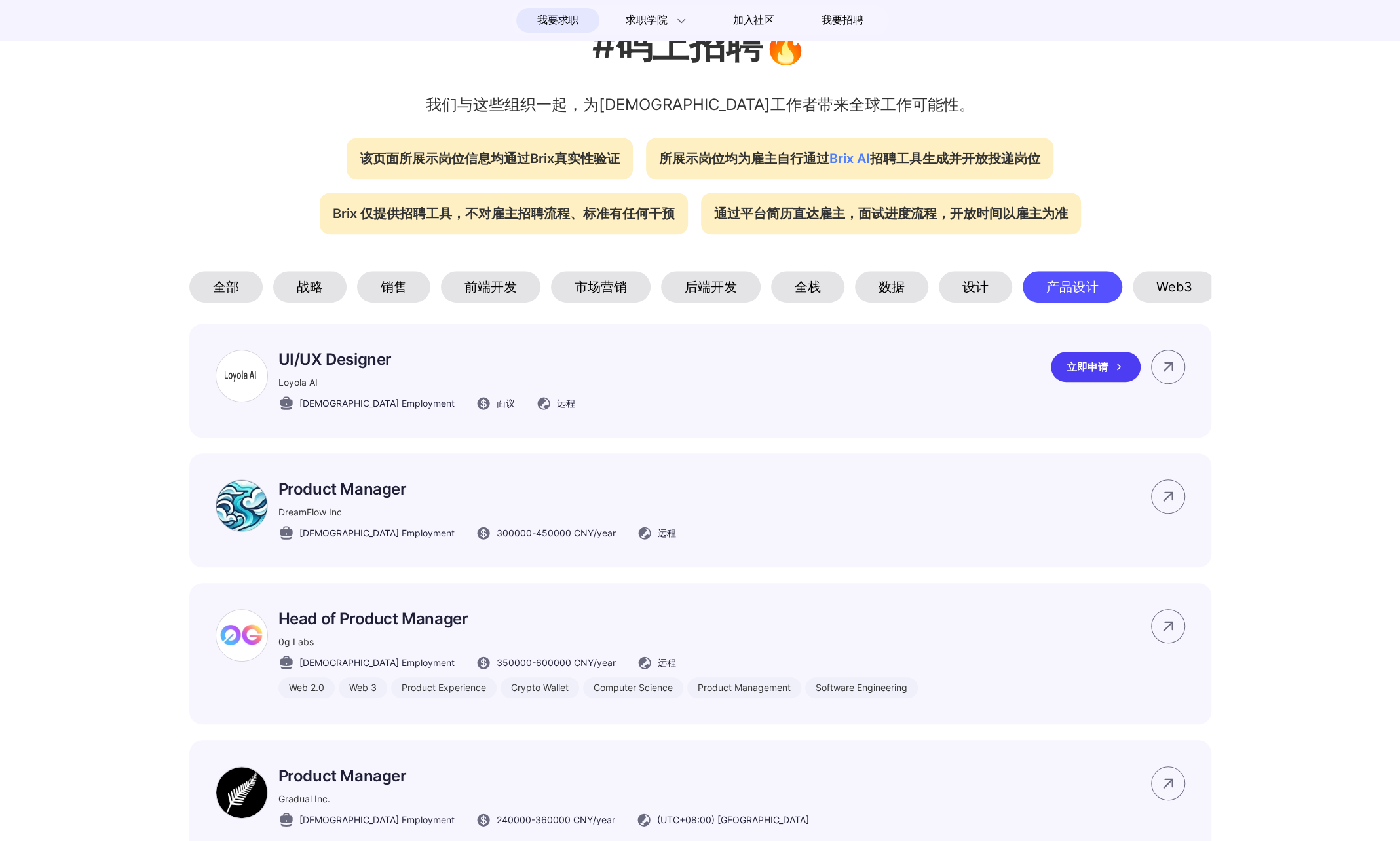
scroll to position [590, 0]
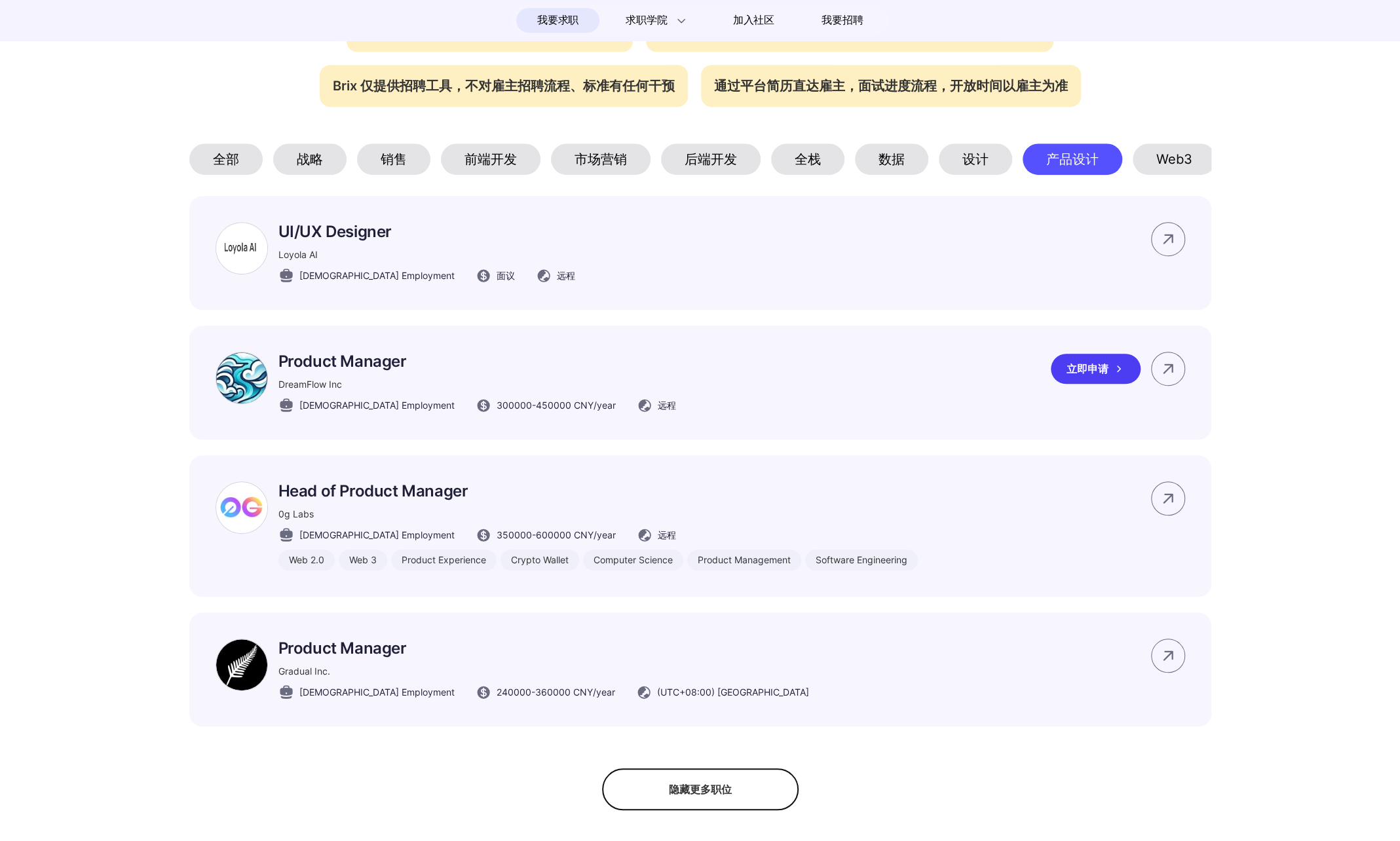
click at [974, 422] on div "Product Manager DreamFlow Inc Full-time Employment 300000 - 450000 CNY /year 远程…" at bounding box center [700, 382] width 1022 height 114
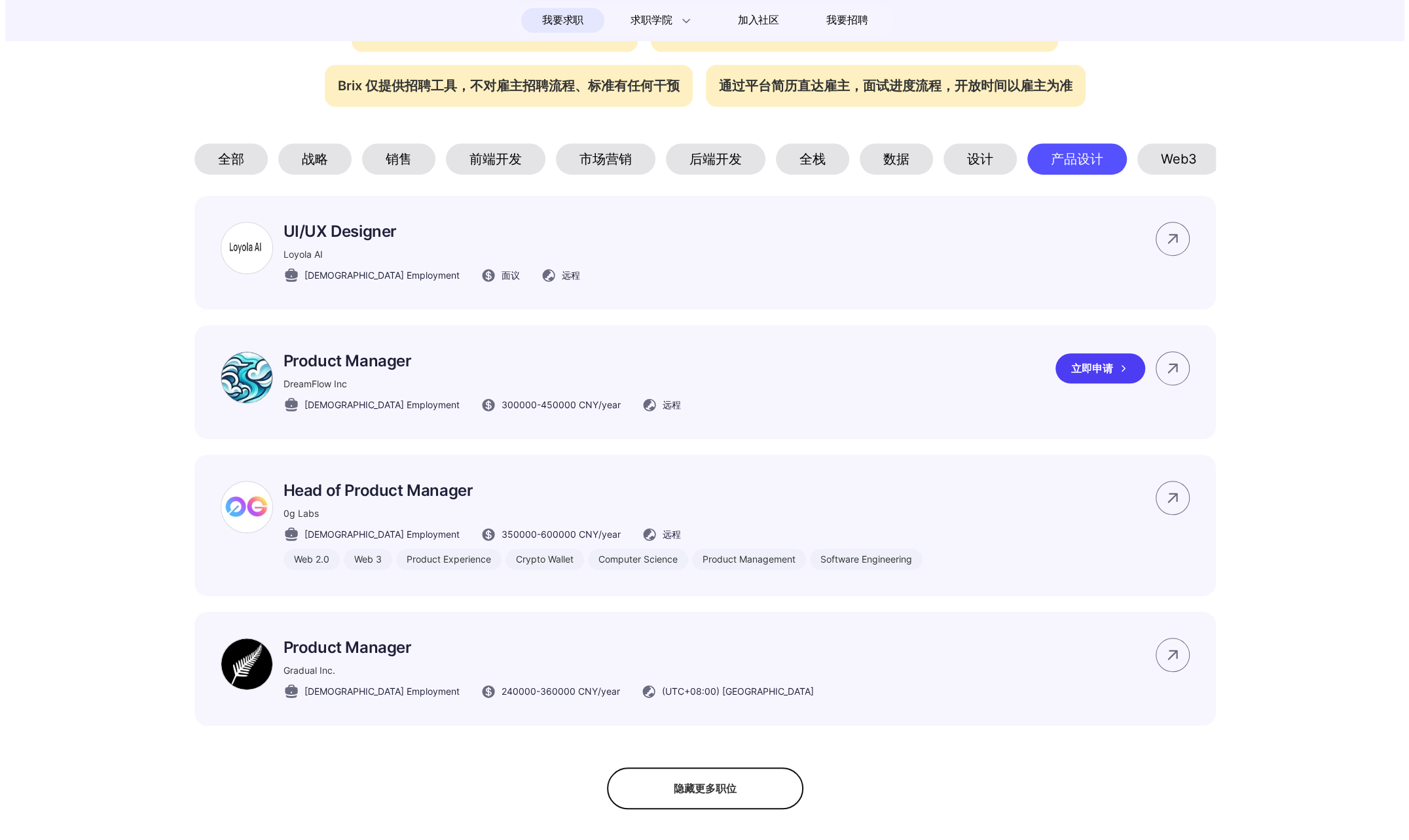
scroll to position [0, 0]
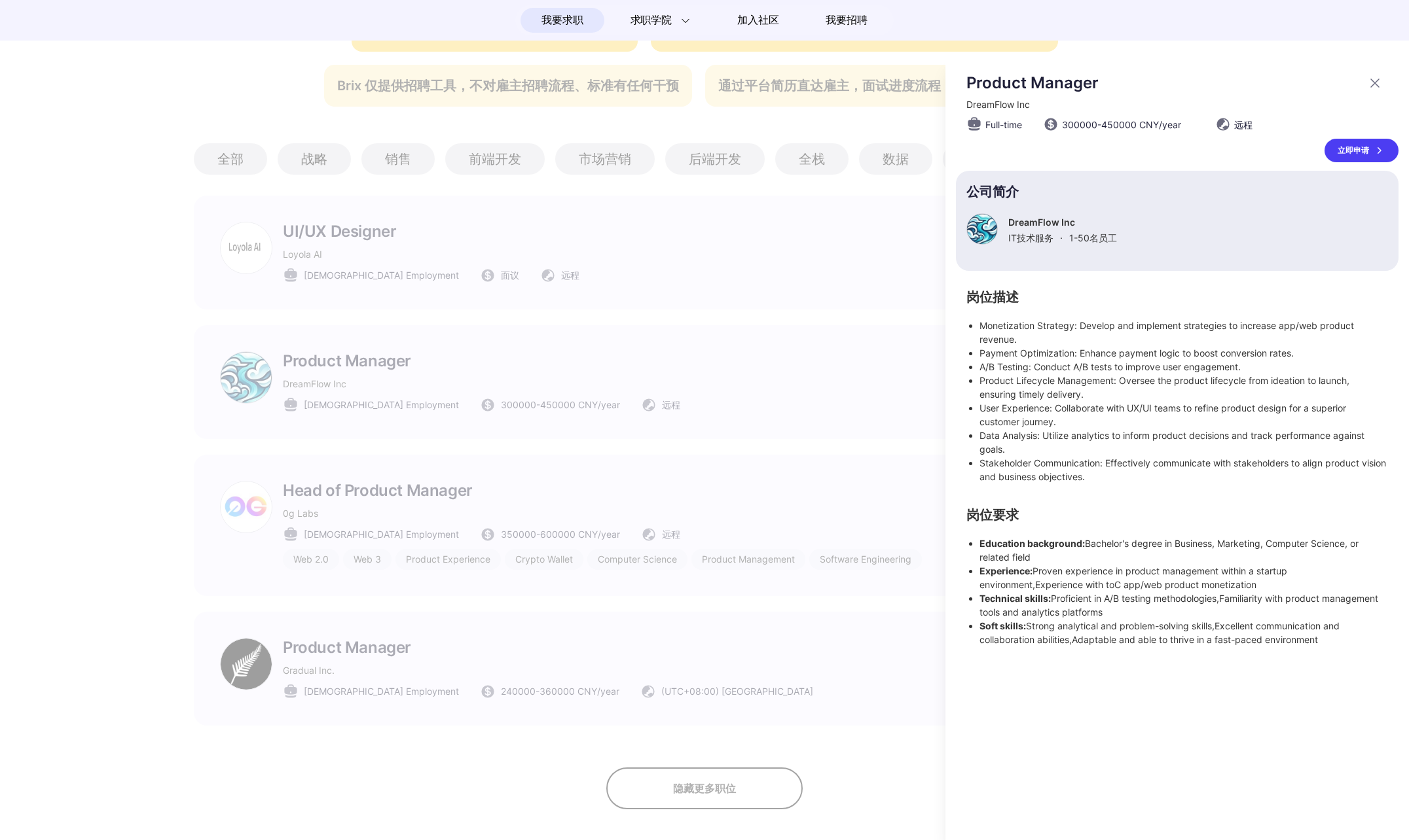
click at [910, 436] on div at bounding box center [704, 449] width 1409 height 783
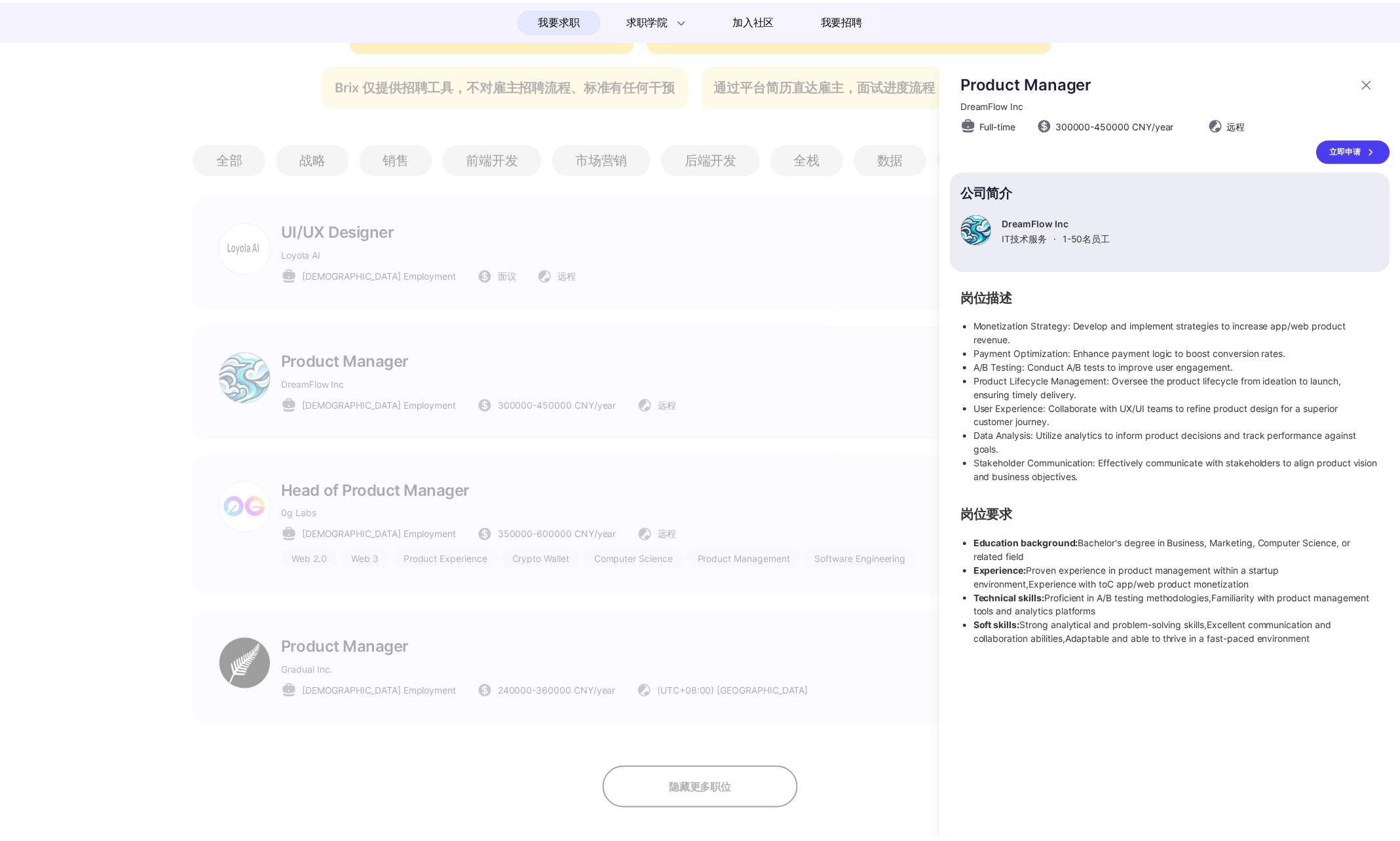
scroll to position [590, 0]
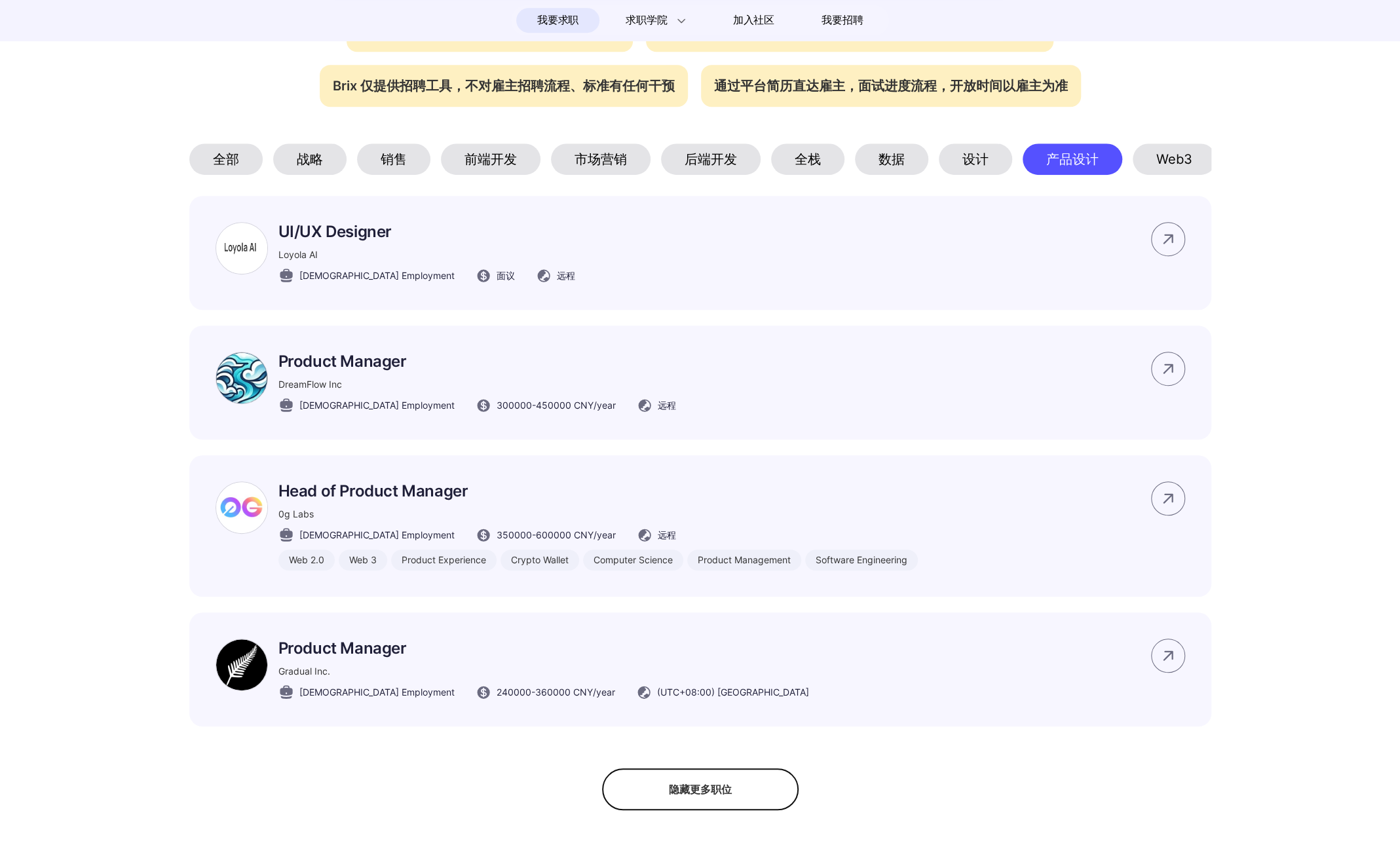
click at [1166, 163] on div "Web3" at bounding box center [1174, 159] width 83 height 32
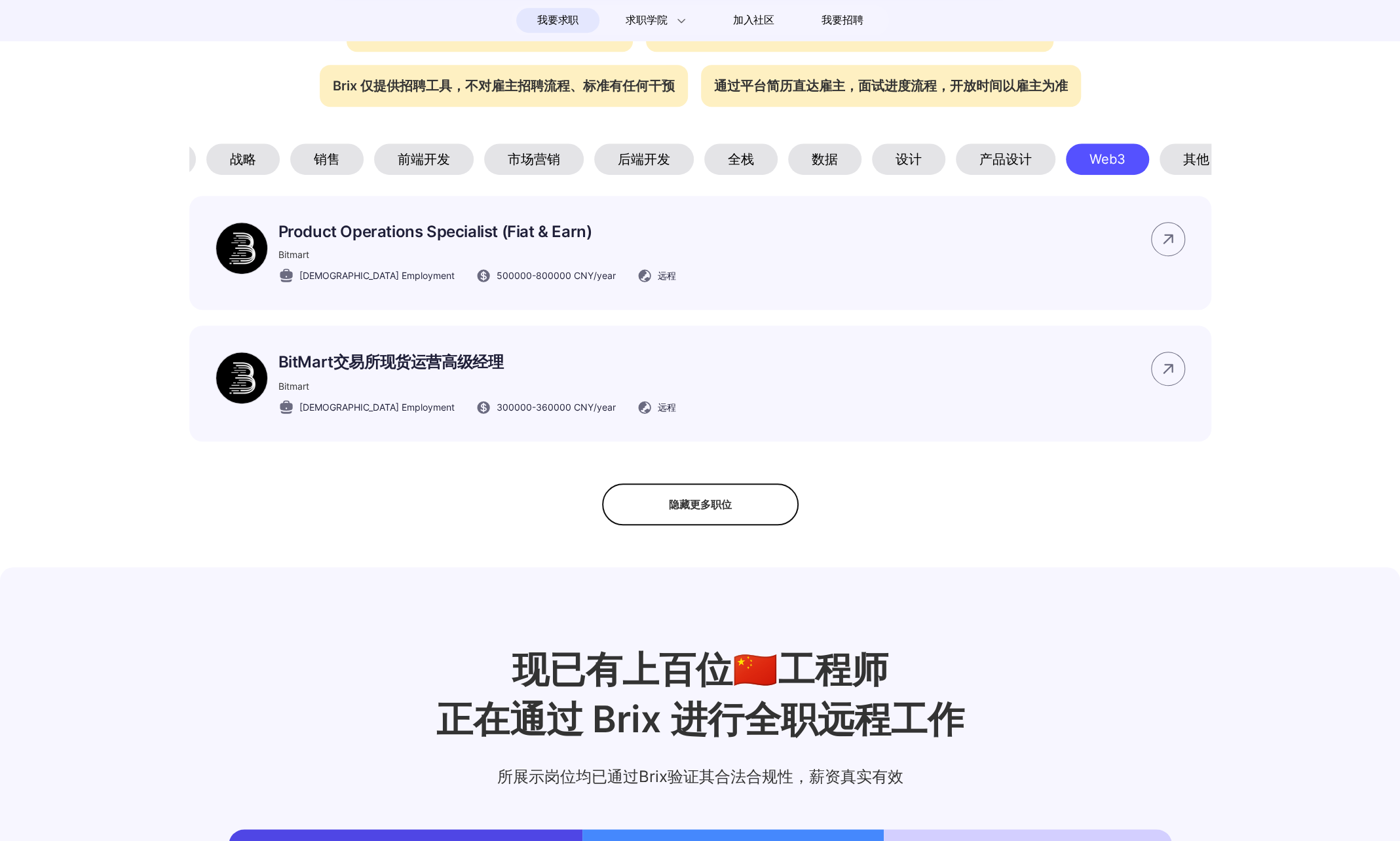
scroll to position [0, 88]
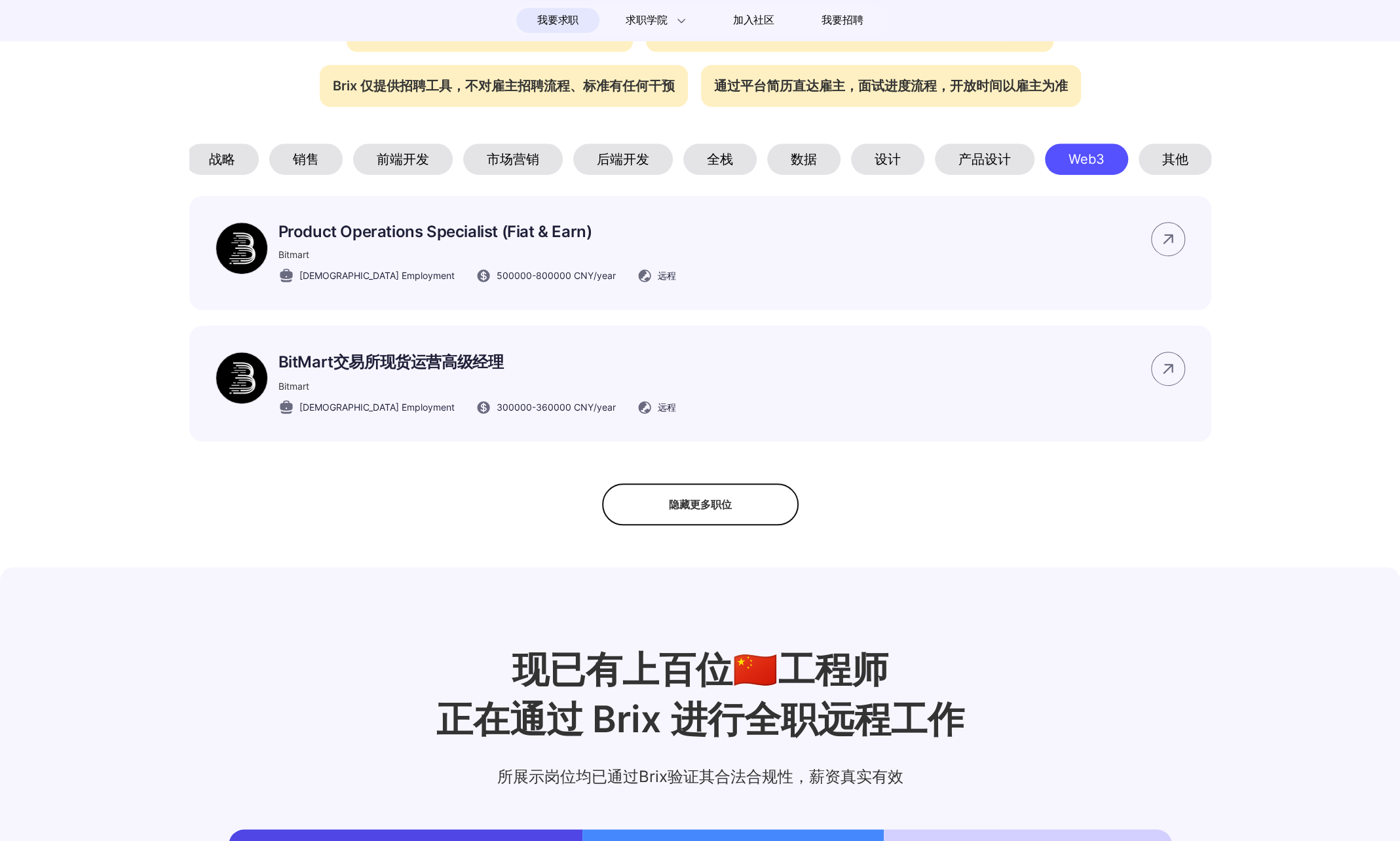
click at [1177, 167] on div "其他" at bounding box center [1175, 159] width 73 height 32
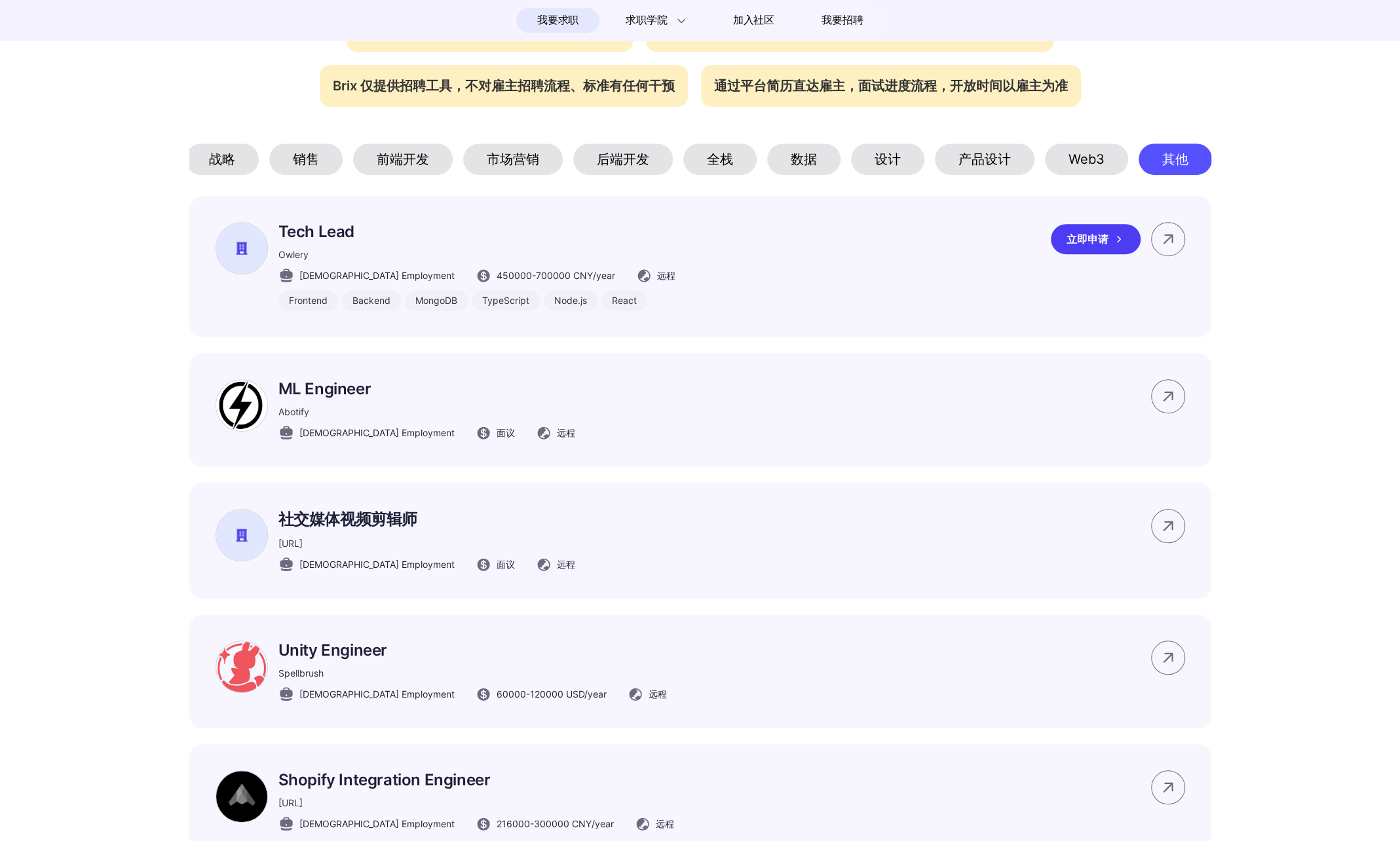
click at [853, 309] on div "Tech Lead Owlery Full-time Employment 450000 - 700000 CNY /year 远程 Frontend Bac…" at bounding box center [700, 266] width 1022 height 142
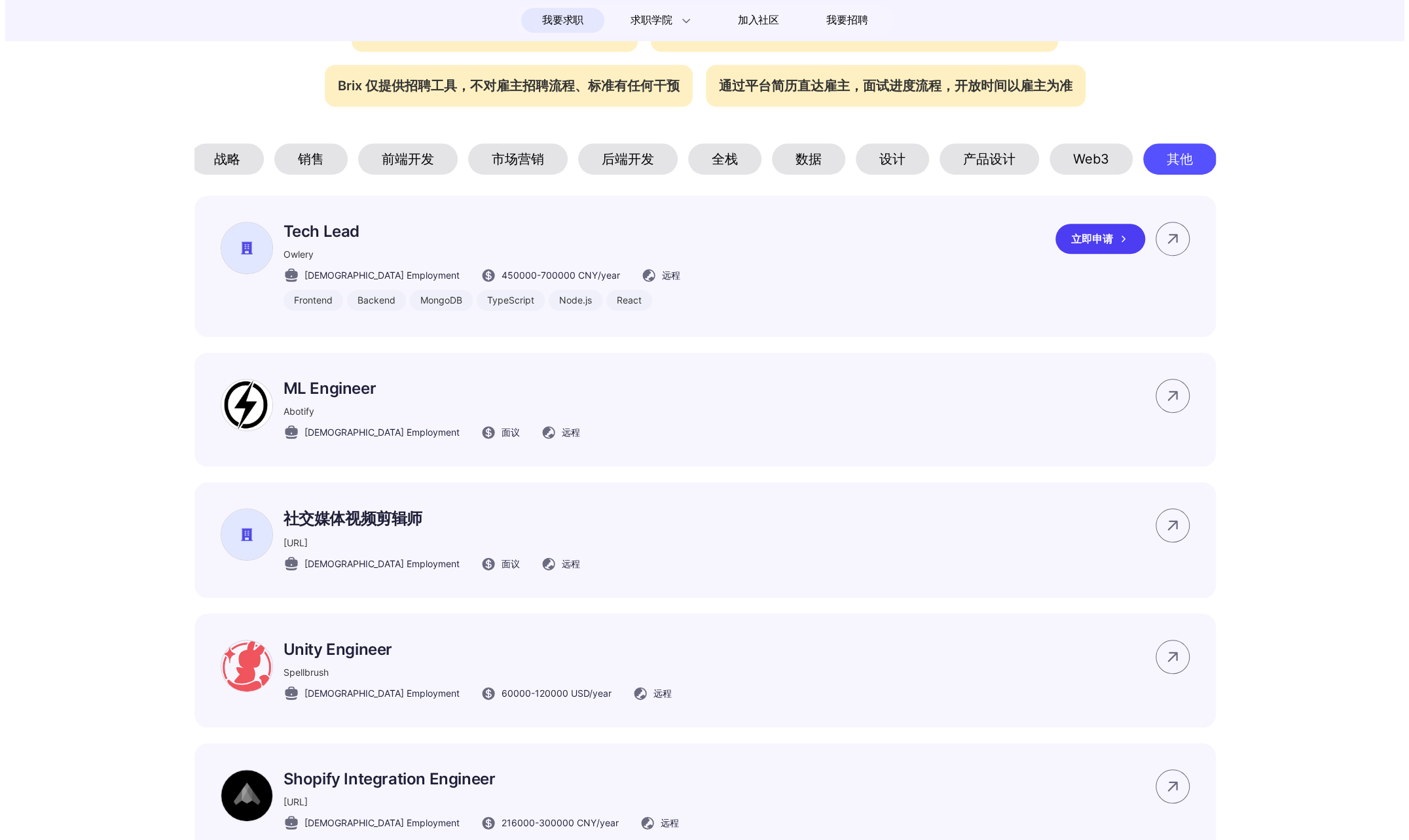
scroll to position [0, 0]
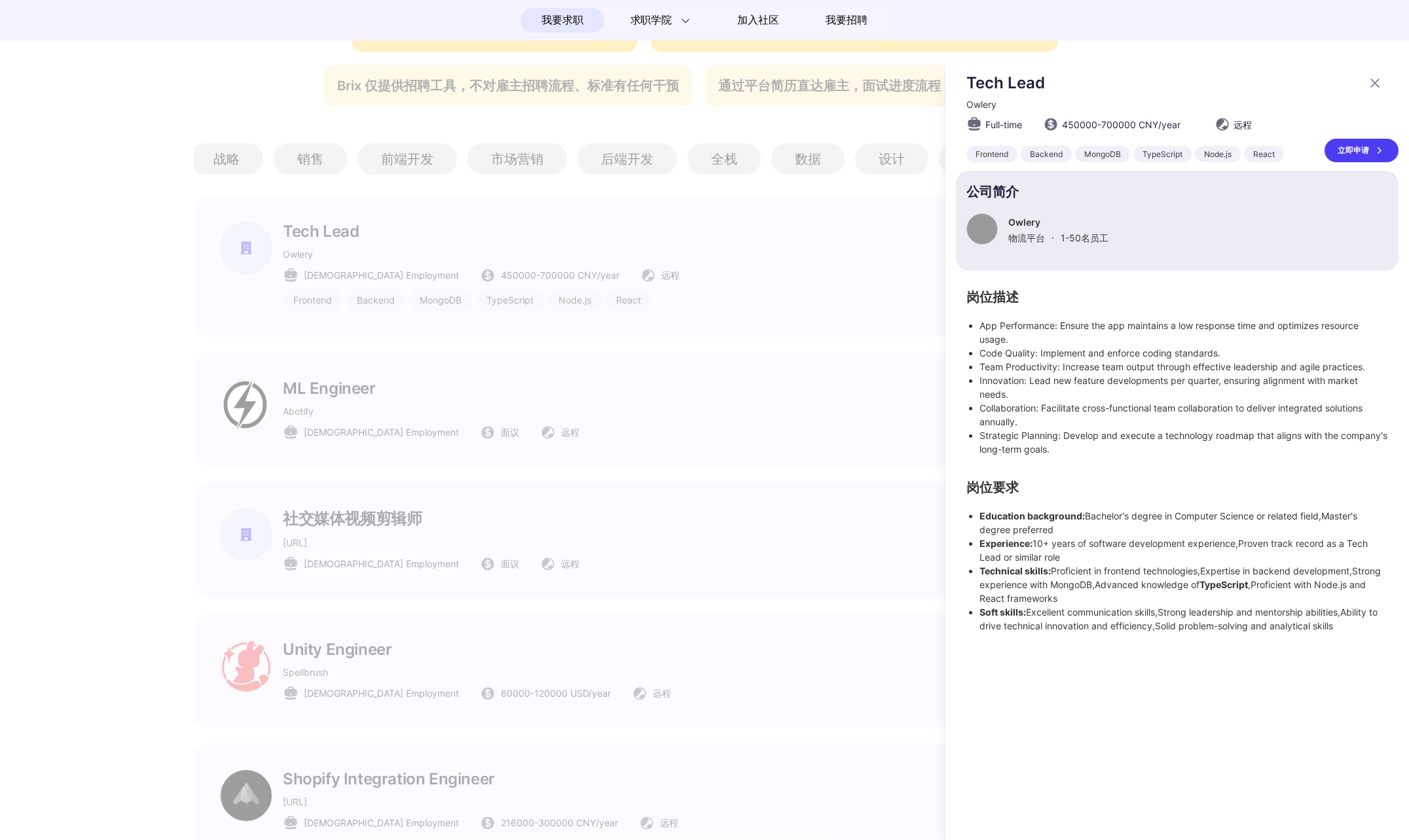
drag, startPoint x: 980, startPoint y: 518, endPoint x: 1350, endPoint y: 692, distance: 408.9
click at [1350, 692] on div "Tech Lead Owlery Full-time 450000 - 700000 CNY /year 远程 Frontend Backend MongoD…" at bounding box center [1177, 449] width 463 height 783
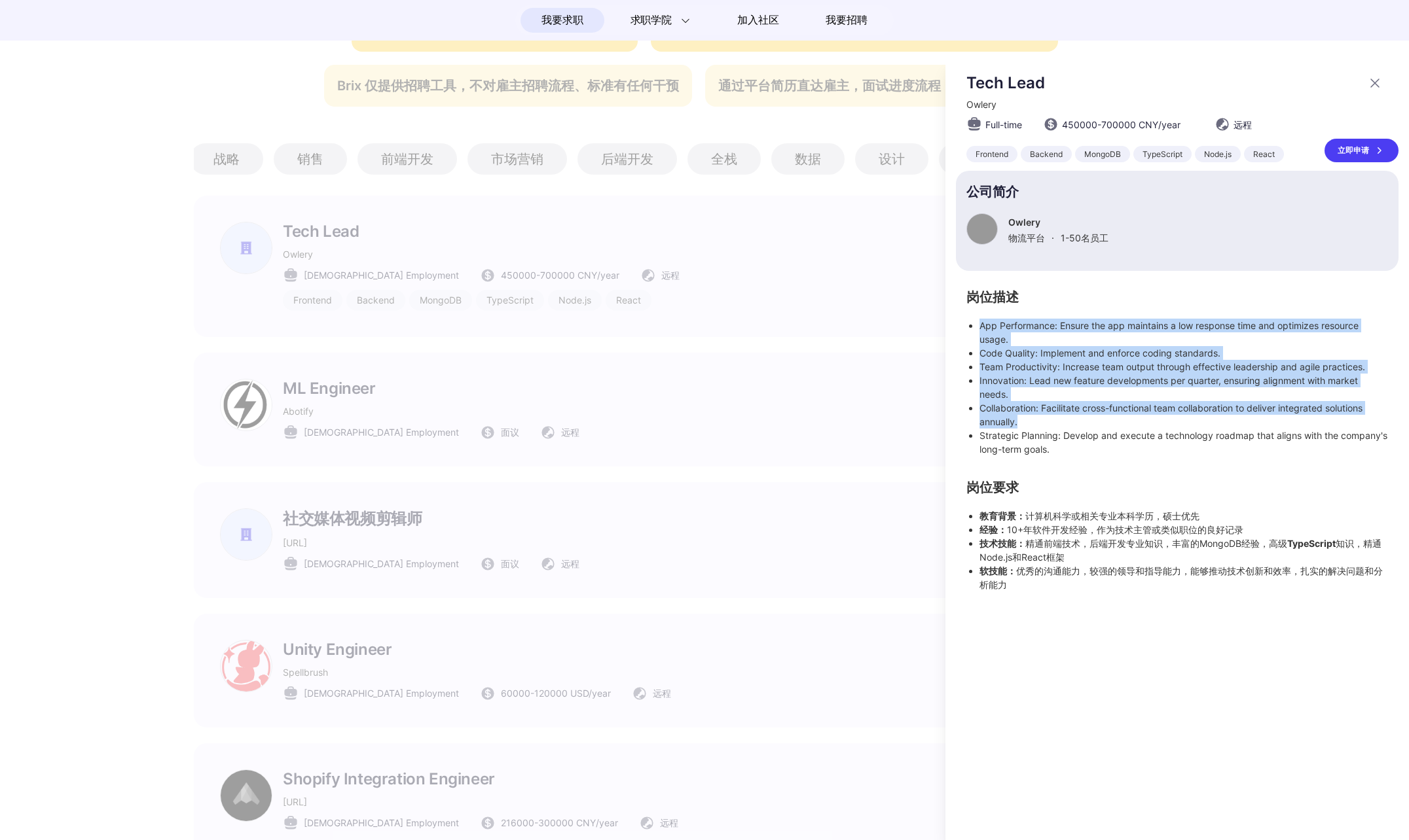
drag, startPoint x: 981, startPoint y: 323, endPoint x: 1208, endPoint y: 425, distance: 248.9
click at [1208, 425] on ul "App Performance: Ensure the app maintains a low response time and optimizes res…" at bounding box center [1177, 388] width 422 height 138
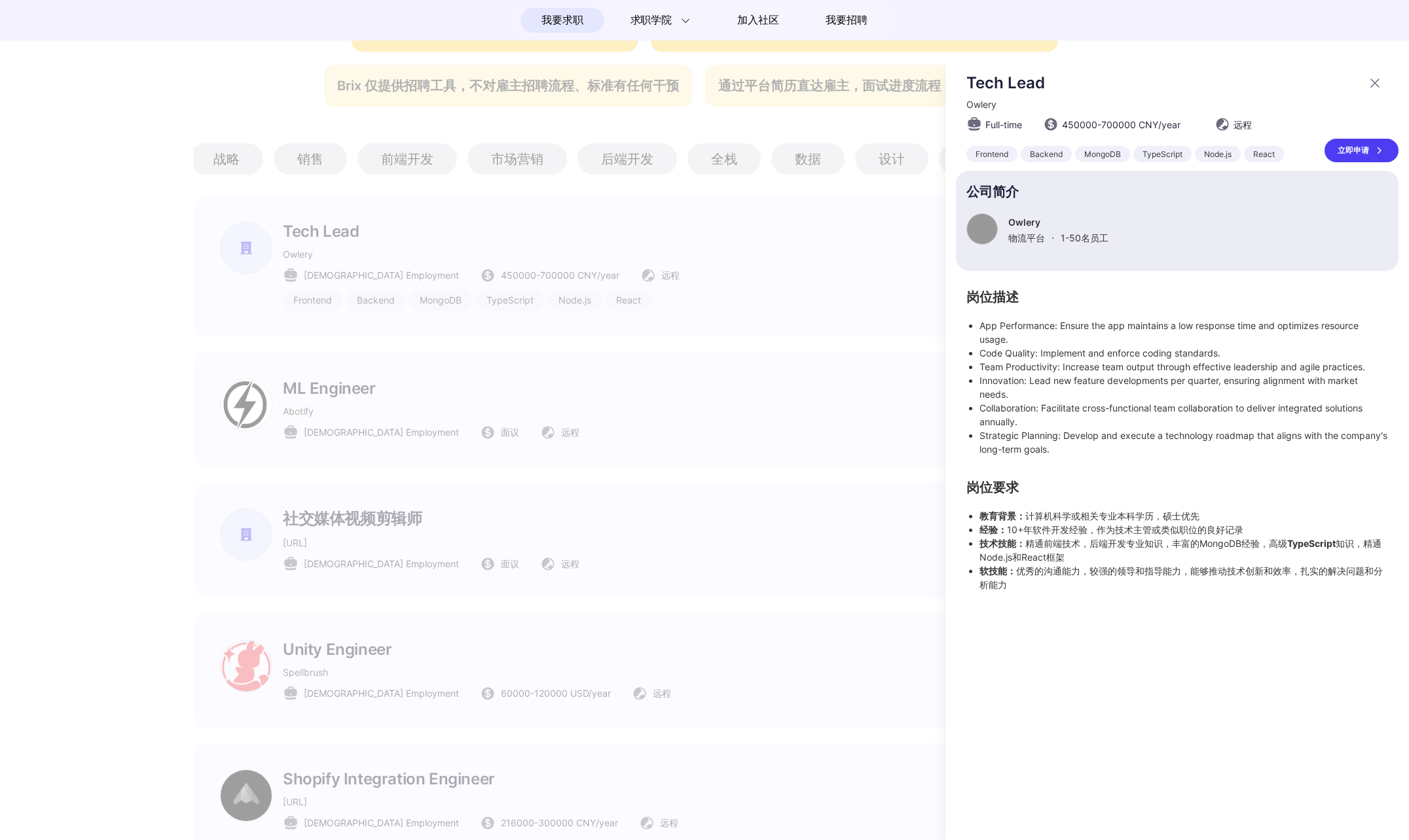
drag, startPoint x: 1208, startPoint y: 425, endPoint x: 1195, endPoint y: 454, distance: 31.8
click at [1195, 454] on li "Strategic Planning: Develop and execute a technology roadmap that aligns with t…" at bounding box center [1184, 442] width 409 height 27
click at [838, 301] on div at bounding box center [704, 449] width 1409 height 783
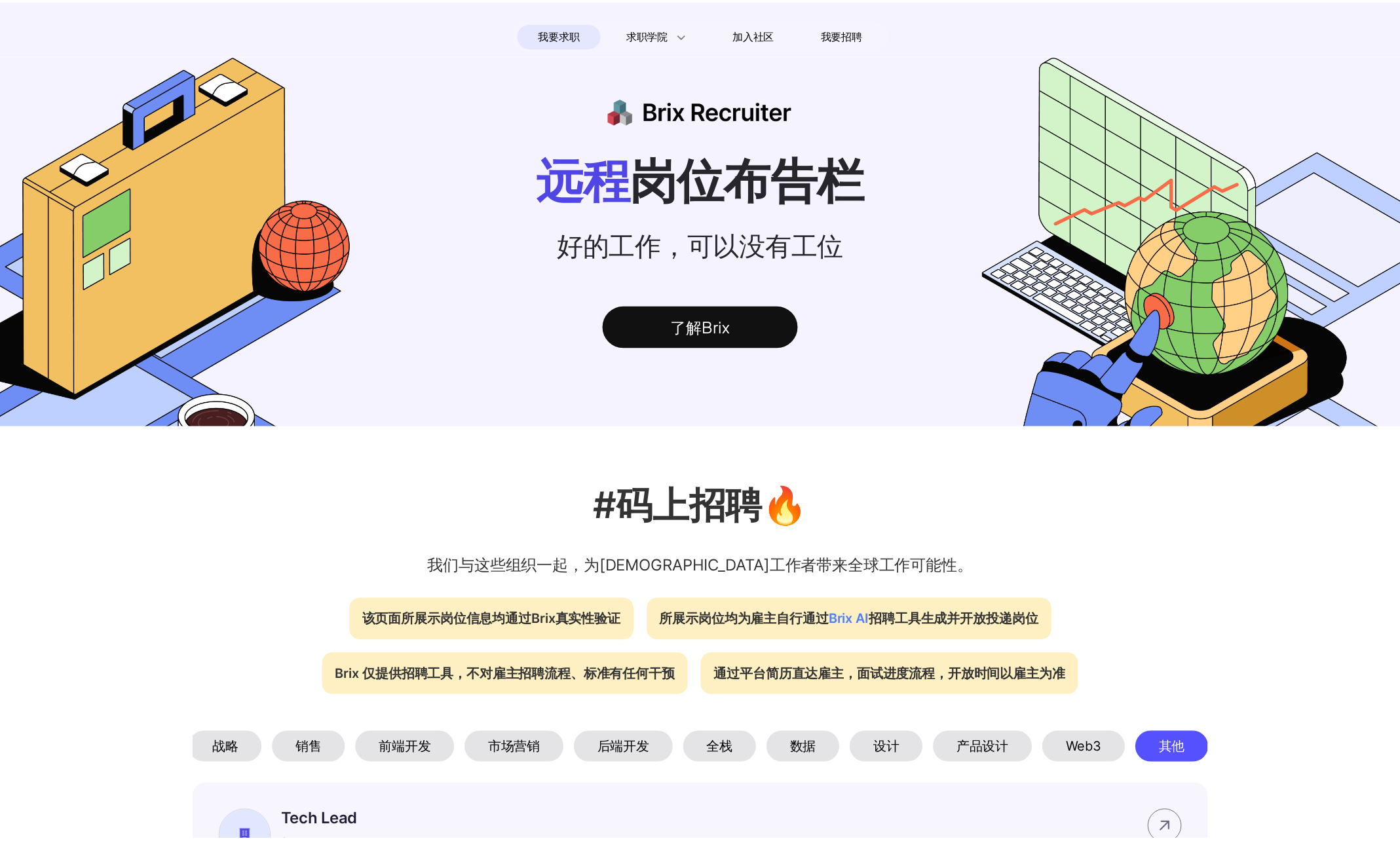
scroll to position [590, 0]
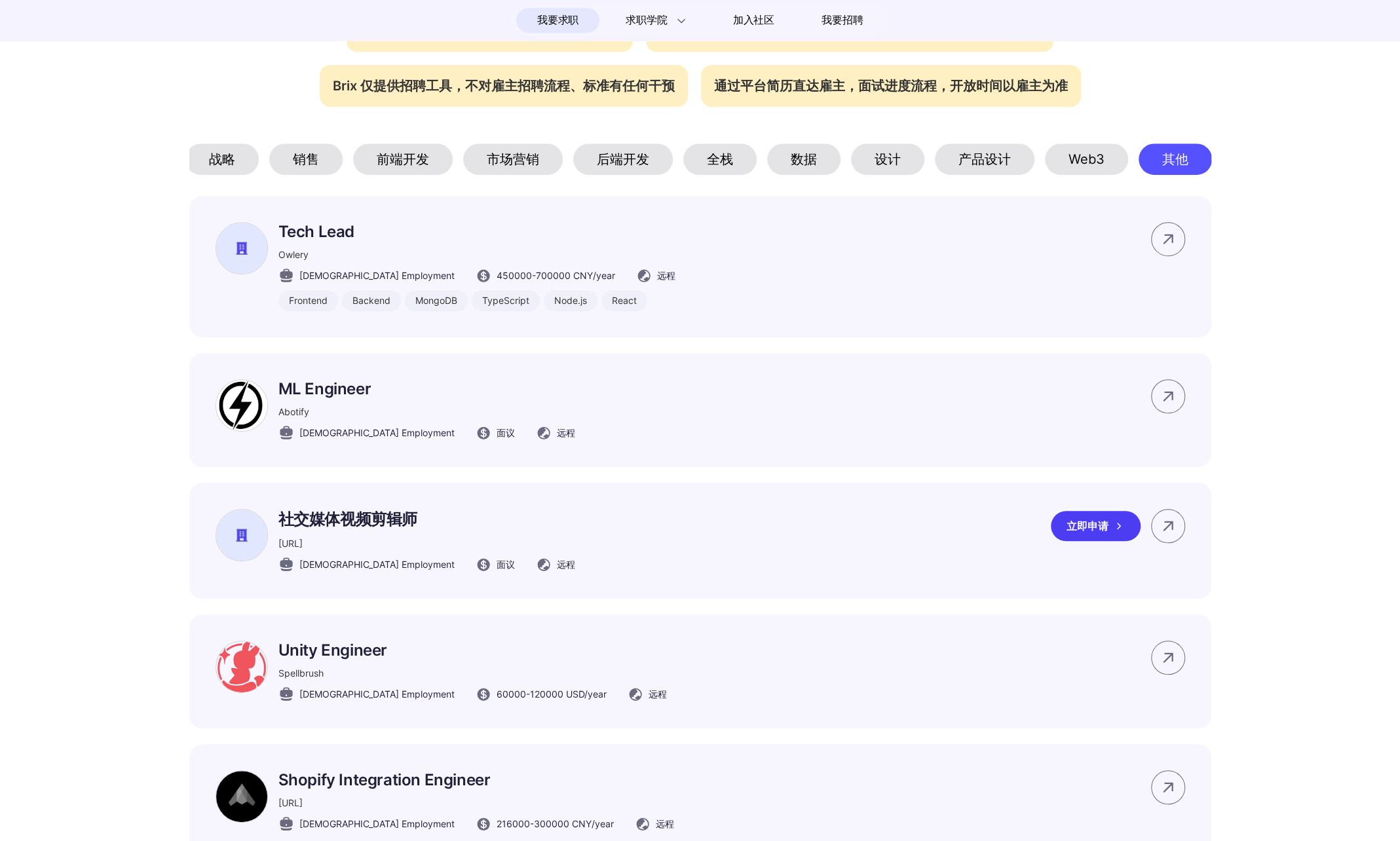
click at [819, 542] on div "社交媒体视频剪辑师 Unita.AI Part-time Employment 面议 远程 立即申请" at bounding box center [700, 541] width 1022 height 116
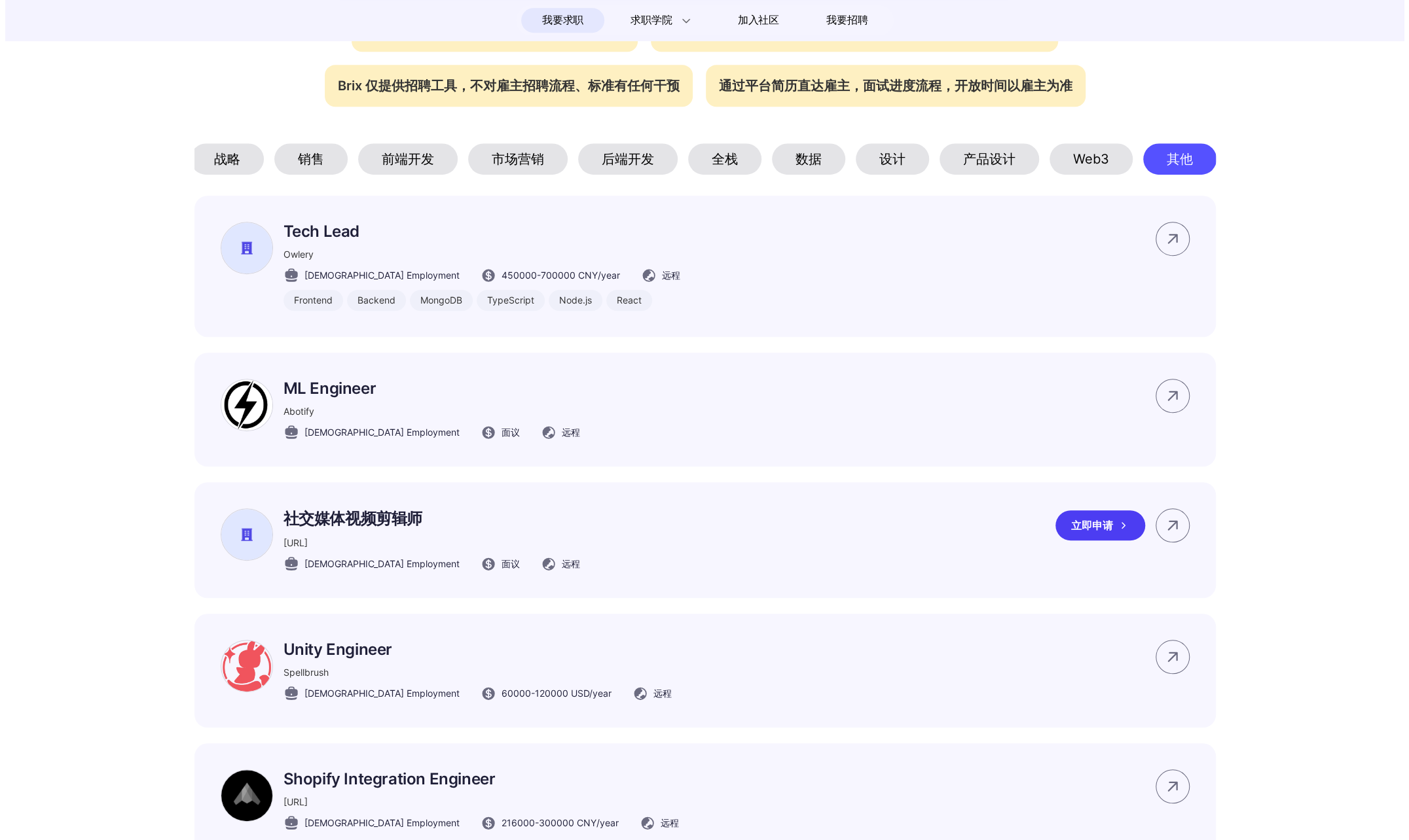
scroll to position [0, 0]
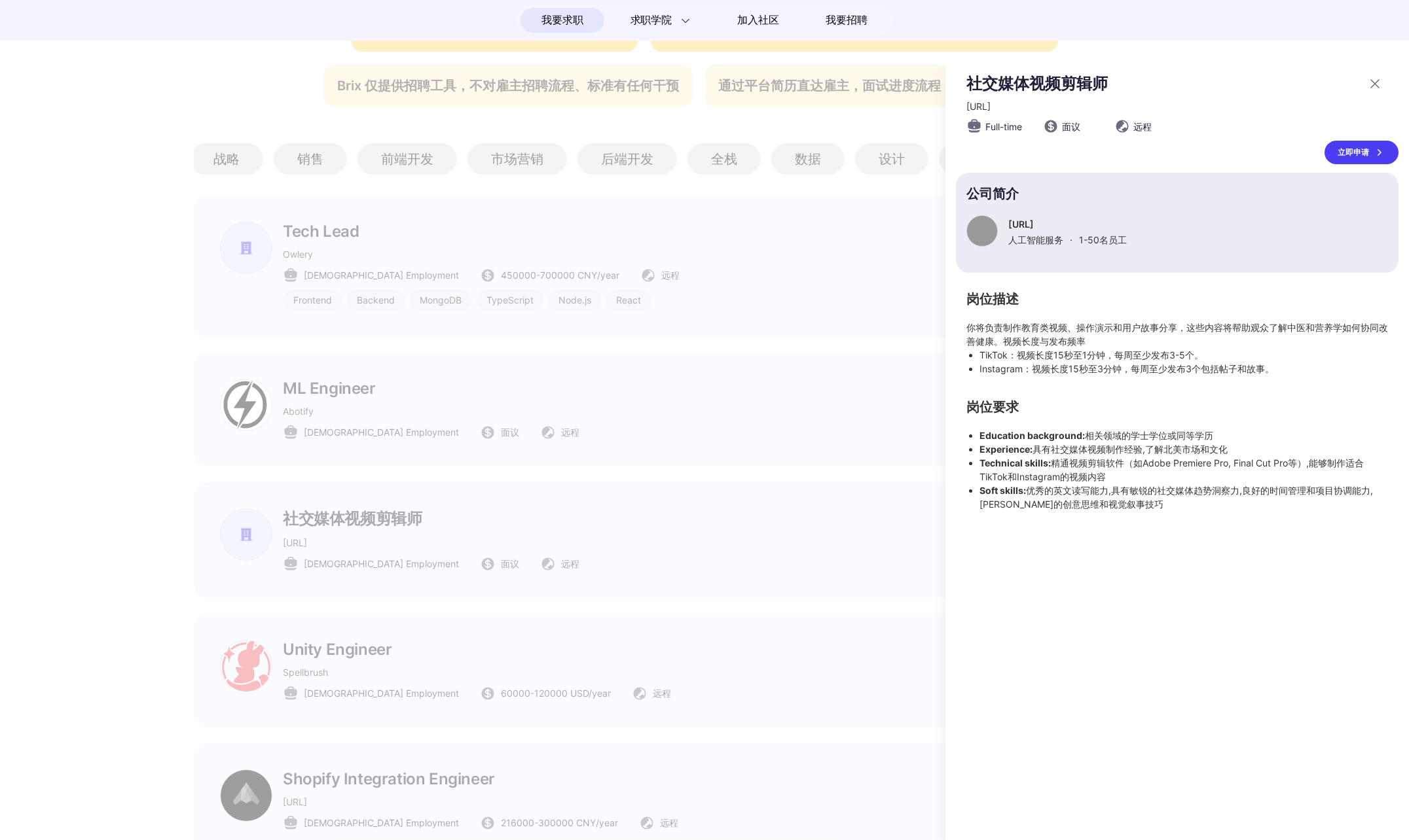
click at [1030, 480] on li "Technical skills: 精通视频剪辑软件（如Adobe Premiere Pro, Final Cut Pro等）,能够制作适合TikTok和In…" at bounding box center [1184, 470] width 409 height 27
drag, startPoint x: 1029, startPoint y: 490, endPoint x: 1121, endPoint y: 502, distance: 92.8
click at [1121, 502] on li "Soft skills: 优秀的英文读写能力,具有敏锐的社交媒体趋势洞察力,良好的时间管理和项目协调能力,强烈的创意思维和视觉叙事技巧" at bounding box center [1184, 497] width 409 height 27
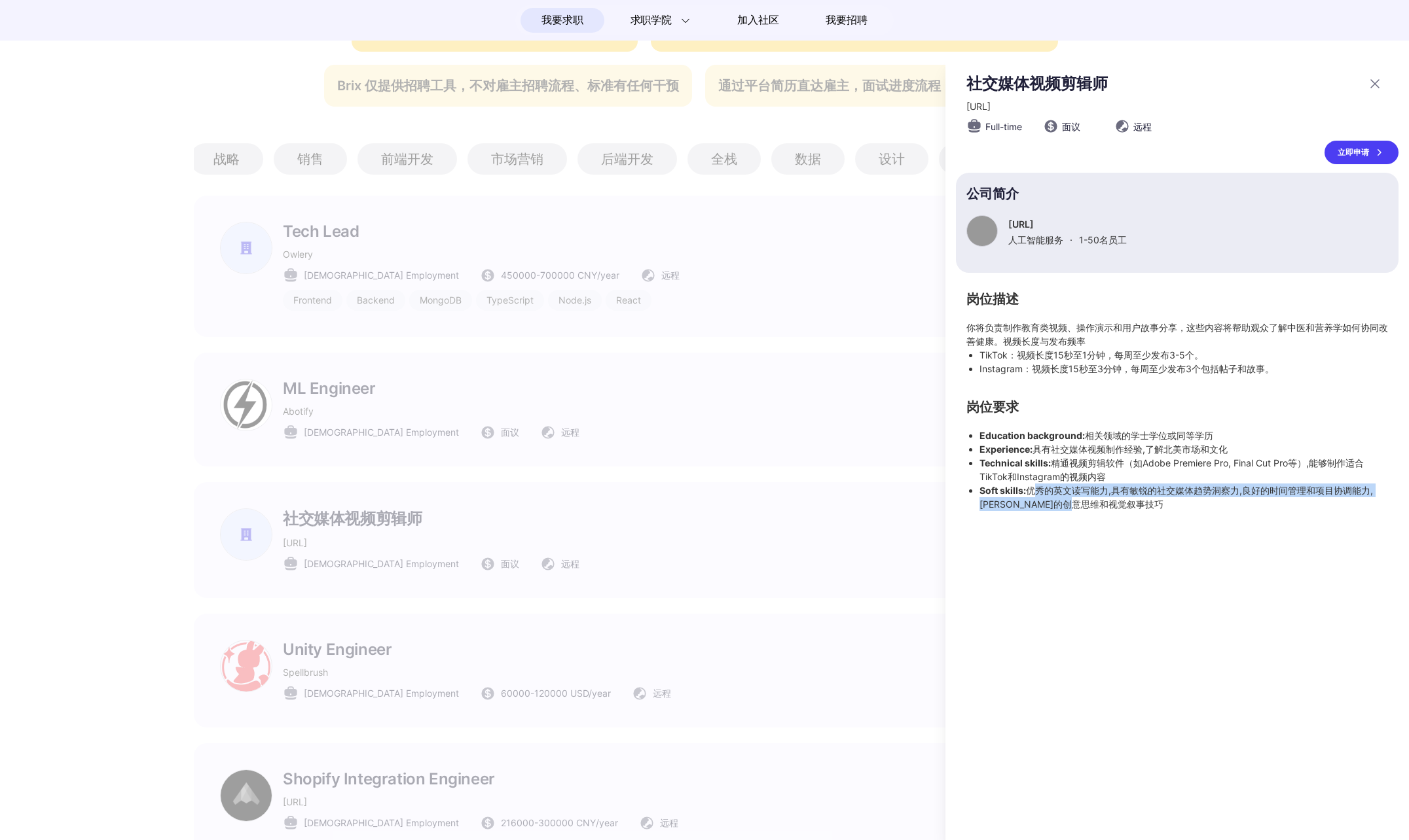
click at [1121, 502] on li "Soft skills: 优秀的英文读写能力,具有敏锐的社交媒体趋势洞察力,良好的时间管理和项目协调能力,强烈的创意思维和视觉叙事技巧" at bounding box center [1184, 497] width 409 height 27
click at [698, 603] on div at bounding box center [704, 449] width 1409 height 783
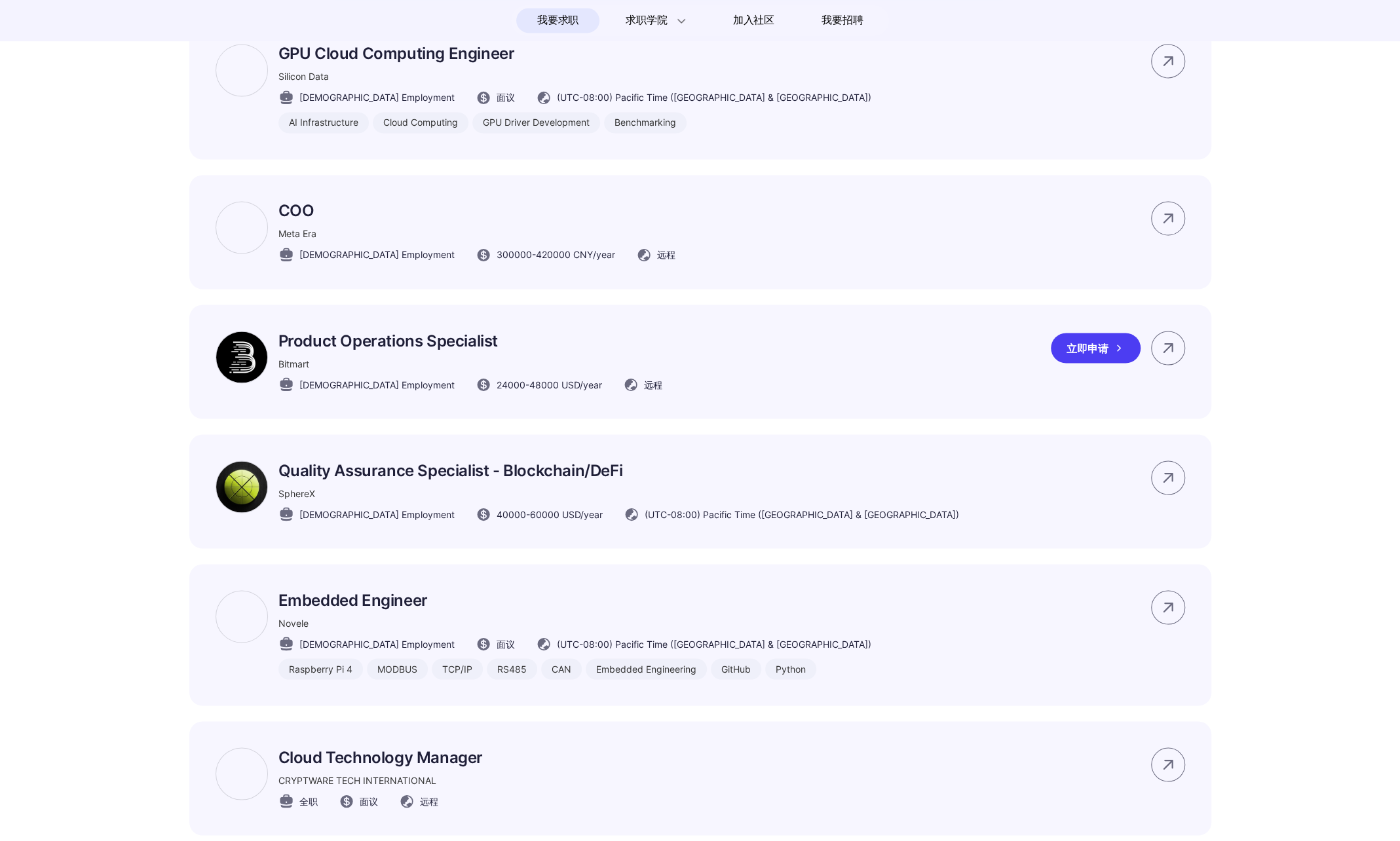
scroll to position [1769, 0]
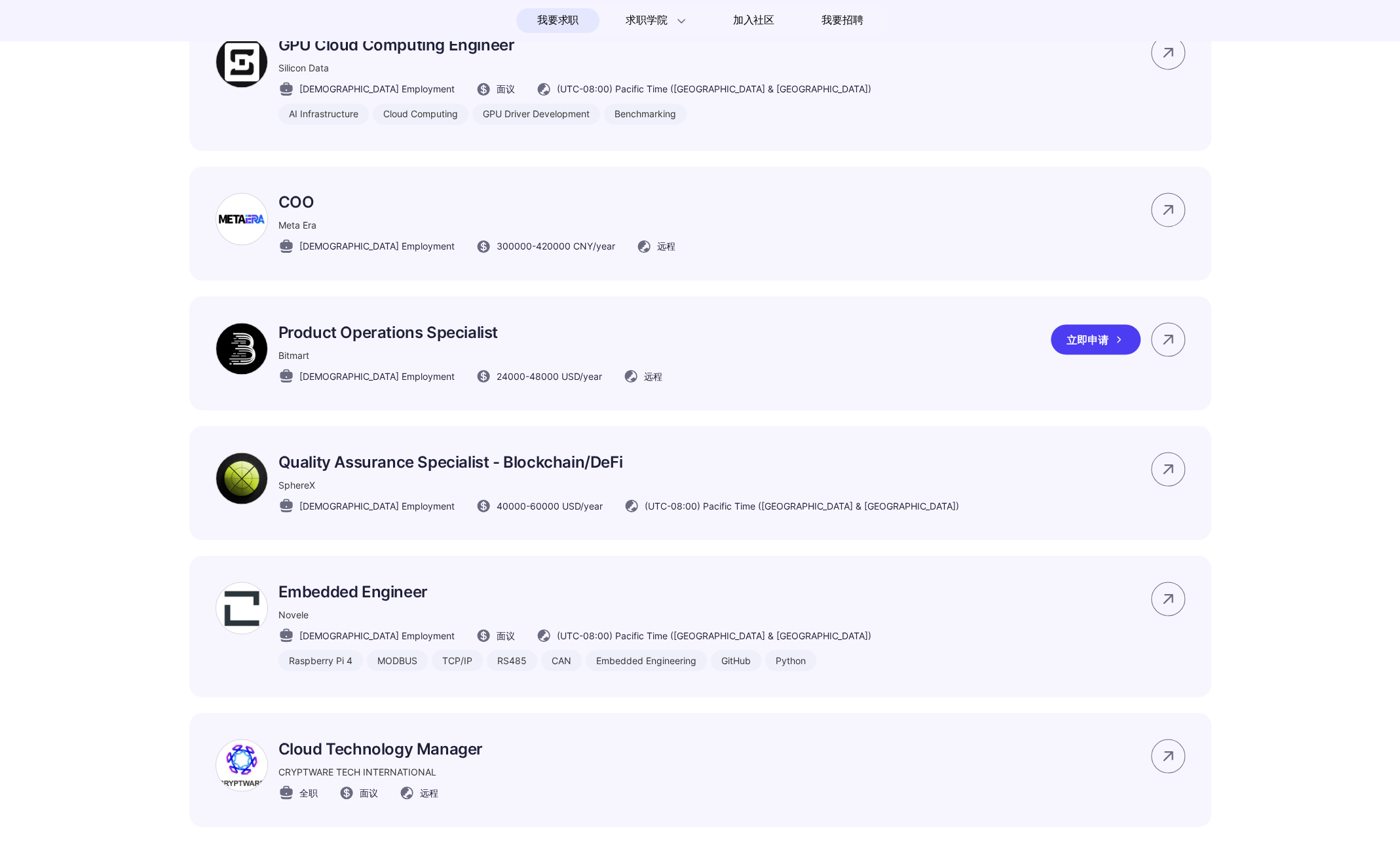
click at [895, 376] on div "Product Operations Specialist Bitmart Full-time Employment 24000 - 48000 USD /y…" at bounding box center [700, 352] width 1022 height 114
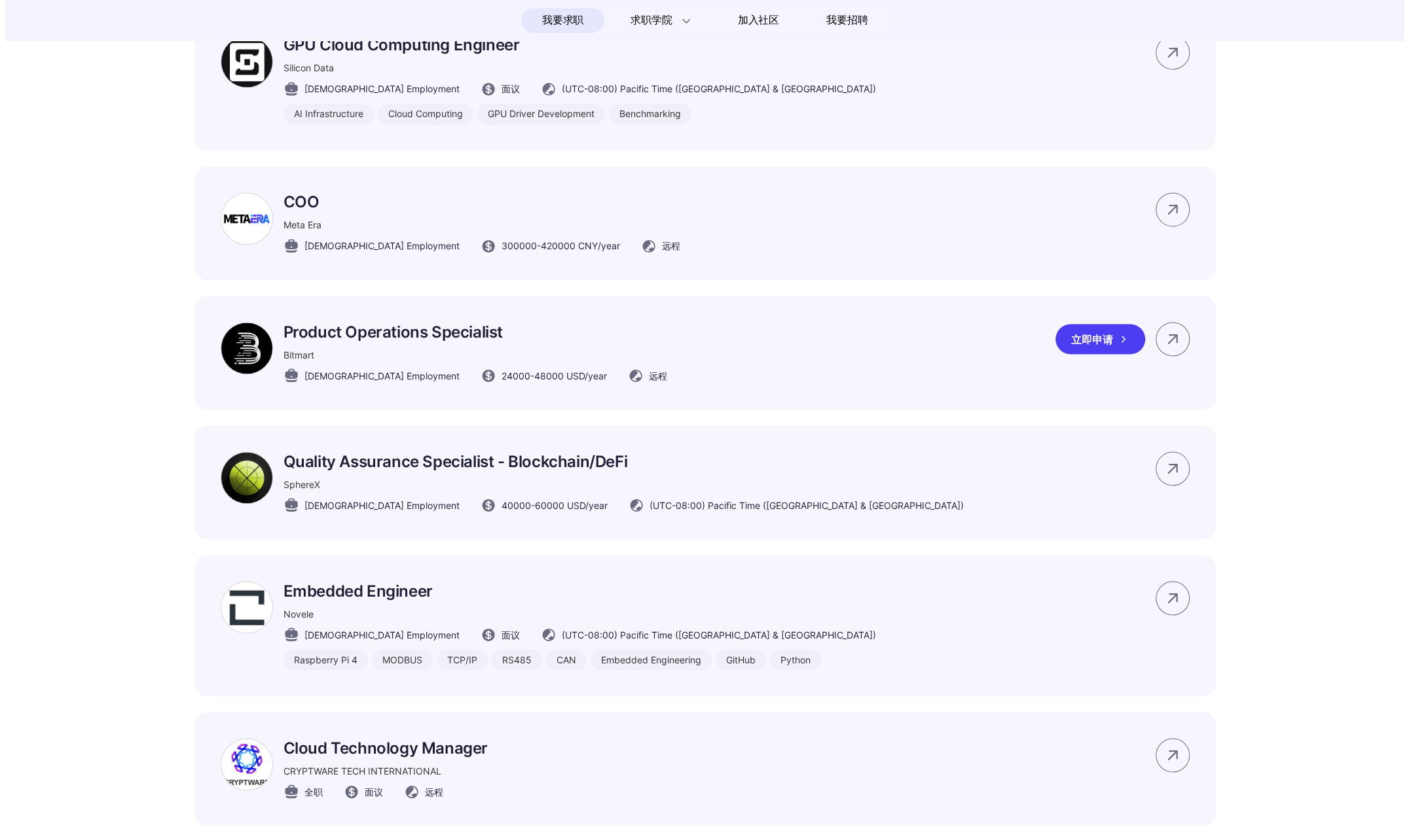
scroll to position [0, 0]
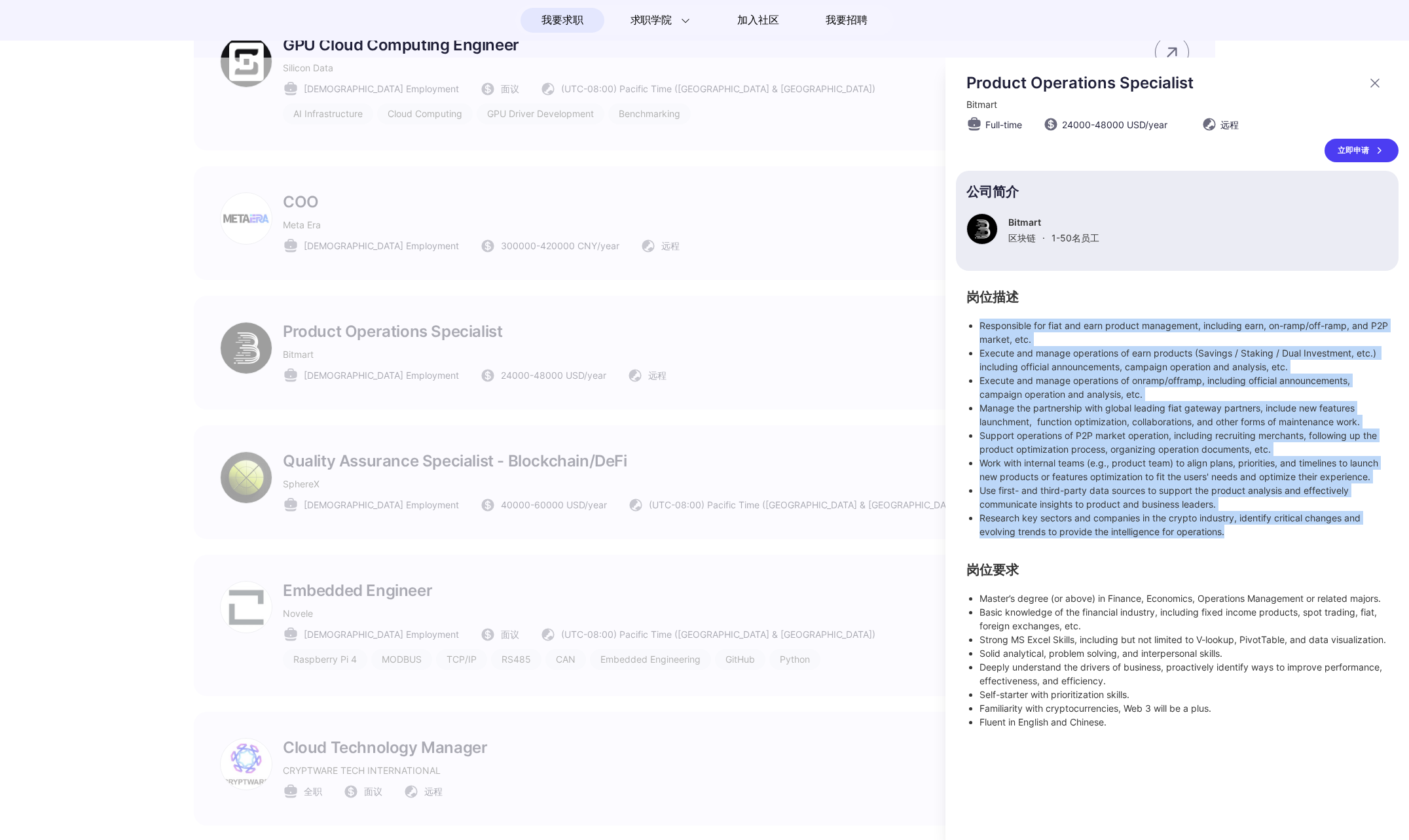
drag, startPoint x: 971, startPoint y: 324, endPoint x: 1308, endPoint y: 537, distance: 398.7
click at [1308, 537] on ul "Responsible for fiat and earn product management, including earn, on-ramp/off-r…" at bounding box center [1177, 428] width 422 height 220
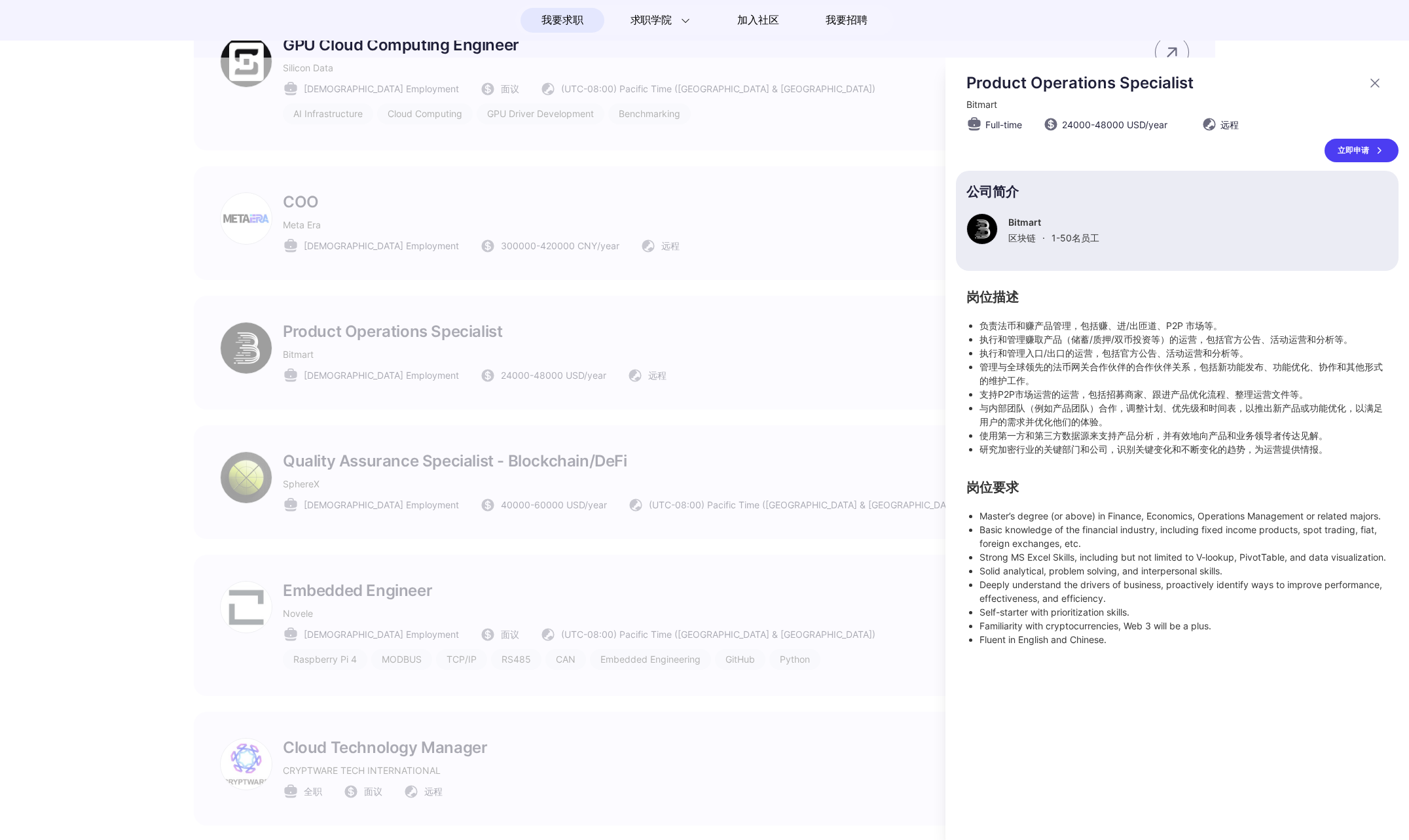
click at [1108, 473] on div "岗位描述 负责法币和赚产品管理，包括赚、进/出匝道、P2P 市场等。 执行和管理赚取产品（储蓄/质押/双币投资等）的运营，包括官方公告、活动运营和分析等。 执…" at bounding box center [1177, 469] width 443 height 355
click at [709, 564] on div at bounding box center [704, 449] width 1409 height 783
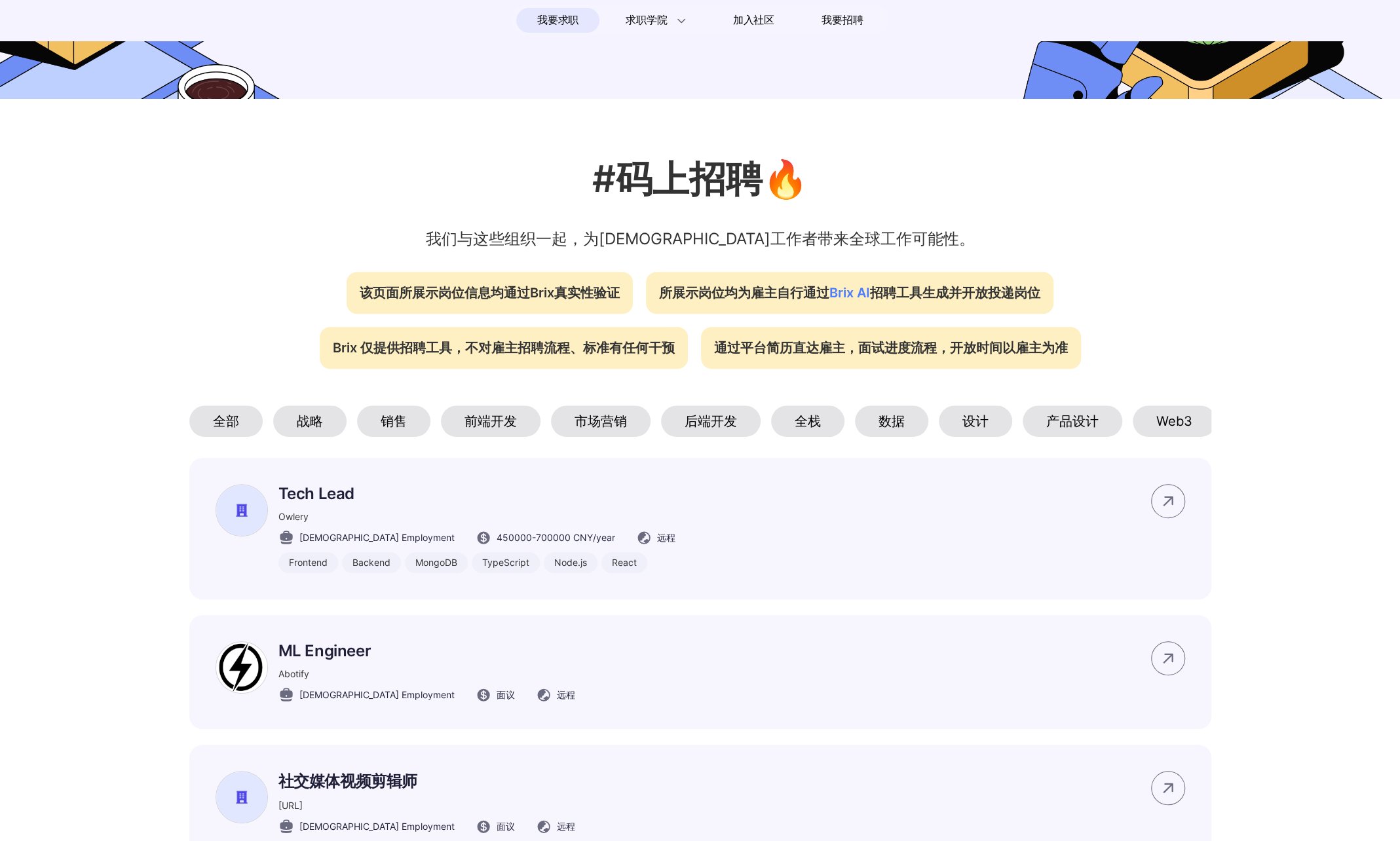
click at [226, 428] on div "全部" at bounding box center [226, 421] width 73 height 32
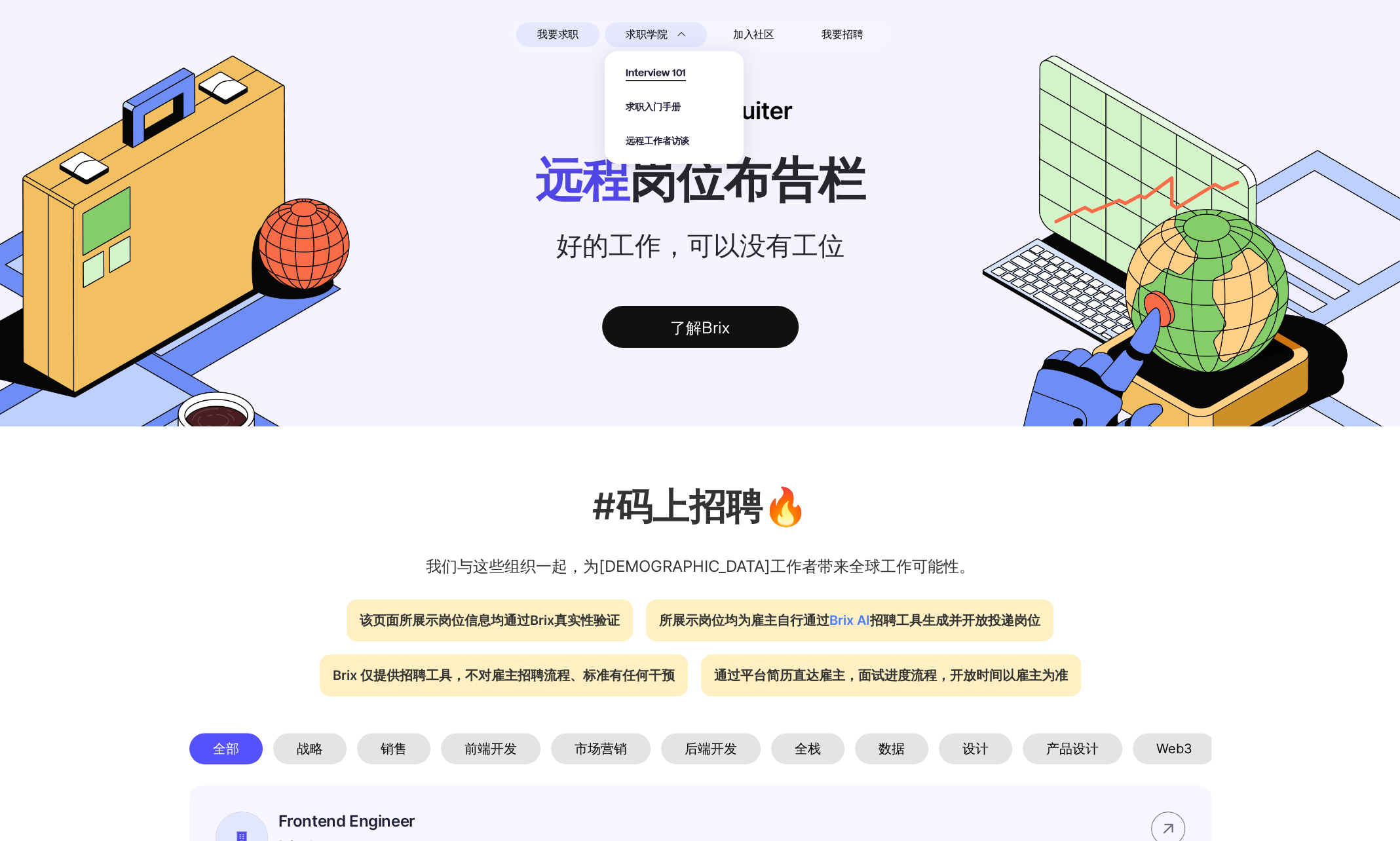
click at [658, 73] on span "Interview 101" at bounding box center [655, 74] width 61 height 15
click at [763, 32] on span "加入社区" at bounding box center [754, 34] width 41 height 21
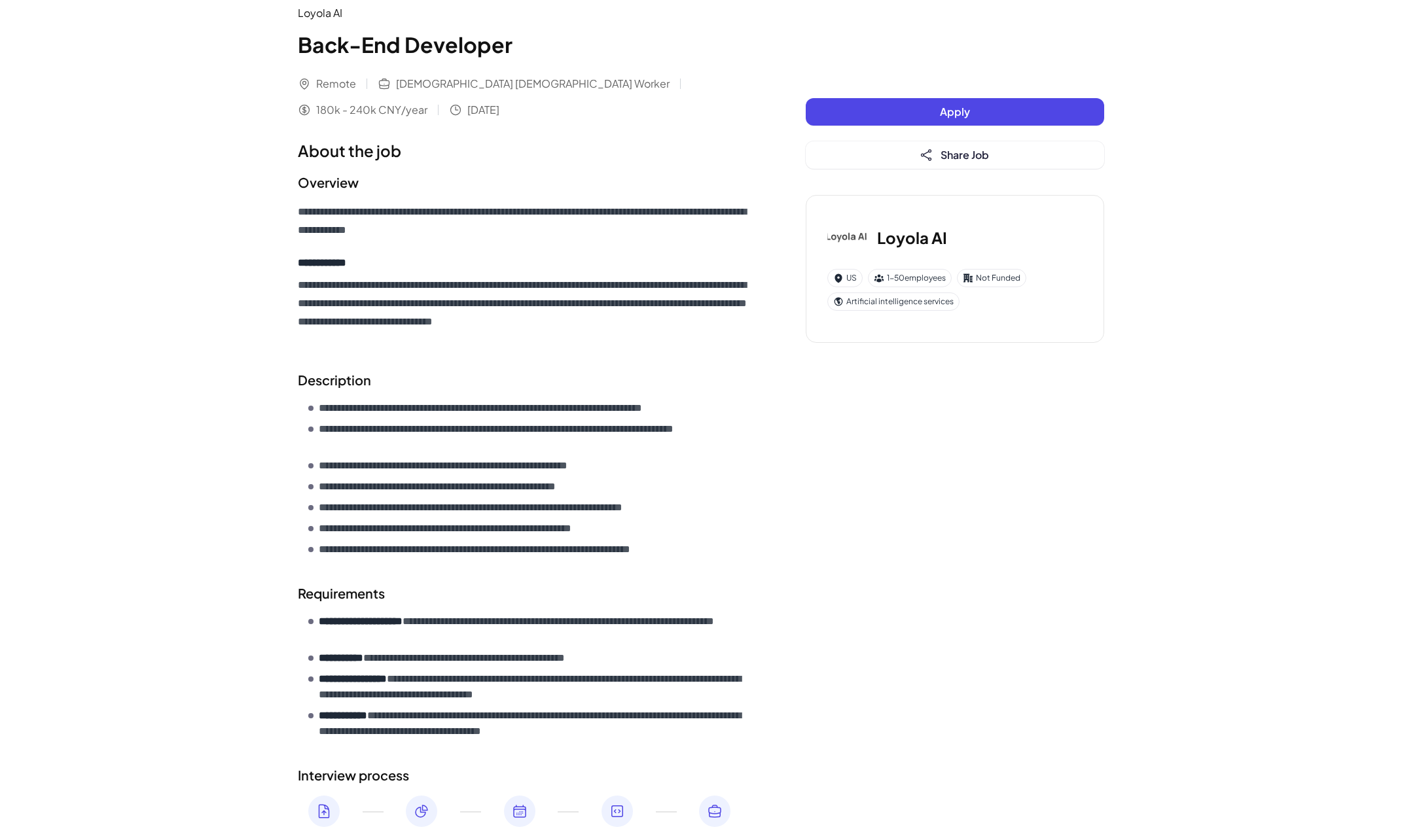
scroll to position [131, 0]
